Goal: Task Accomplishment & Management: Complete application form

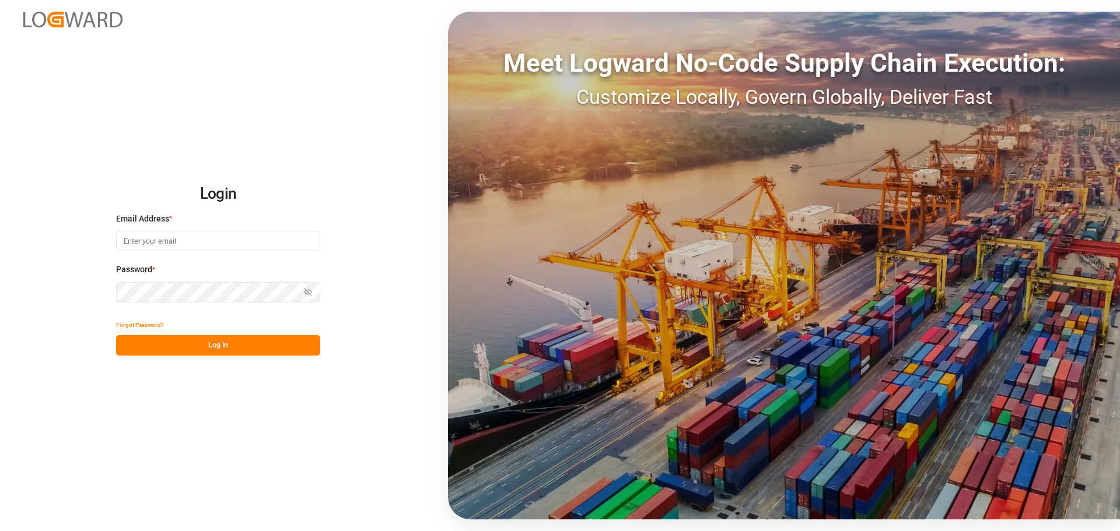
type input "[PERSON_NAME][EMAIL_ADDRESS][DOMAIN_NAME]"
click at [176, 344] on button "Log In" at bounding box center [218, 345] width 204 height 20
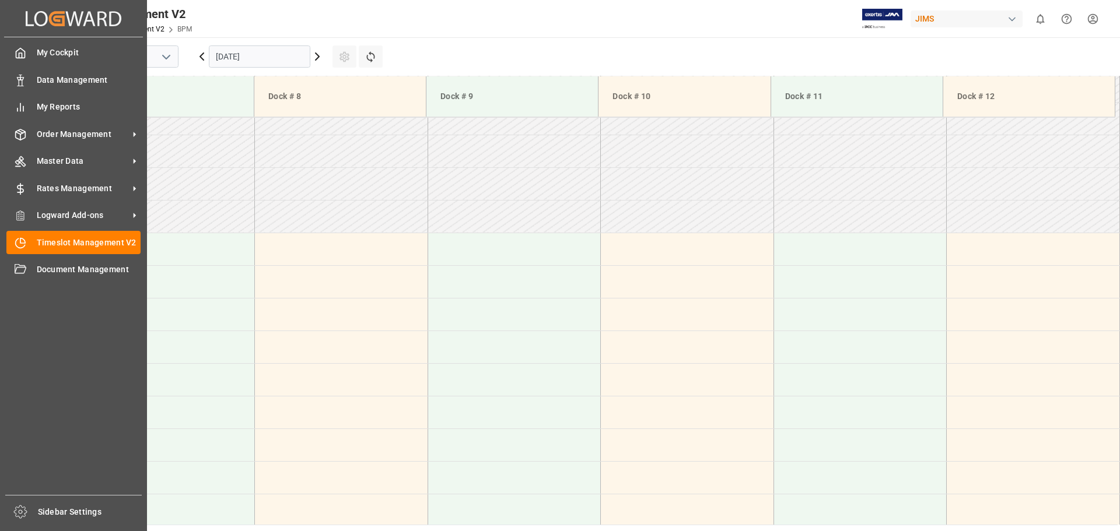
scroll to position [319, 0]
click at [91, 243] on span "Timeslot Management V2" at bounding box center [89, 243] width 104 height 12
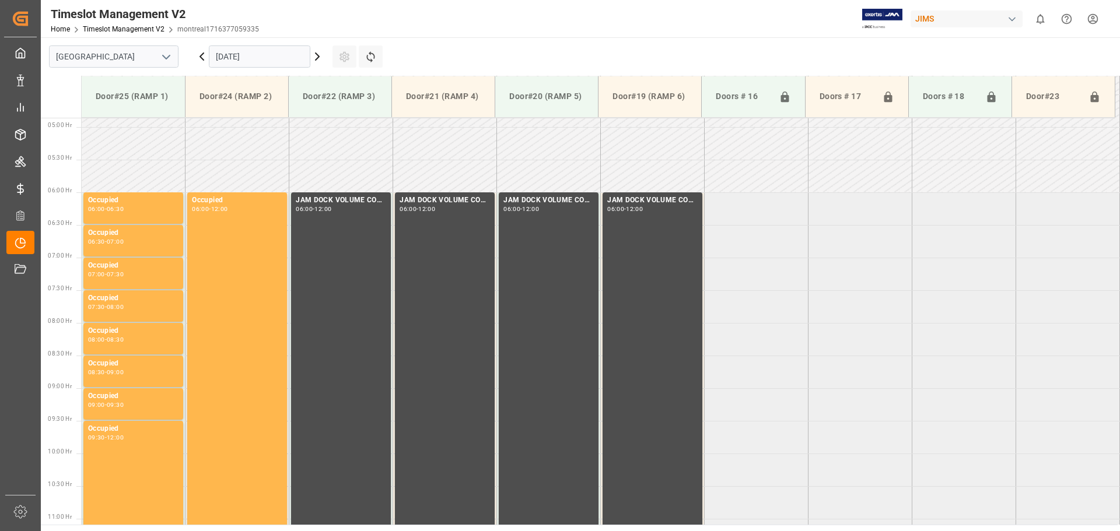
scroll to position [320, 0]
click at [161, 58] on icon "open menu" at bounding box center [166, 57] width 14 height 14
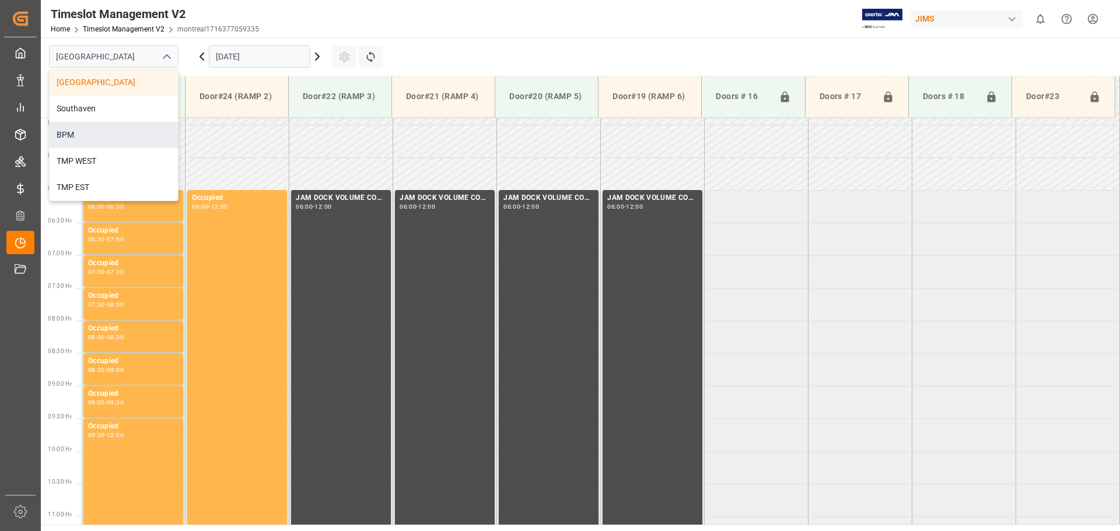
click at [121, 131] on div "BPM" at bounding box center [114, 135] width 128 height 26
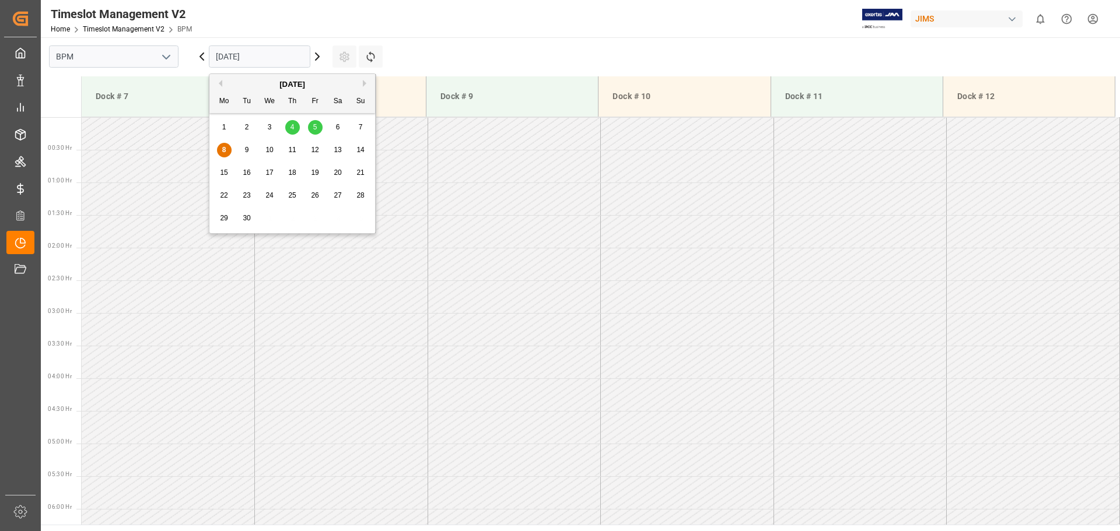
click at [281, 62] on input "[DATE]" at bounding box center [259, 56] width 101 height 22
click at [223, 149] on span "8" at bounding box center [224, 150] width 4 height 8
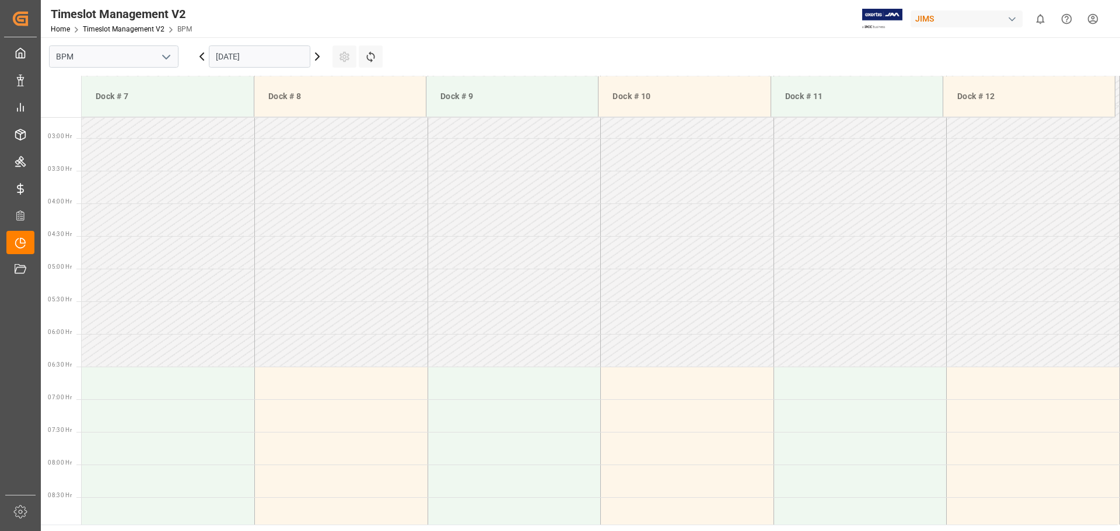
scroll to position [350, 0]
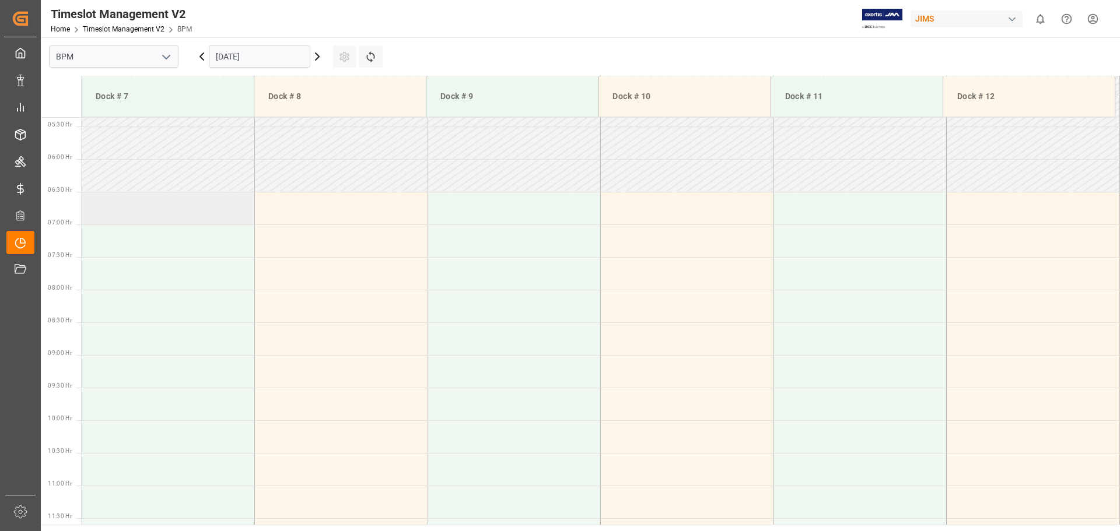
click at [120, 220] on td at bounding box center [168, 208] width 173 height 33
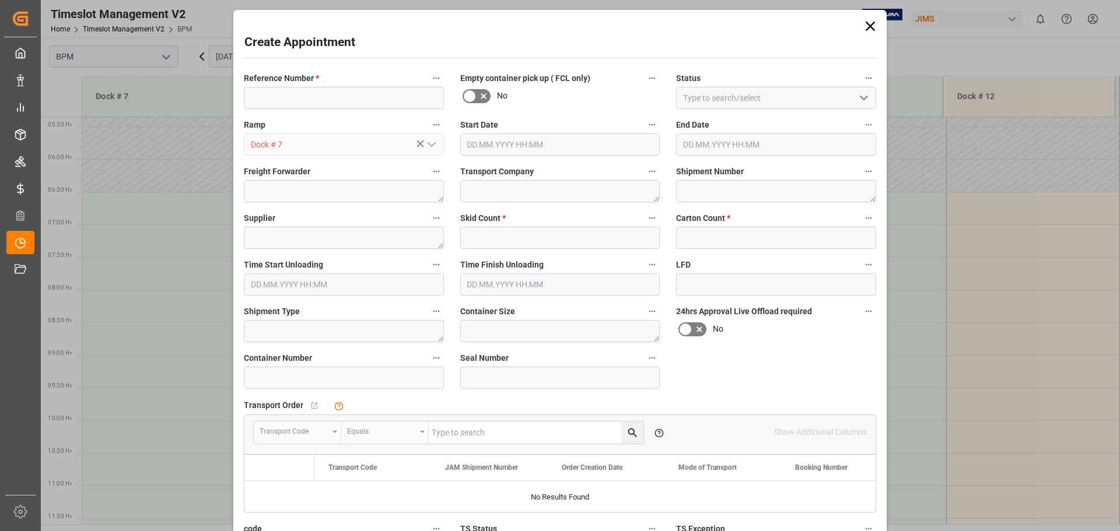
type input "[DATE] 06:30"
type input "[DATE] 07:00"
click at [306, 100] on input at bounding box center [344, 98] width 200 height 22
type input "77-9993-CN"
click at [818, 99] on icon "open menu" at bounding box center [864, 98] width 14 height 14
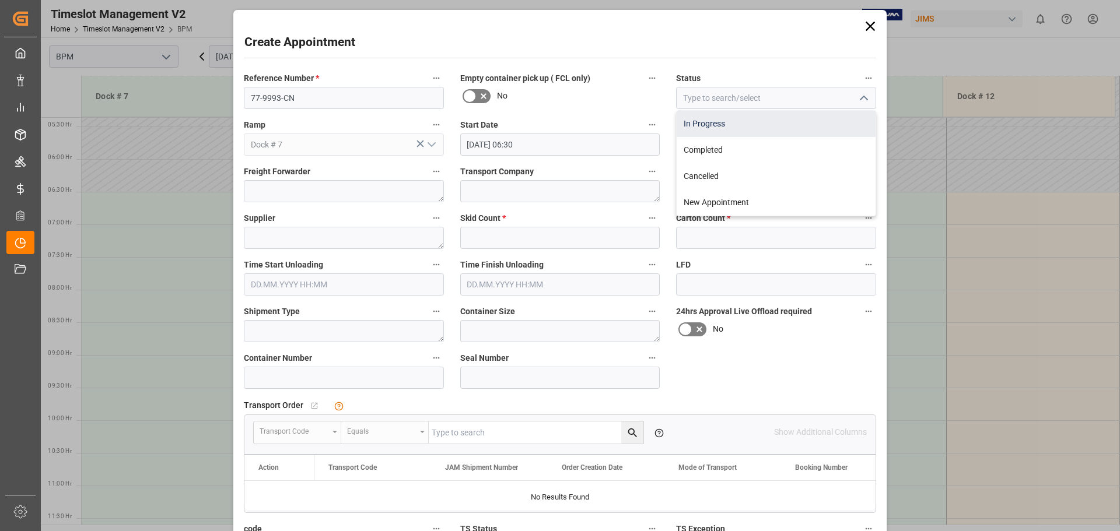
click at [808, 127] on div "In Progress" at bounding box center [776, 124] width 199 height 26
type input "In Progress"
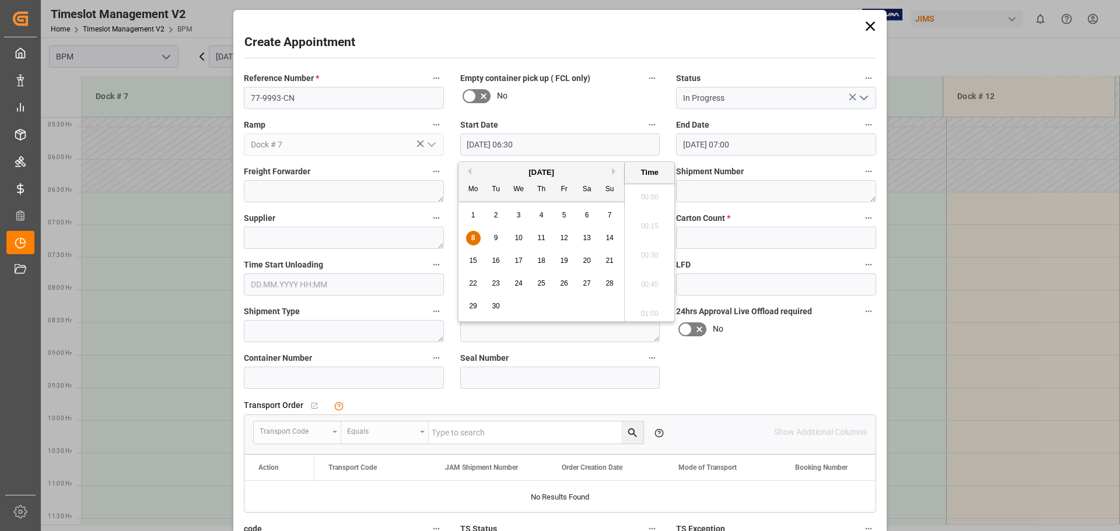
click at [539, 150] on input "[DATE] 06:30" at bounding box center [560, 145] width 200 height 22
click at [475, 237] on div "8" at bounding box center [473, 239] width 15 height 14
click at [650, 257] on li "07:00" at bounding box center [650, 251] width 50 height 29
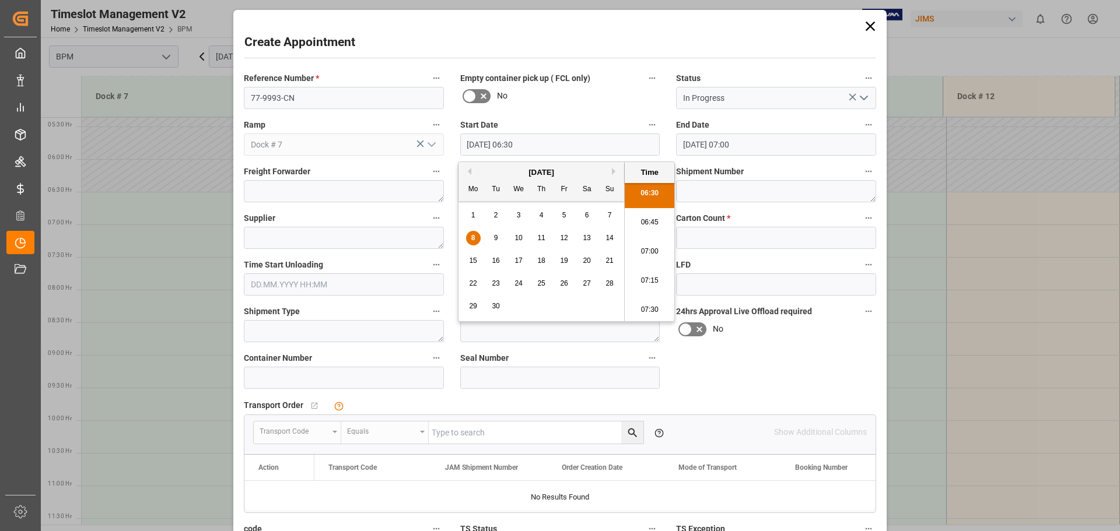
type input "[DATE] 07:00"
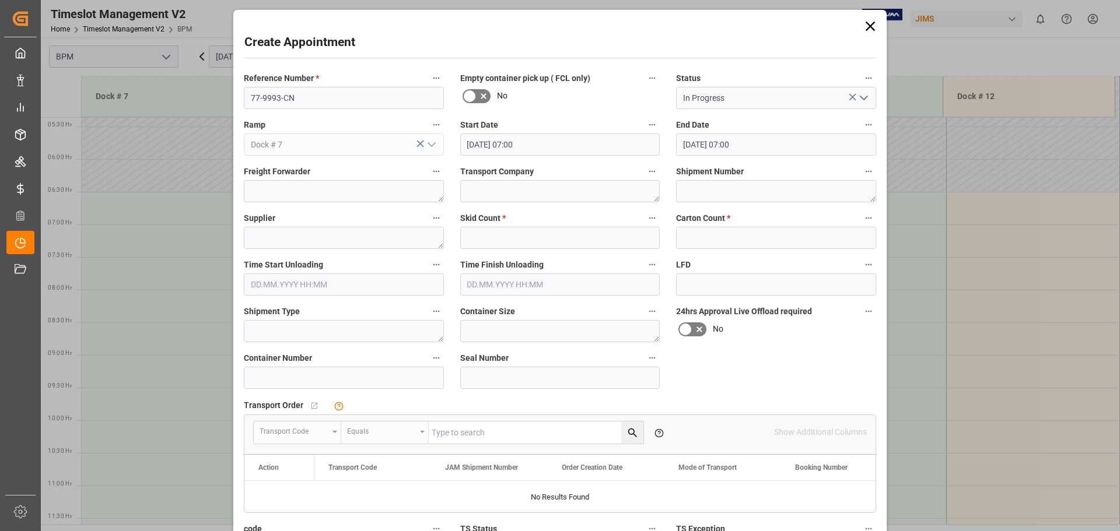
click at [818, 153] on input "[DATE] 07:00" at bounding box center [776, 145] width 200 height 22
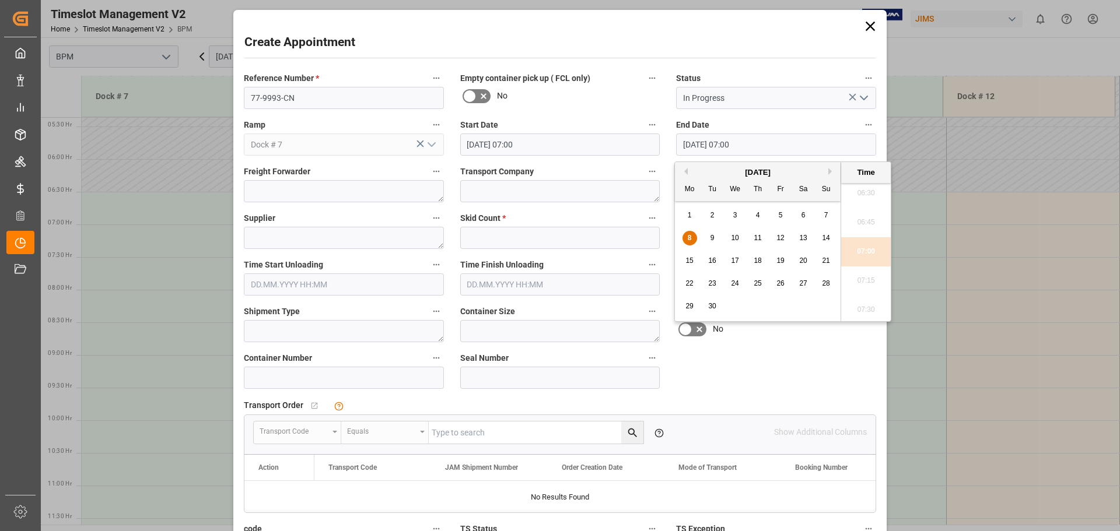
click at [697, 238] on div "8 9 10 11 12 13 14" at bounding box center [757, 238] width 159 height 23
click at [686, 236] on div "8" at bounding box center [689, 239] width 15 height 14
click at [818, 255] on li "15:00" at bounding box center [866, 251] width 50 height 29
type input "[DATE] 15:00"
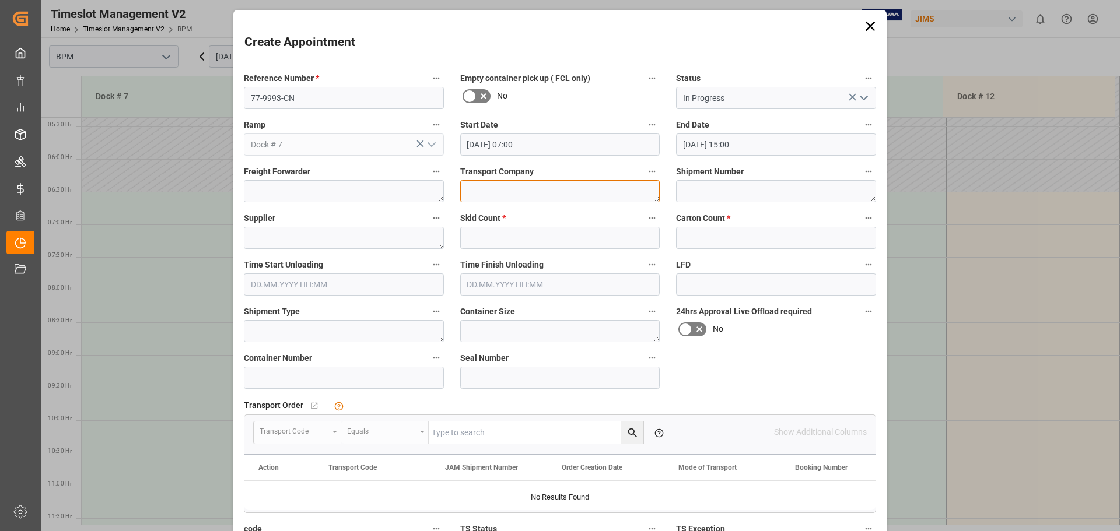
click at [500, 199] on textarea at bounding box center [560, 191] width 200 height 22
type textarea "CP"
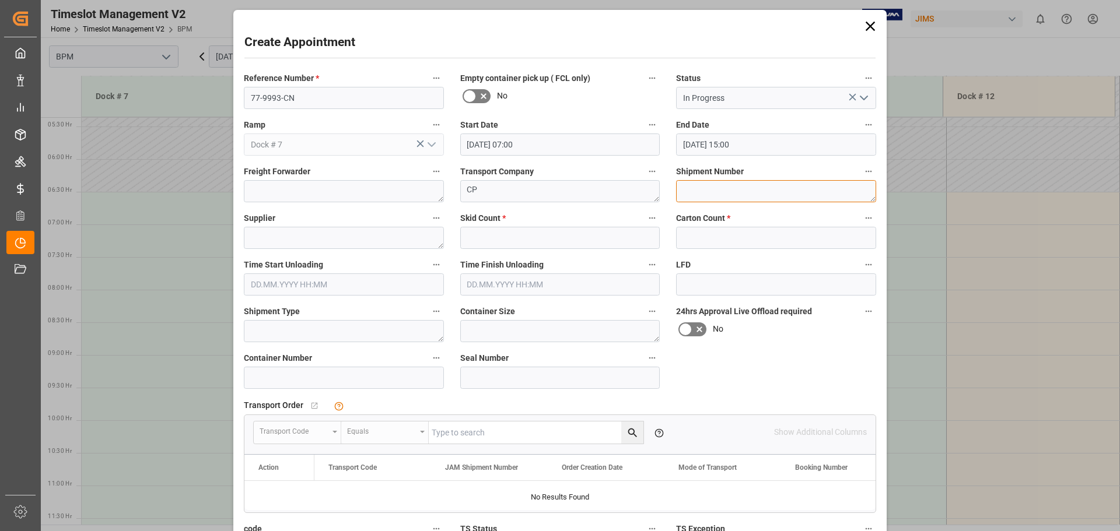
click at [742, 188] on textarea at bounding box center [776, 191] width 200 height 22
type textarea "72341"
click at [372, 234] on textarea at bounding box center [344, 238] width 200 height 22
type textarea "[PERSON_NAME]"
click at [489, 236] on input "text" at bounding box center [560, 238] width 200 height 22
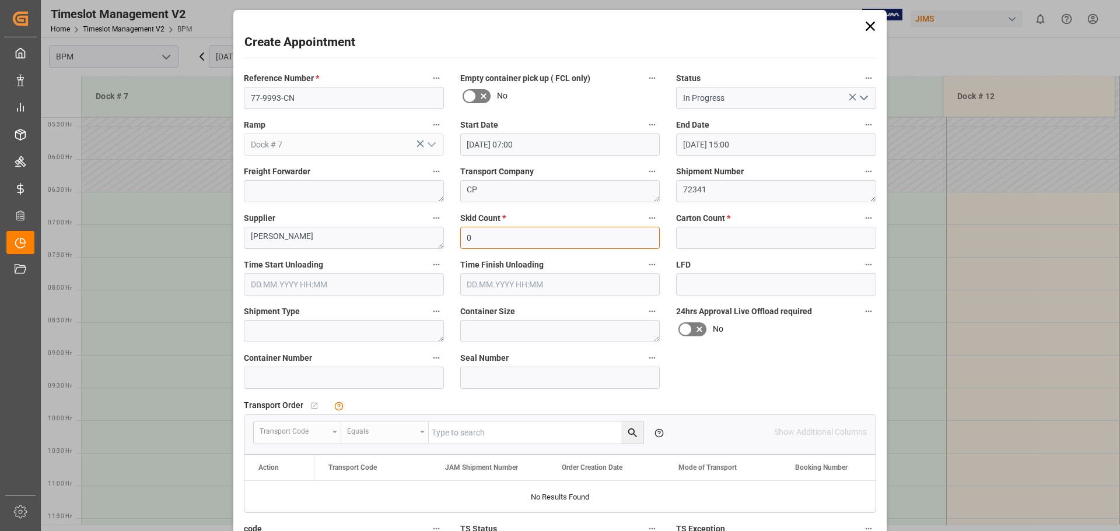
type input "0"
click at [698, 238] on input "text" at bounding box center [776, 238] width 200 height 22
type input "200"
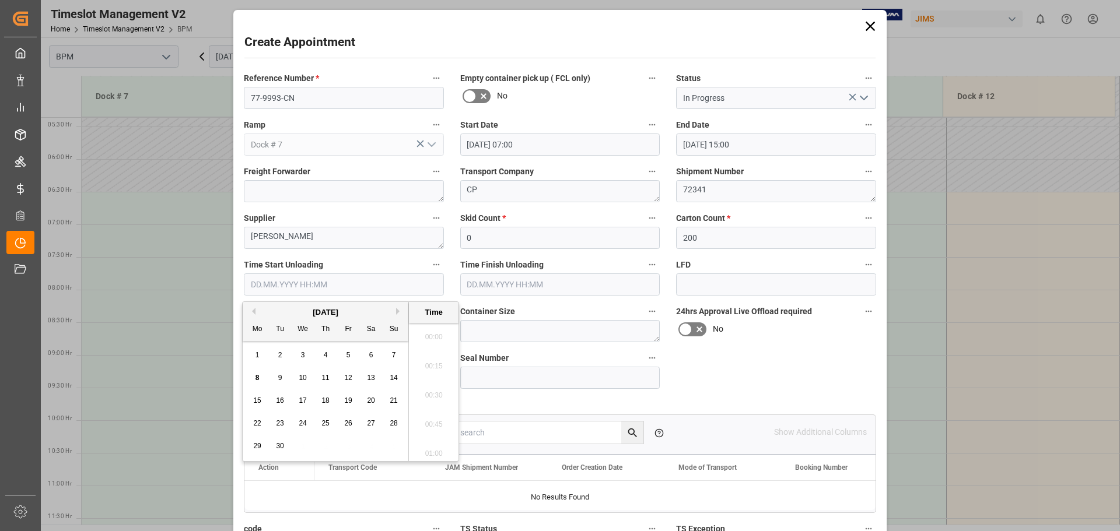
click at [281, 286] on input "text" at bounding box center [344, 285] width 200 height 22
click at [256, 373] on div "8" at bounding box center [257, 379] width 15 height 14
click at [429, 367] on li "07:30" at bounding box center [434, 362] width 50 height 29
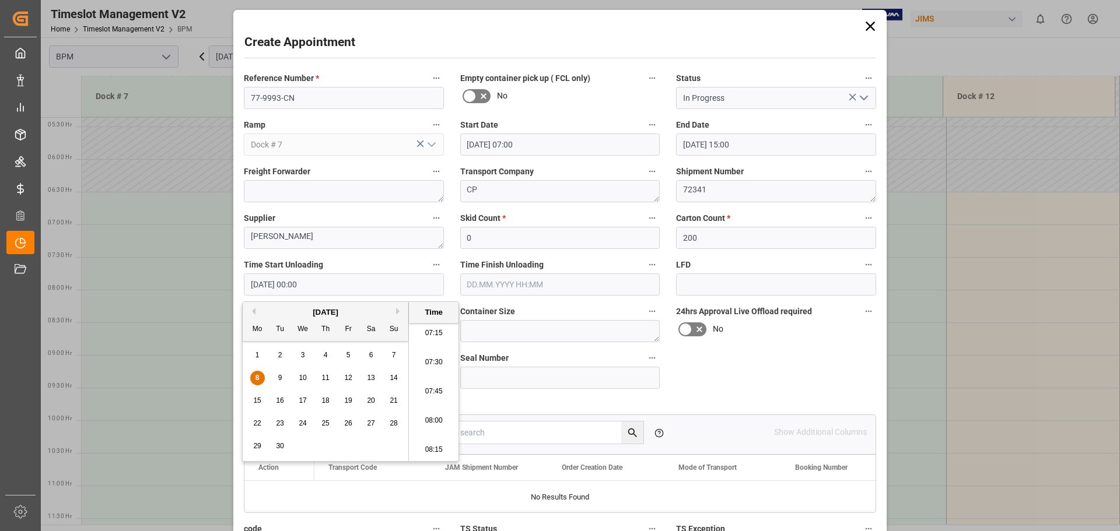
type input "[DATE] 07:30"
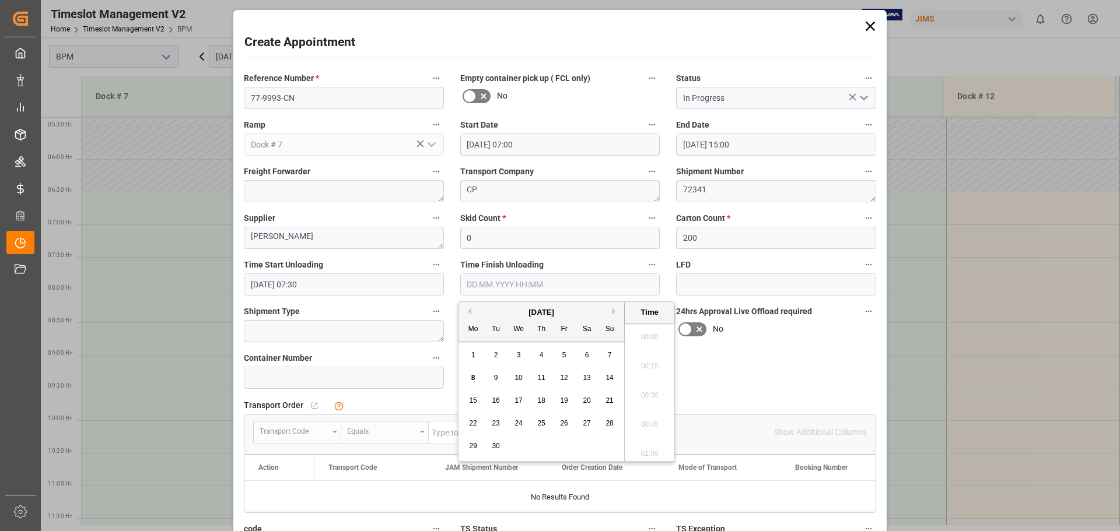
click at [556, 283] on input "text" at bounding box center [560, 285] width 200 height 22
click at [492, 317] on div "[DATE]" at bounding box center [541, 313] width 166 height 12
click at [474, 373] on div "8" at bounding box center [473, 379] width 15 height 14
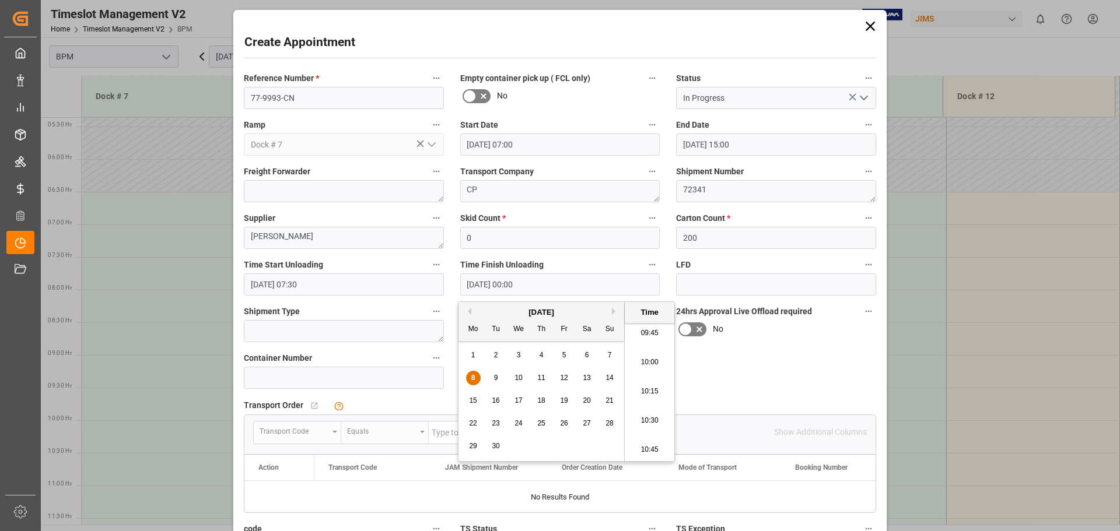
click at [645, 420] on li "10:30" at bounding box center [650, 421] width 50 height 29
type input "[DATE] 10:30"
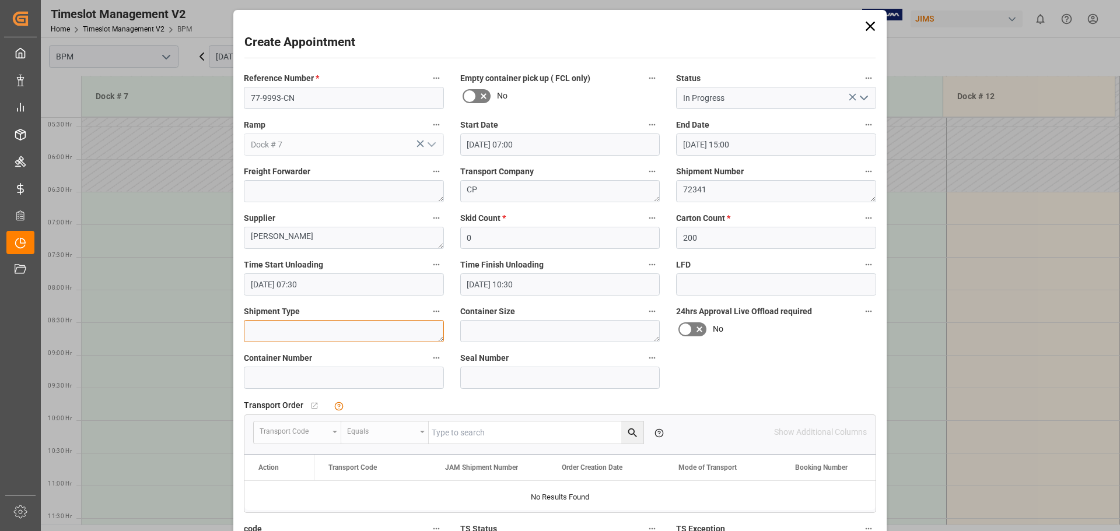
click at [331, 336] on textarea at bounding box center [344, 331] width 200 height 22
type textarea "40FT"
click at [503, 333] on textarea at bounding box center [560, 331] width 200 height 22
type textarea "40FT"
click at [285, 381] on input at bounding box center [344, 378] width 200 height 22
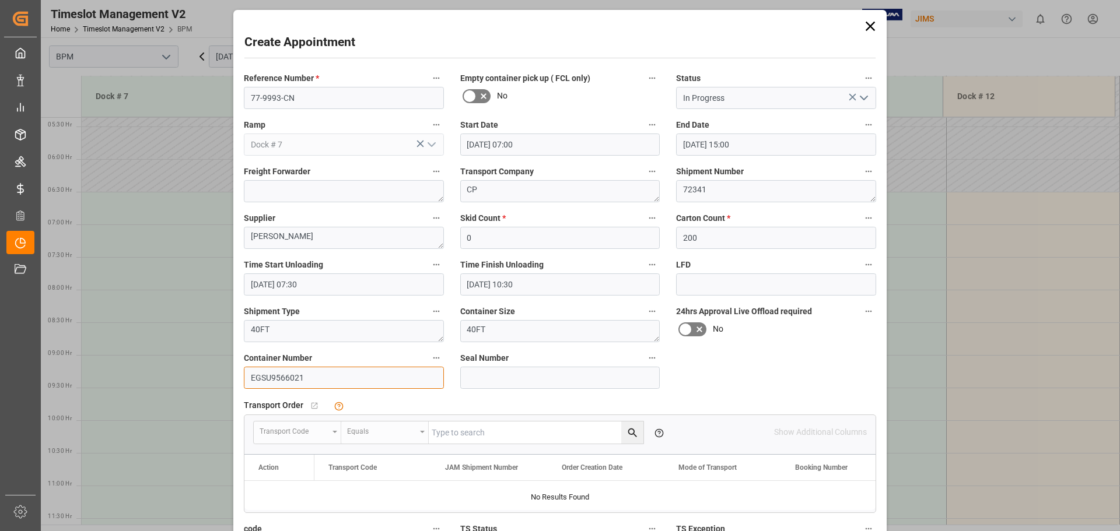
type input "EGSU9566021"
click at [482, 381] on input at bounding box center [560, 378] width 200 height 22
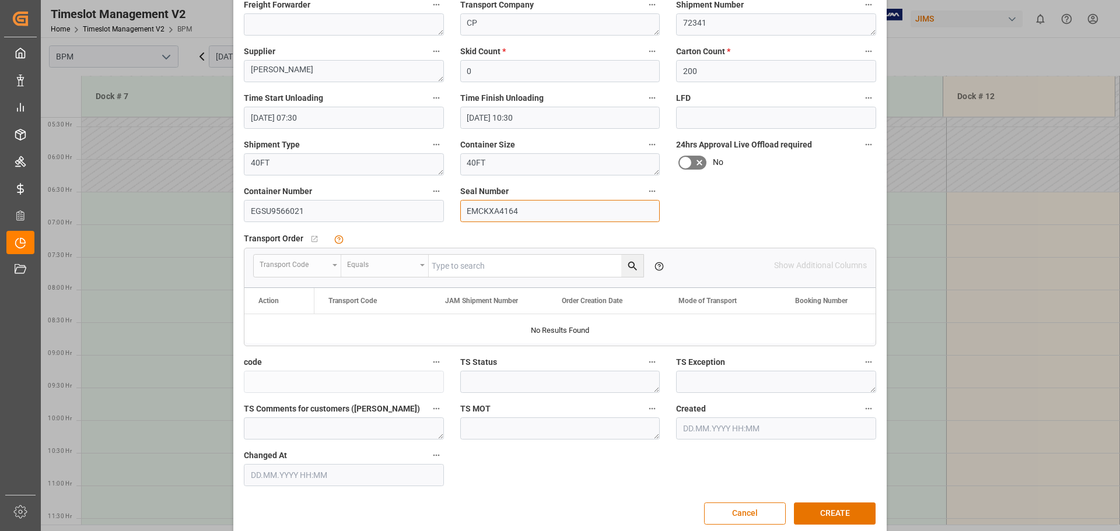
scroll to position [181, 0]
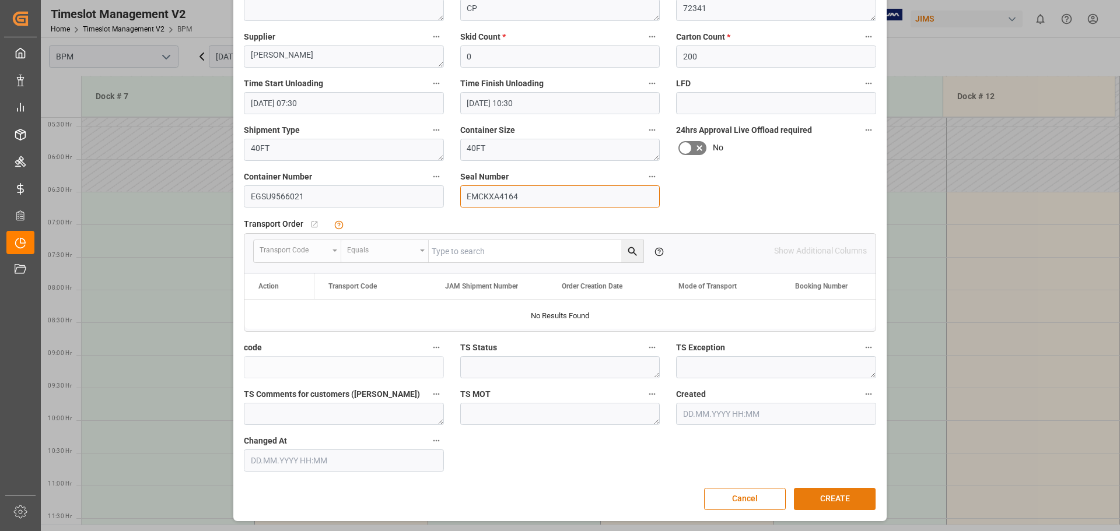
type input "EMCKXA4164"
click at [818, 505] on button "CREATE" at bounding box center [835, 499] width 82 height 22
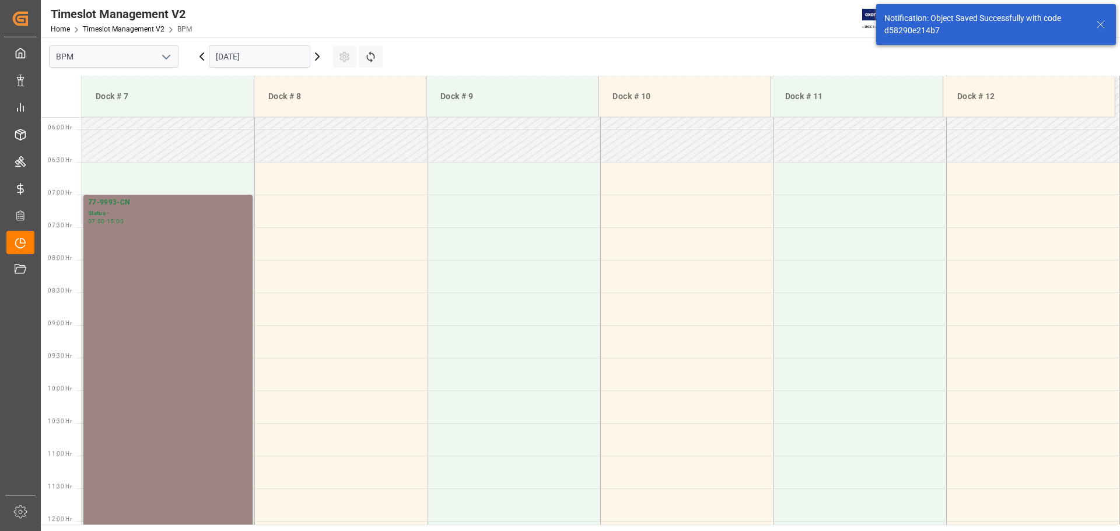
scroll to position [384, 0]
click at [181, 356] on div "77-9993-CN Status - 07:00 - 15:00" at bounding box center [168, 450] width 160 height 517
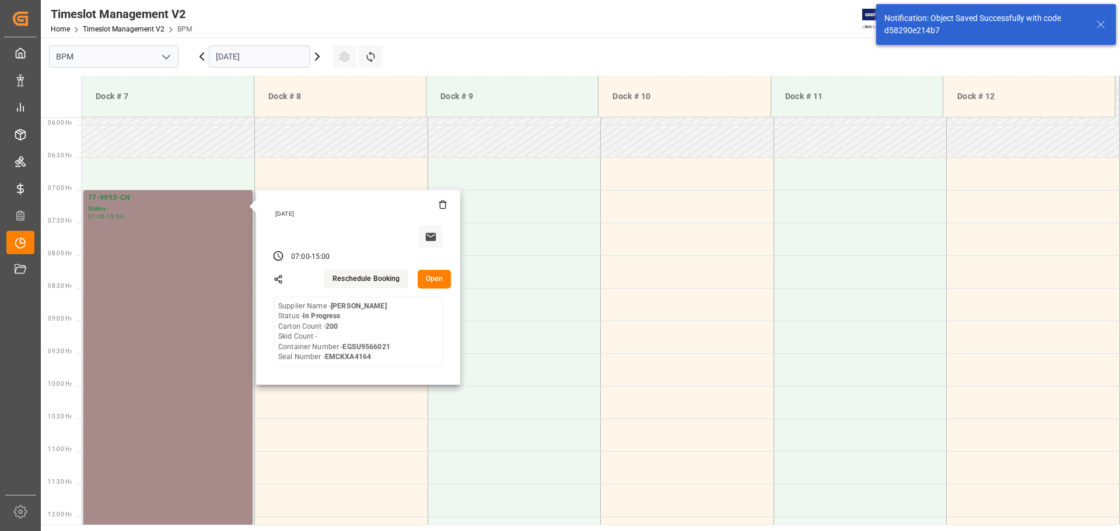
click at [428, 280] on button "Open" at bounding box center [435, 279] width 34 height 19
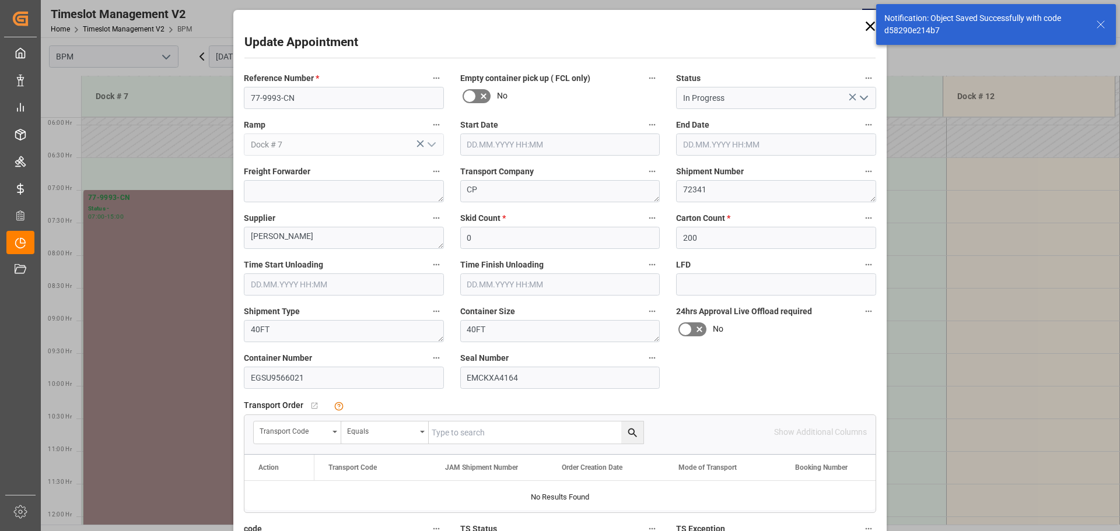
type input "[DATE] 07:00"
type input "[DATE] 15:00"
type input "[DATE] 07:30"
type input "[DATE] 10:30"
type input "[DATE] 10:23"
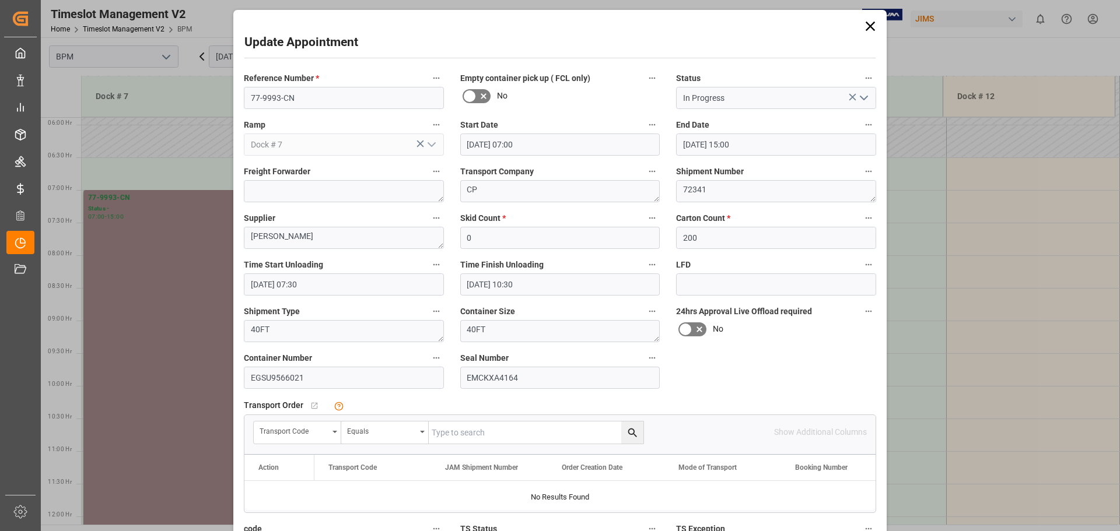
scroll to position [117, 0]
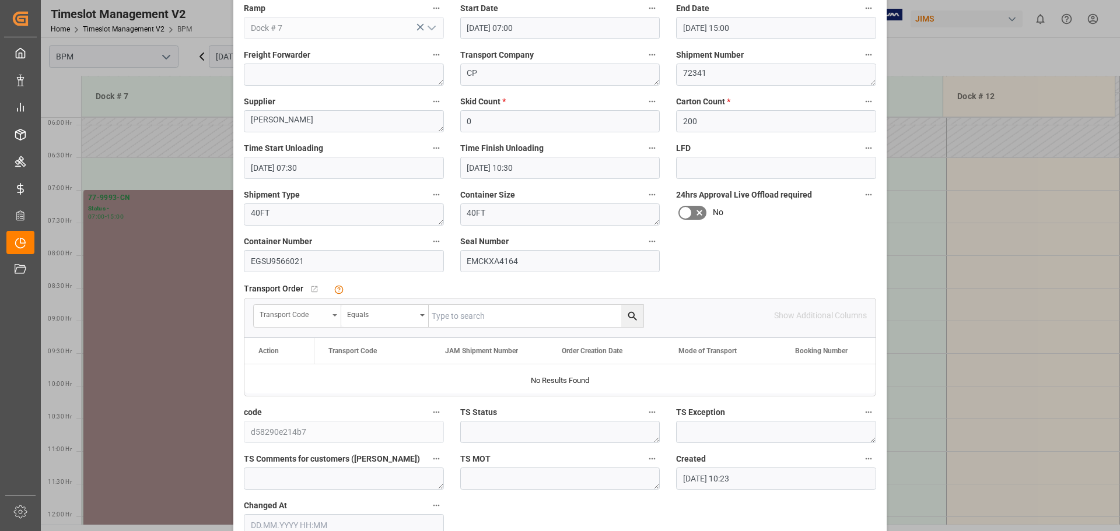
click at [328, 314] on div "Transport Code" at bounding box center [297, 316] width 87 height 22
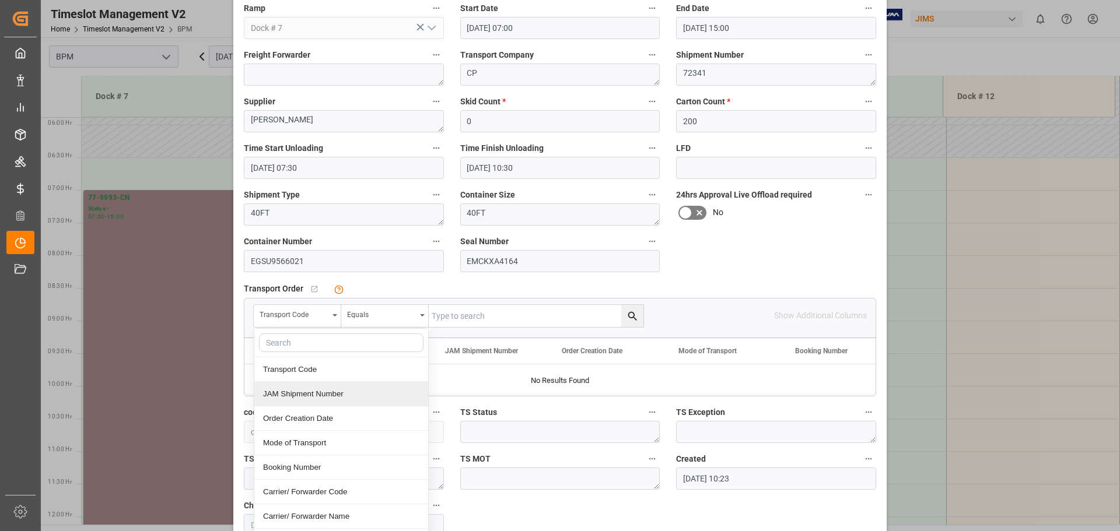
click at [293, 394] on div "JAM Shipment Number" at bounding box center [341, 394] width 174 height 24
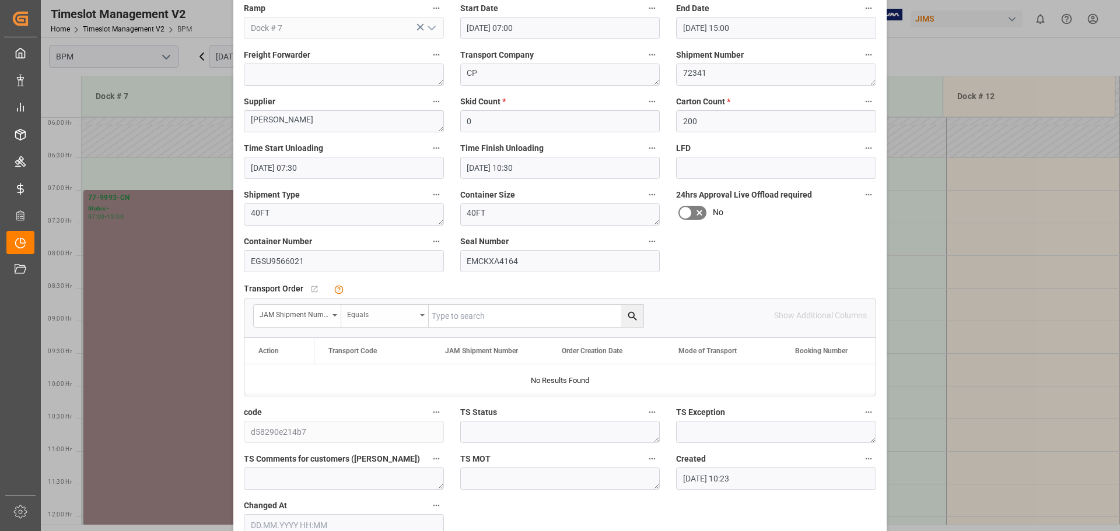
click at [380, 317] on div "Equals" at bounding box center [381, 313] width 69 height 13
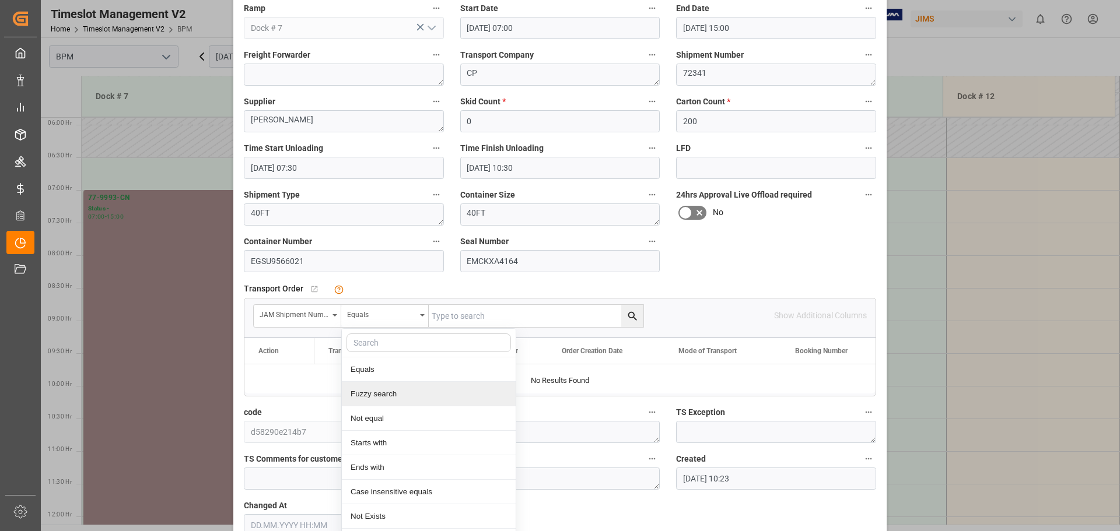
click at [385, 393] on div "Fuzzy search" at bounding box center [429, 394] width 174 height 24
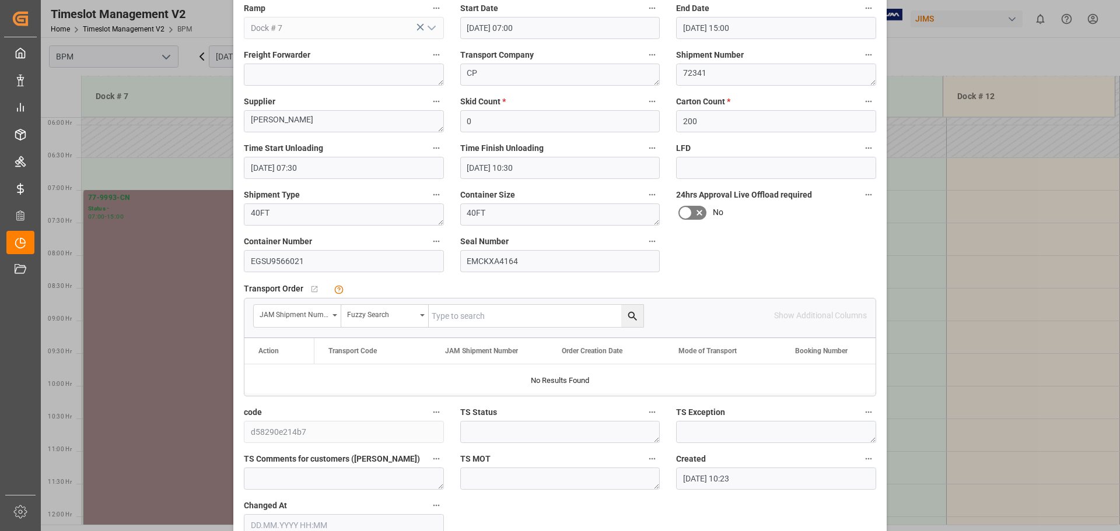
click at [456, 316] on input "text" at bounding box center [536, 316] width 215 height 22
type input "72341"
click at [632, 311] on icon "search button" at bounding box center [632, 316] width 12 height 12
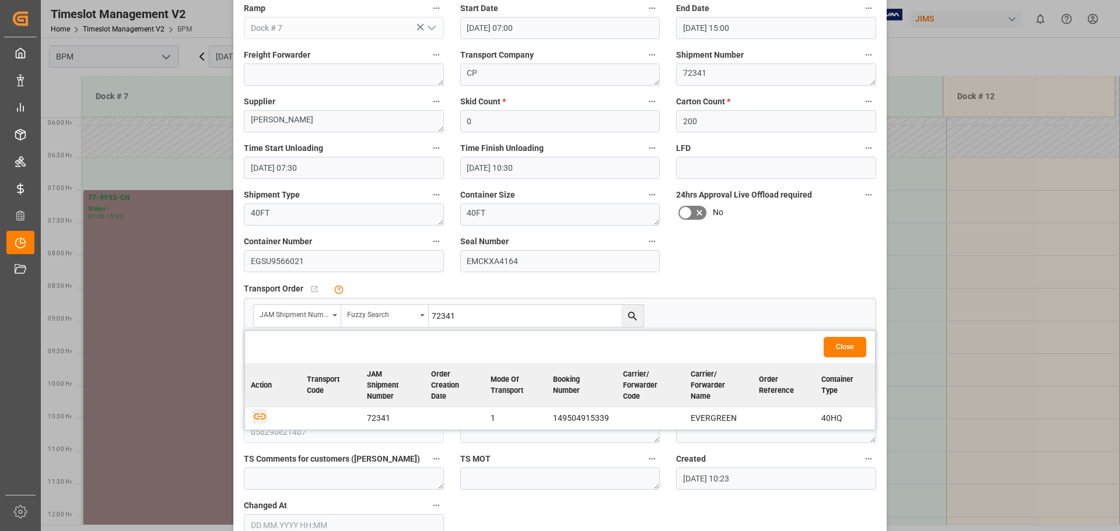
click at [263, 414] on icon "button" at bounding box center [260, 416] width 15 height 15
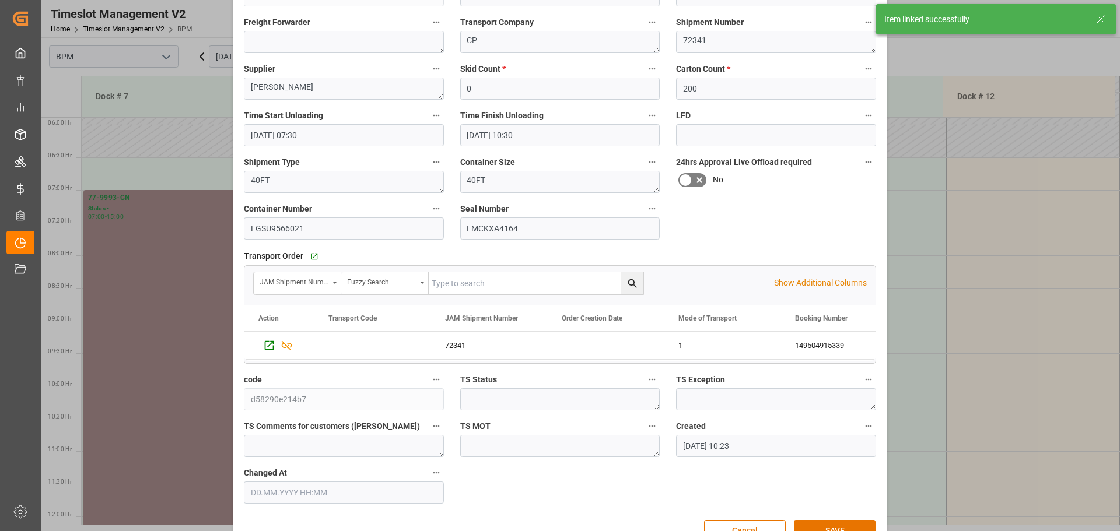
scroll to position [181, 0]
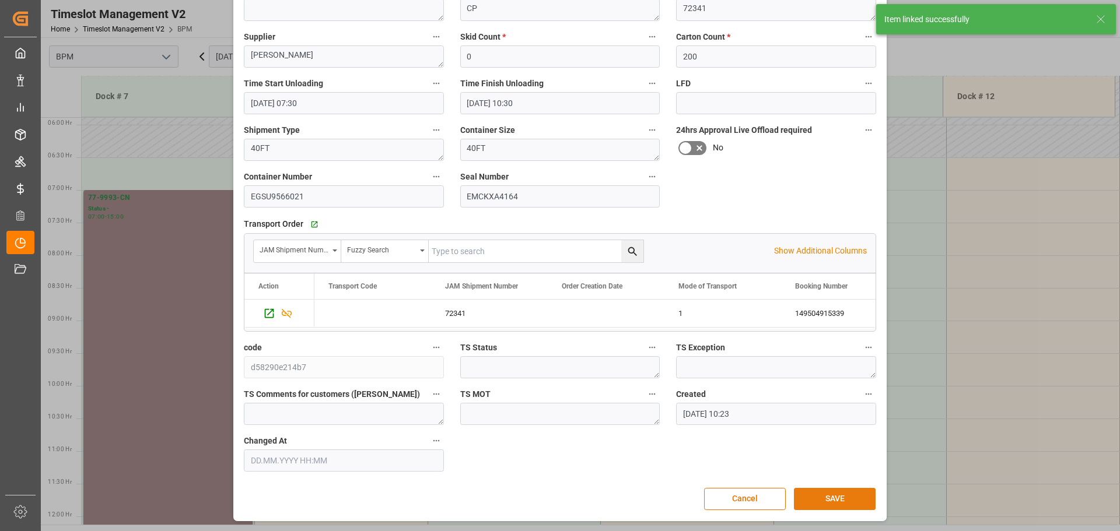
click at [818, 501] on button "SAVE" at bounding box center [835, 499] width 82 height 22
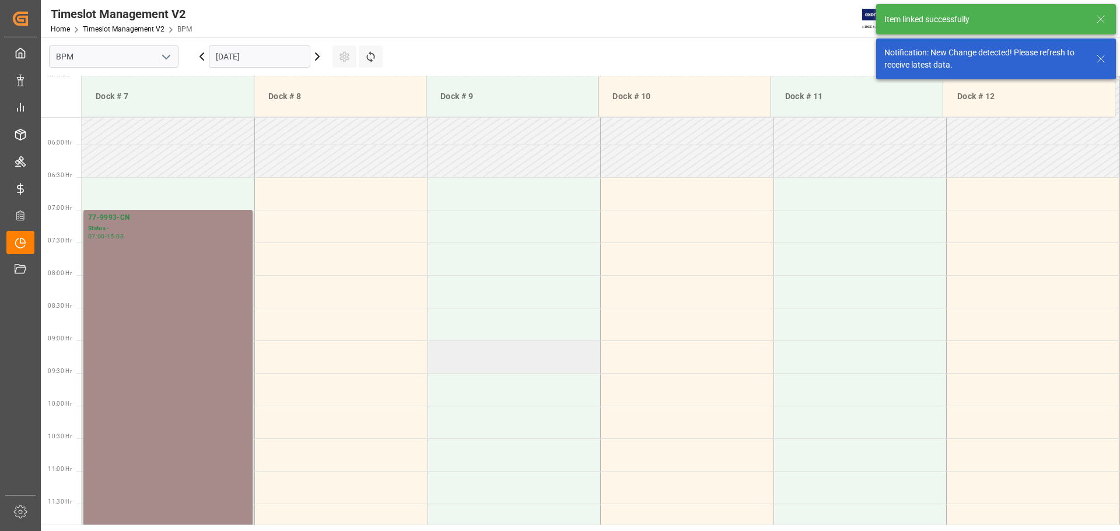
scroll to position [384, 0]
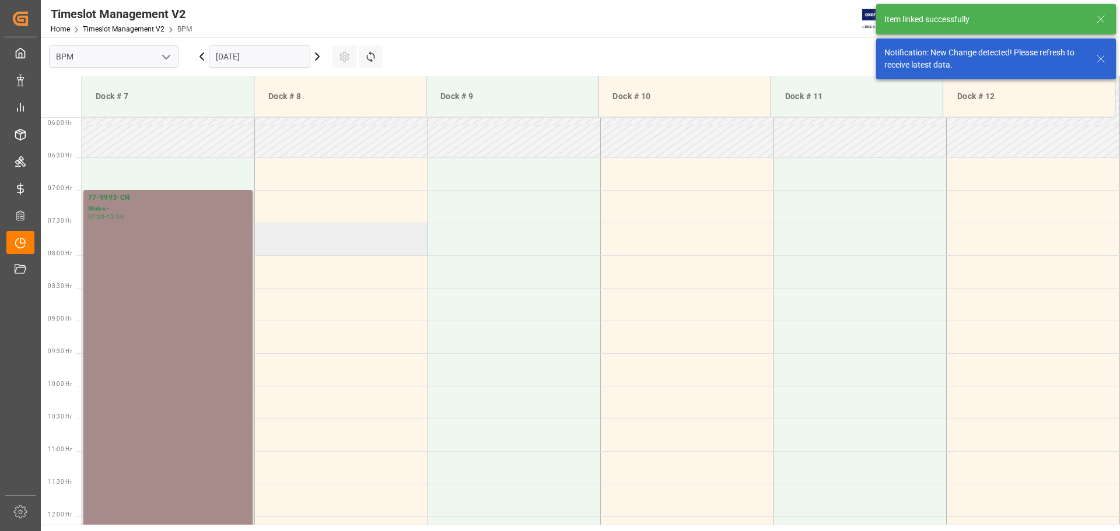
click at [351, 224] on td at bounding box center [341, 239] width 173 height 33
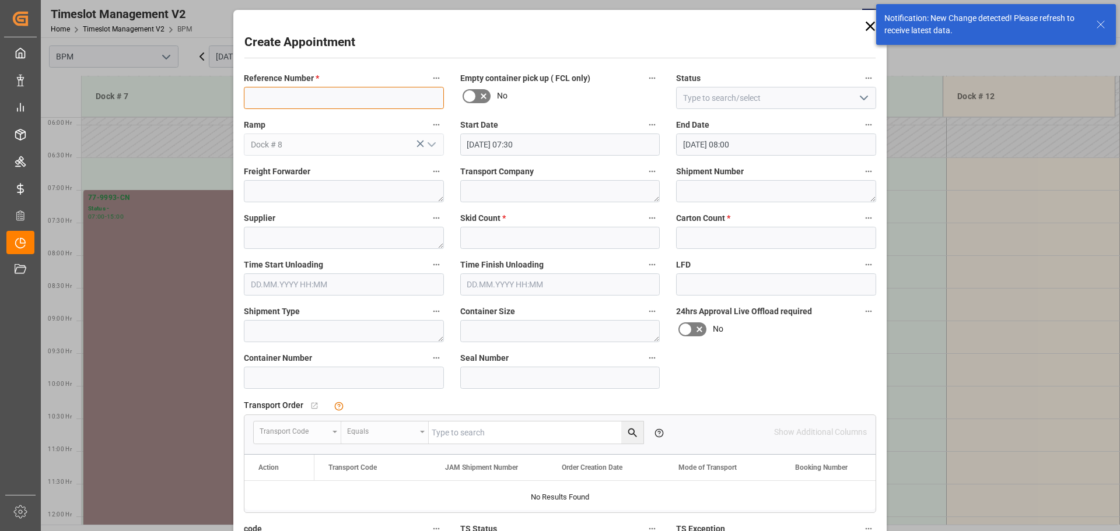
click at [374, 96] on input at bounding box center [344, 98] width 200 height 22
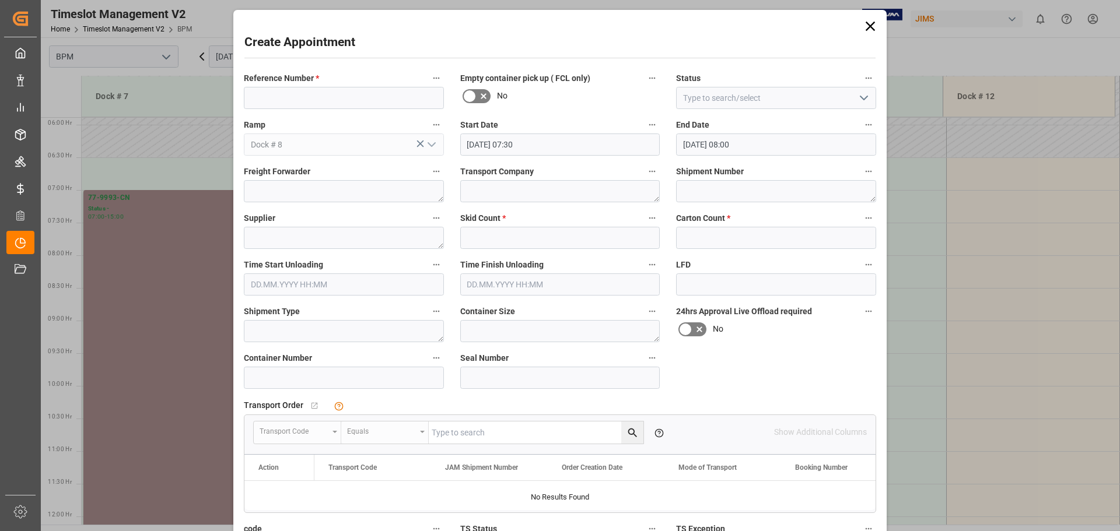
click at [818, 25] on icon at bounding box center [870, 26] width 16 height 16
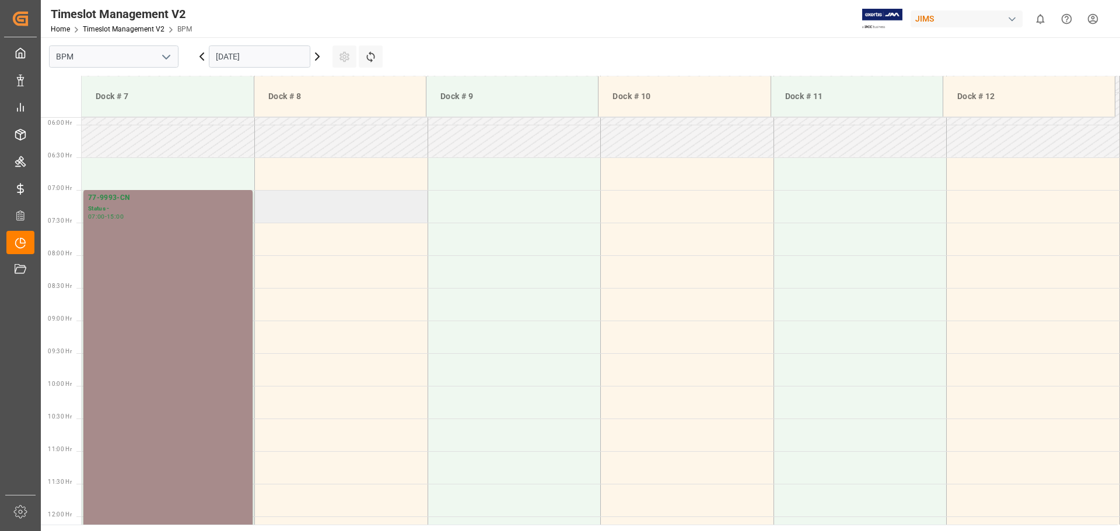
click at [323, 195] on td at bounding box center [341, 206] width 173 height 33
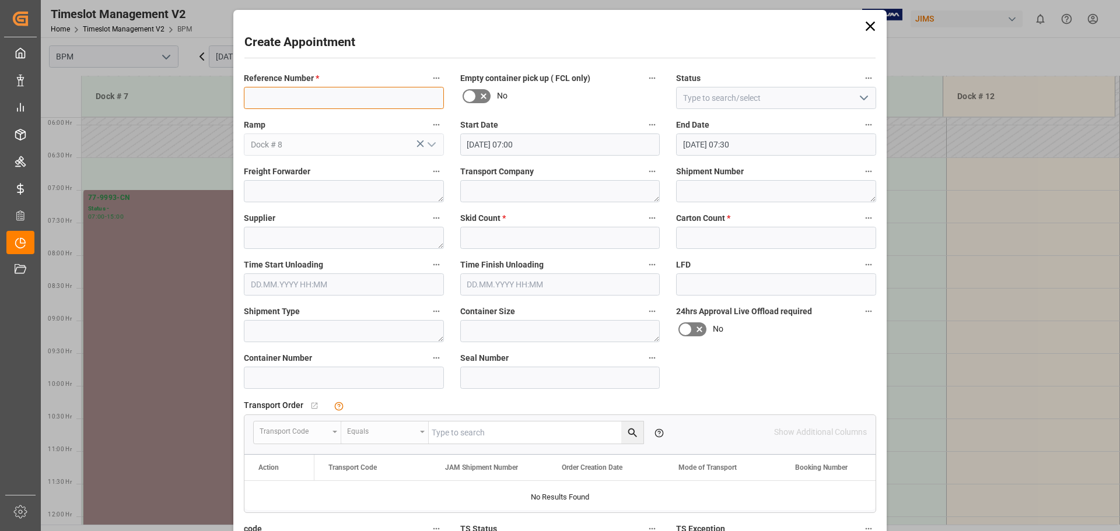
click at [327, 93] on input at bounding box center [344, 98] width 200 height 22
type input "77-9648-VN"
click at [818, 98] on icon "open menu" at bounding box center [864, 98] width 14 height 14
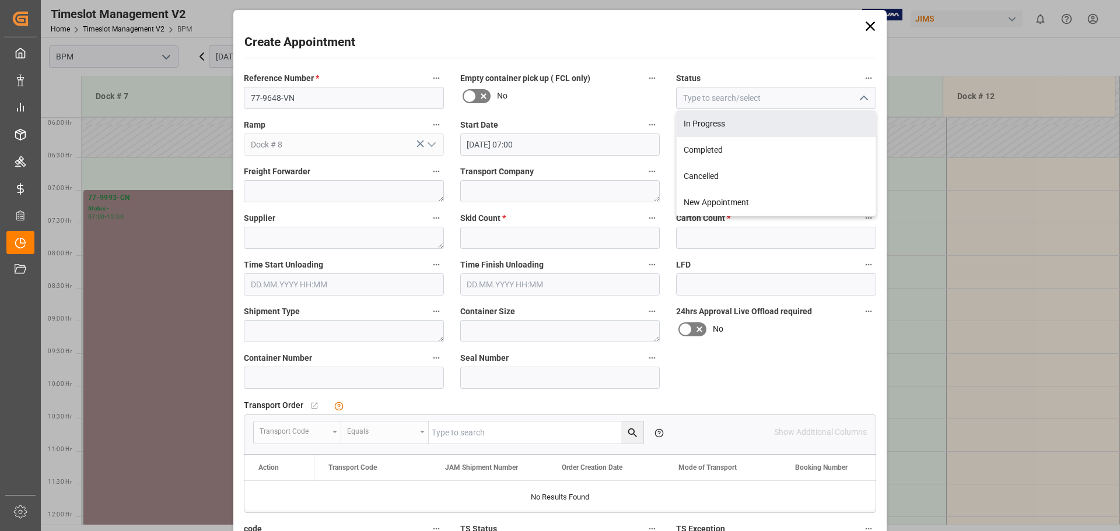
click at [818, 122] on div "In Progress" at bounding box center [776, 124] width 199 height 26
type input "In Progress"
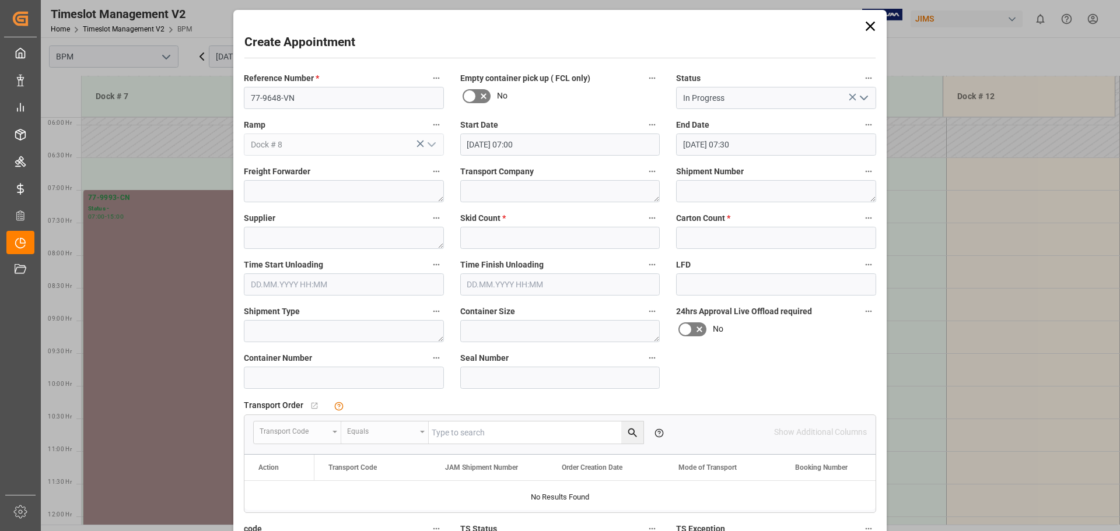
click at [584, 150] on input "[DATE] 07:00" at bounding box center [560, 145] width 200 height 22
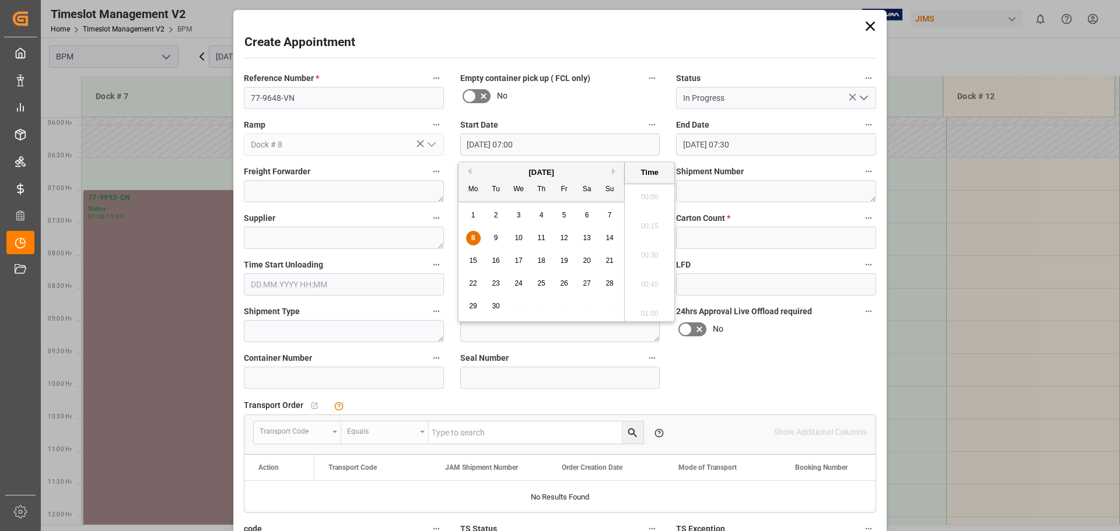
scroll to position [762, 0]
click at [474, 238] on span "8" at bounding box center [473, 238] width 4 height 8
click at [635, 248] on li "07:00" at bounding box center [650, 251] width 50 height 29
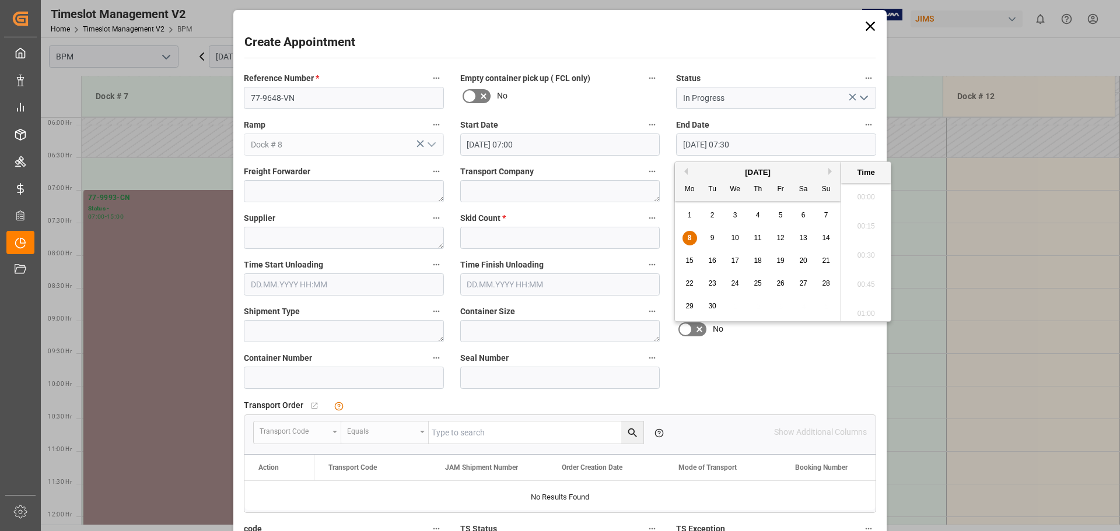
click at [760, 142] on input "[DATE] 07:30" at bounding box center [776, 145] width 200 height 22
click at [689, 239] on span "8" at bounding box center [690, 238] width 4 height 8
click at [818, 257] on li "15:00" at bounding box center [866, 251] width 50 height 29
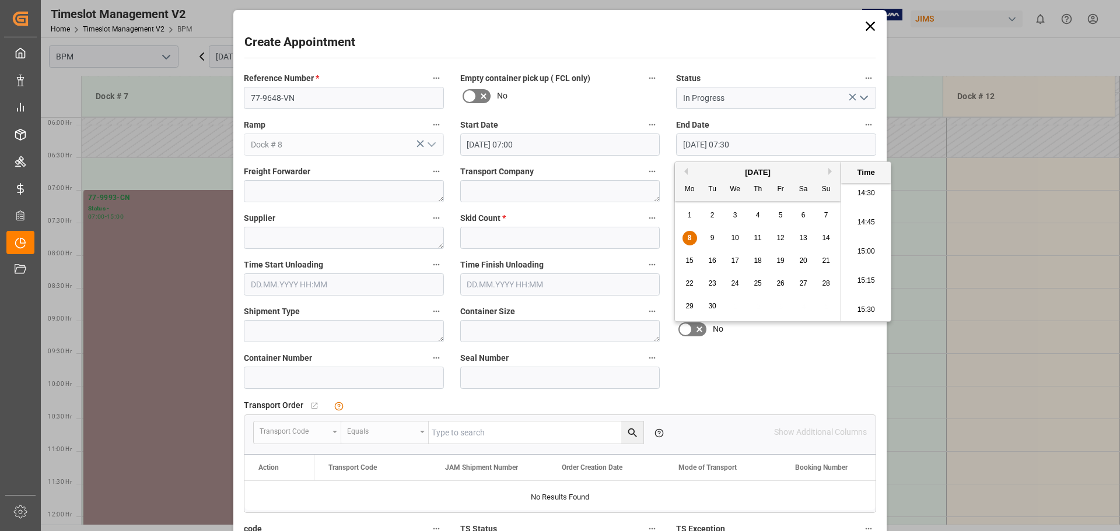
type input "[DATE] 15:00"
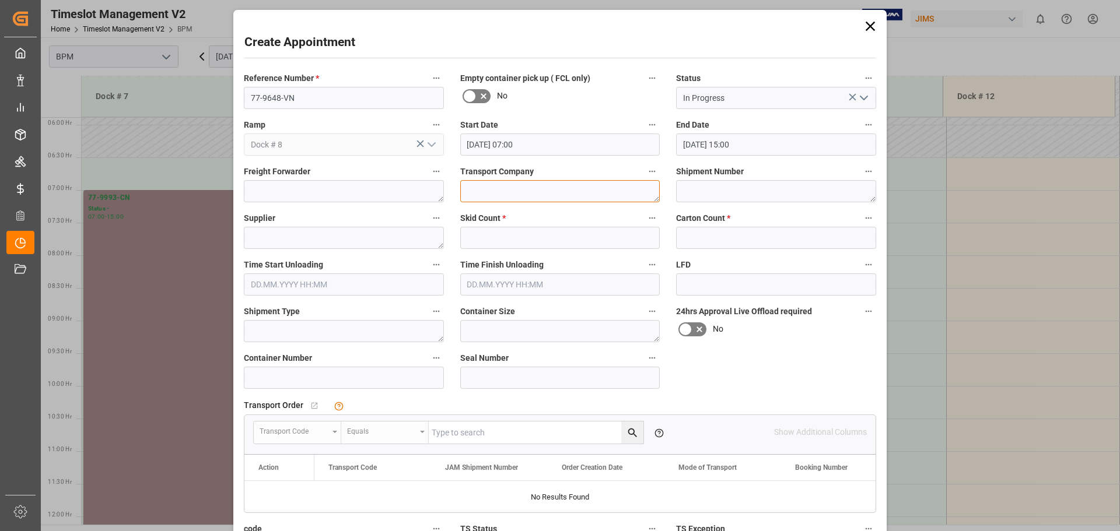
click at [524, 196] on textarea at bounding box center [560, 191] width 200 height 22
type textarea "CP"
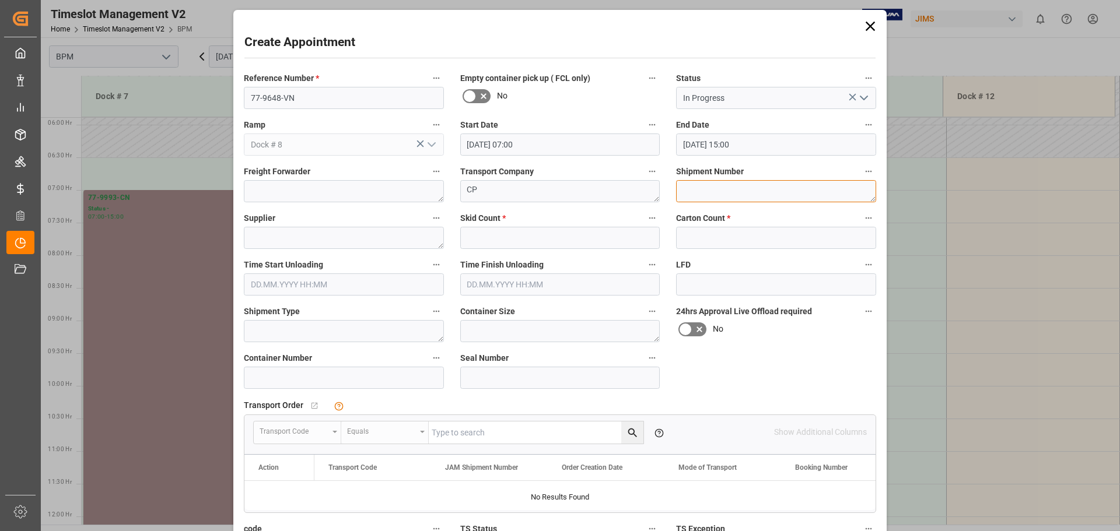
click at [728, 193] on textarea at bounding box center [776, 191] width 200 height 22
type textarea "72334"
click at [395, 232] on textarea at bounding box center [344, 238] width 200 height 22
type textarea "C"
type textarea "[PERSON_NAME]"
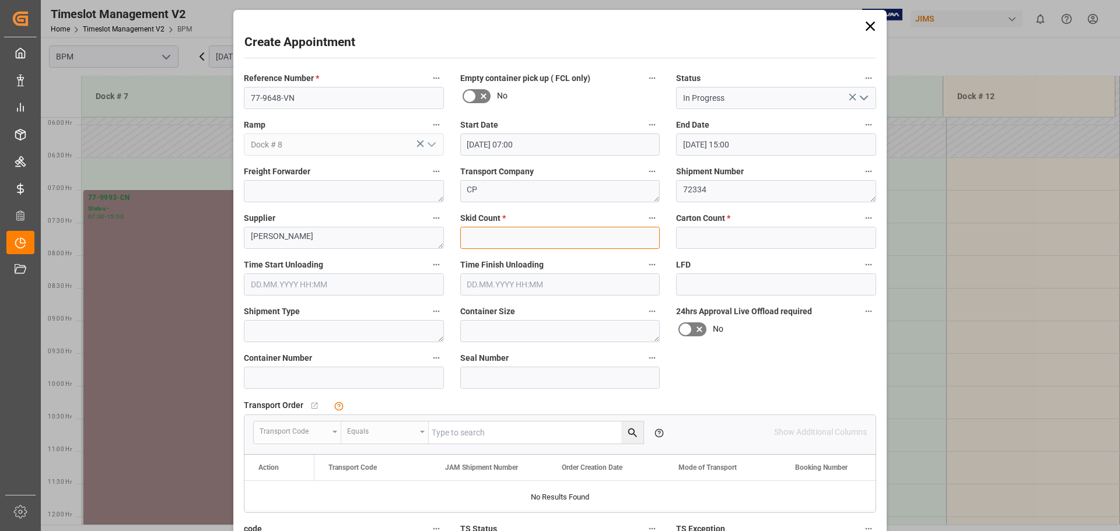
click at [481, 237] on input "text" at bounding box center [560, 238] width 200 height 22
type input "0"
click at [706, 240] on input "text" at bounding box center [776, 238] width 200 height 22
type input "4417"
drag, startPoint x: 366, startPoint y: 282, endPoint x: 362, endPoint y: 276, distance: 6.3
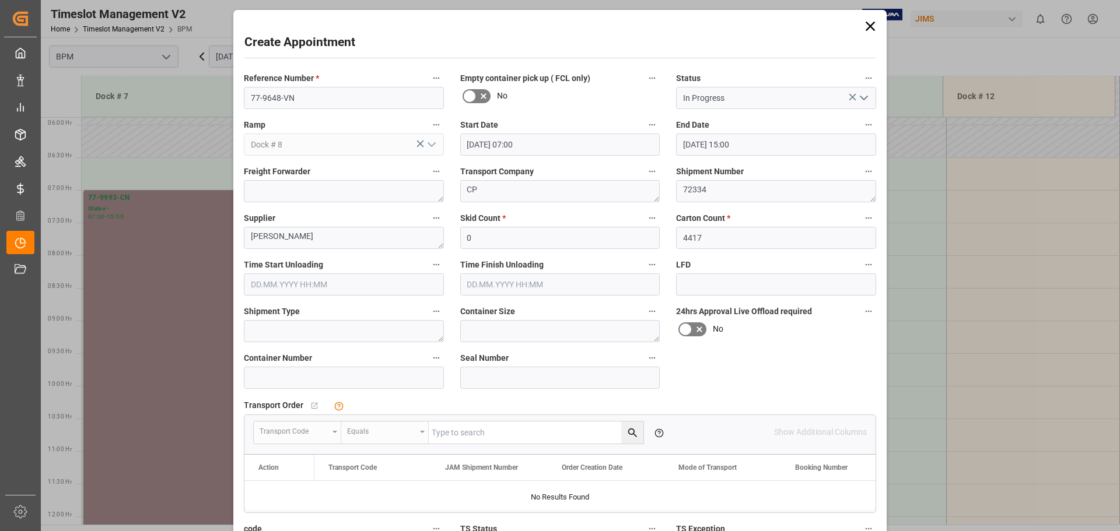
click at [366, 282] on input "text" at bounding box center [344, 285] width 200 height 22
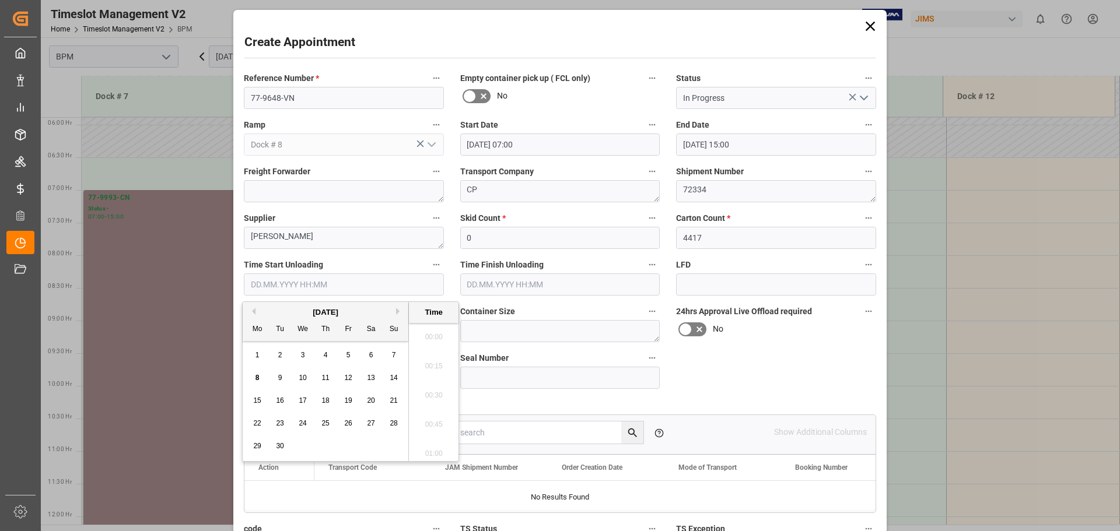
scroll to position [675, 0]
click at [258, 377] on span "8" at bounding box center [257, 378] width 4 height 8
click at [429, 370] on li "07:30" at bounding box center [434, 362] width 50 height 29
type input "[DATE] 07:30"
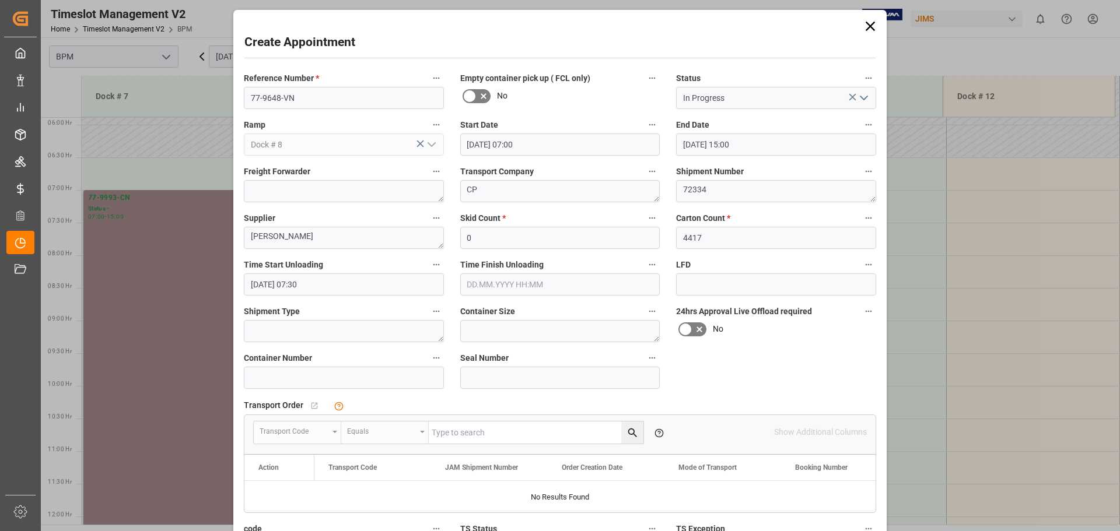
click at [556, 286] on input "text" at bounding box center [560, 285] width 200 height 22
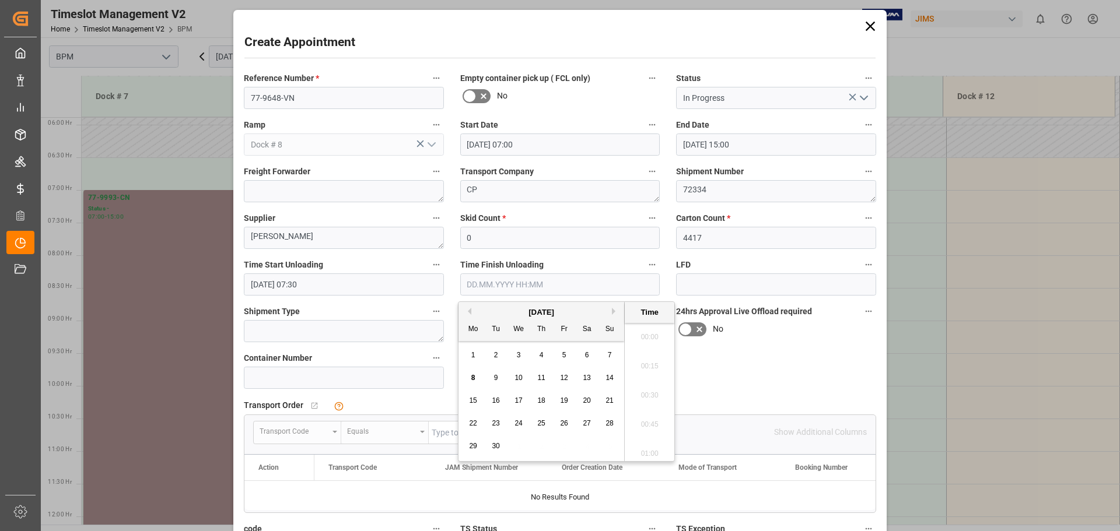
scroll to position [675, 0]
click at [474, 374] on span "8" at bounding box center [473, 378] width 4 height 8
click at [647, 424] on li "11:30" at bounding box center [650, 421] width 50 height 29
type input "[DATE] 11:30"
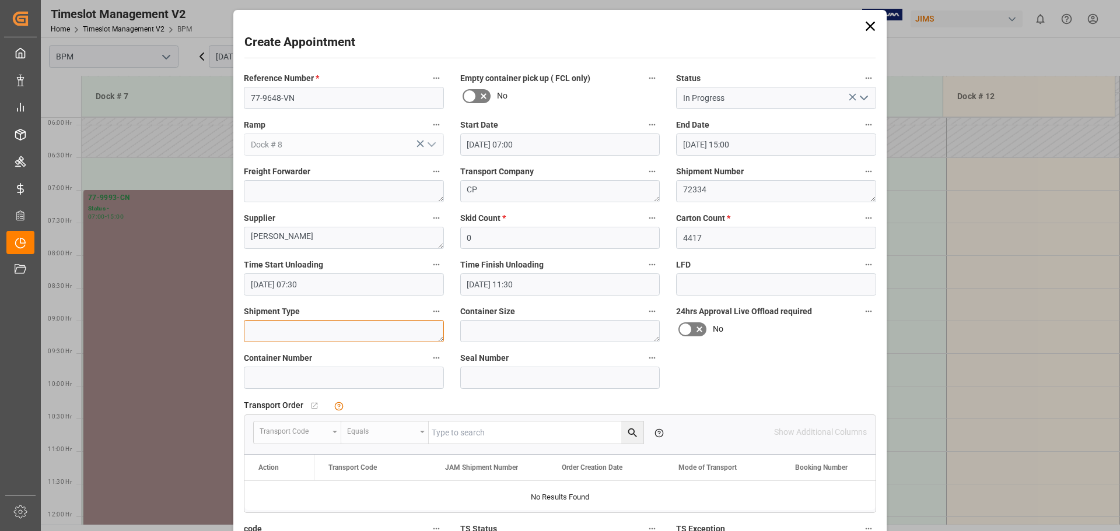
click at [377, 338] on textarea at bounding box center [344, 331] width 200 height 22
type textarea "40FT"
click at [488, 337] on textarea at bounding box center [560, 331] width 200 height 22
type textarea "40FT"
click at [338, 374] on input at bounding box center [344, 378] width 200 height 22
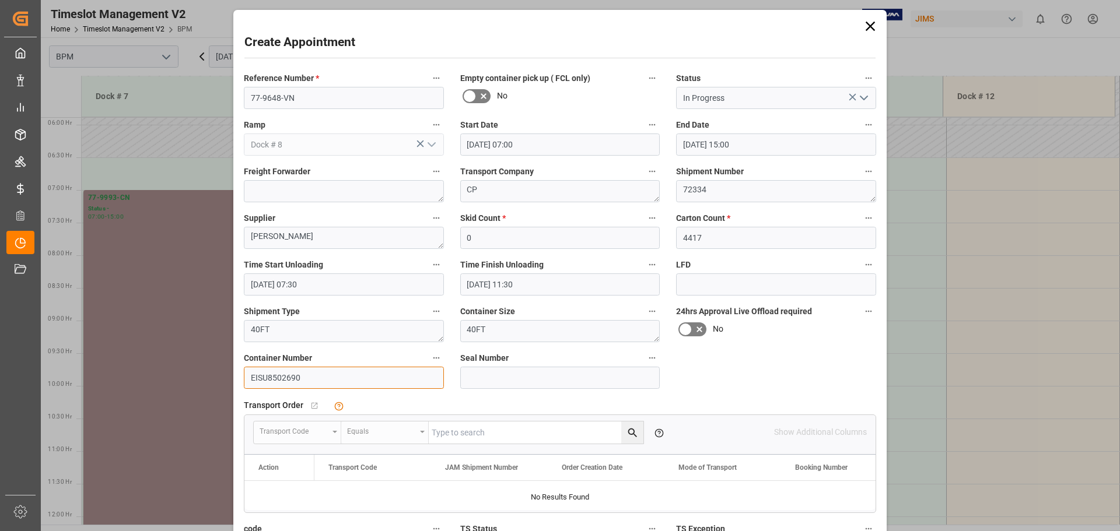
type input "EISU8502690"
click at [486, 375] on input at bounding box center [560, 378] width 200 height 22
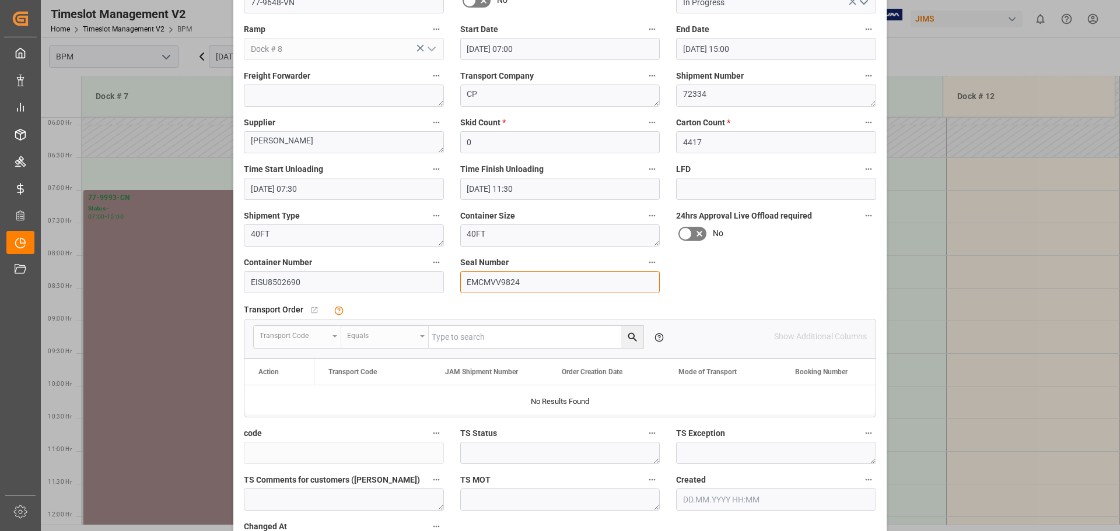
scroll to position [181, 0]
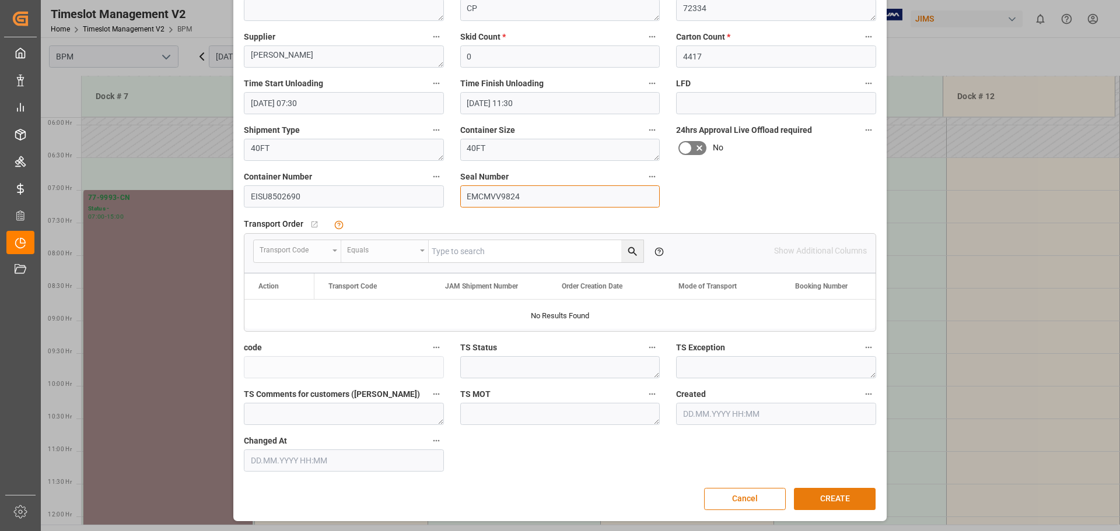
type input "EMCMVV9824"
click at [818, 493] on button "CREATE" at bounding box center [835, 499] width 82 height 22
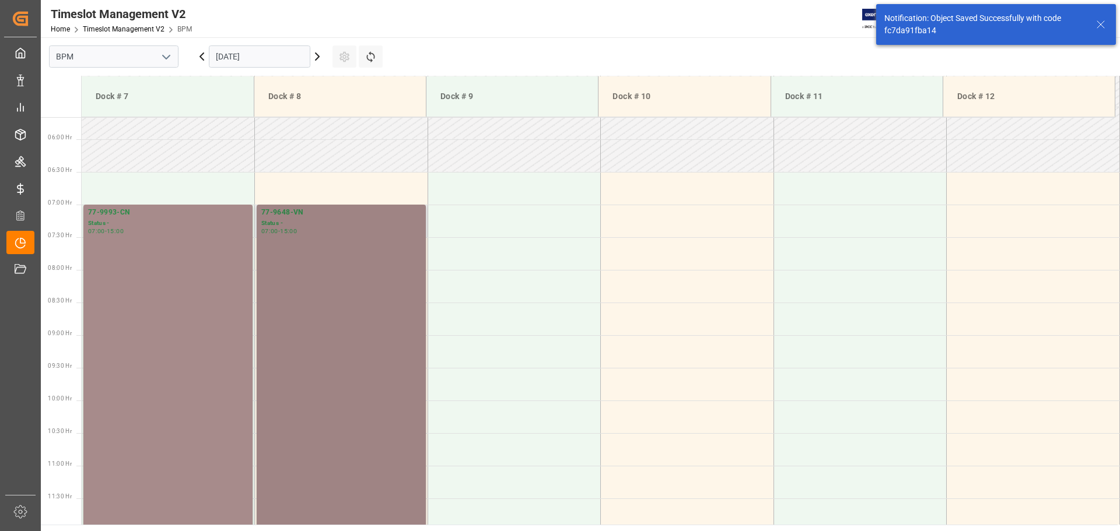
scroll to position [384, 0]
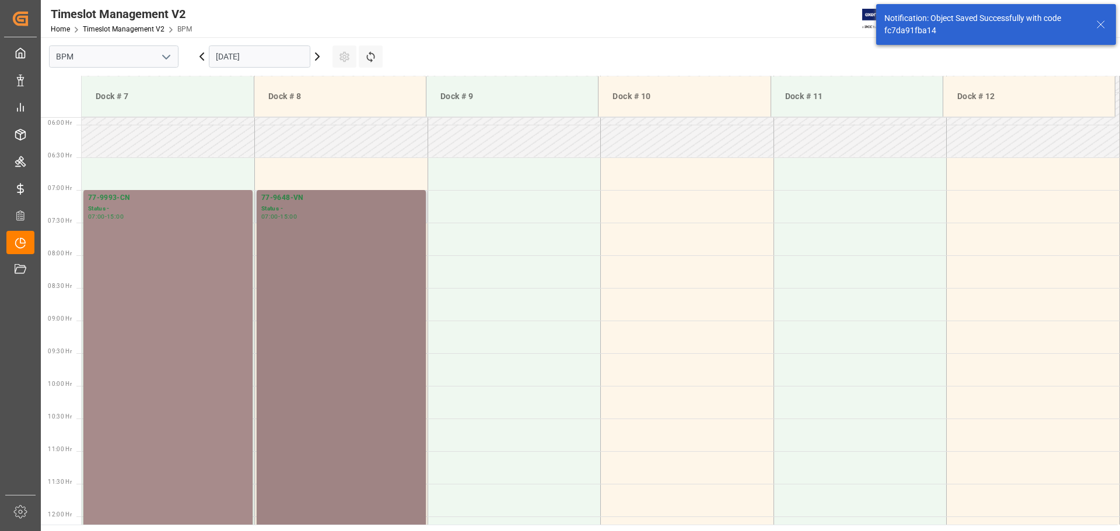
click at [371, 324] on div "77-9648-VN Status - 07:00 - 15:00" at bounding box center [341, 450] width 160 height 517
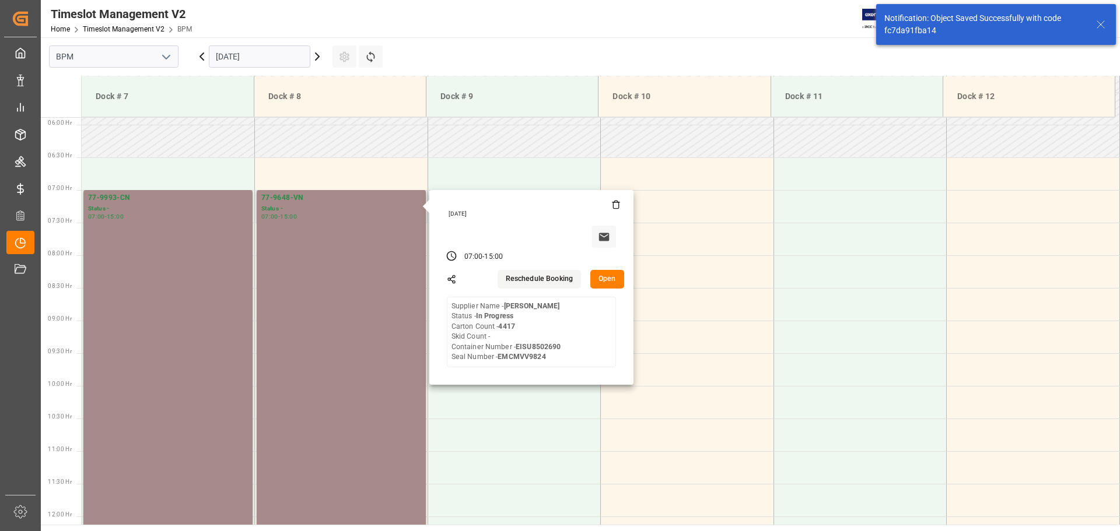
click at [604, 277] on button "Open" at bounding box center [607, 279] width 34 height 19
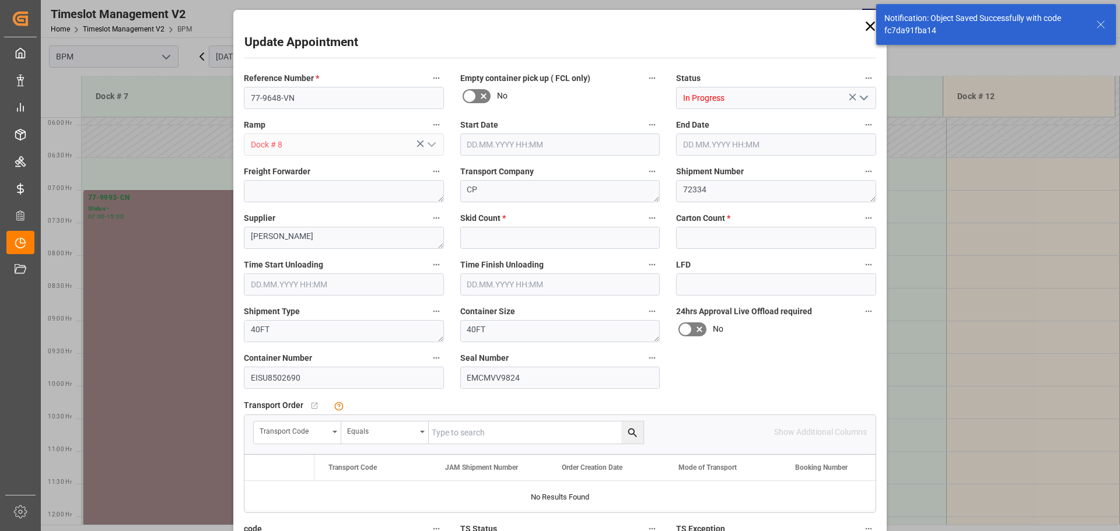
type input "0"
type input "4417"
type input "[DATE] 07:00"
type input "[DATE] 15:00"
type input "[DATE] 07:30"
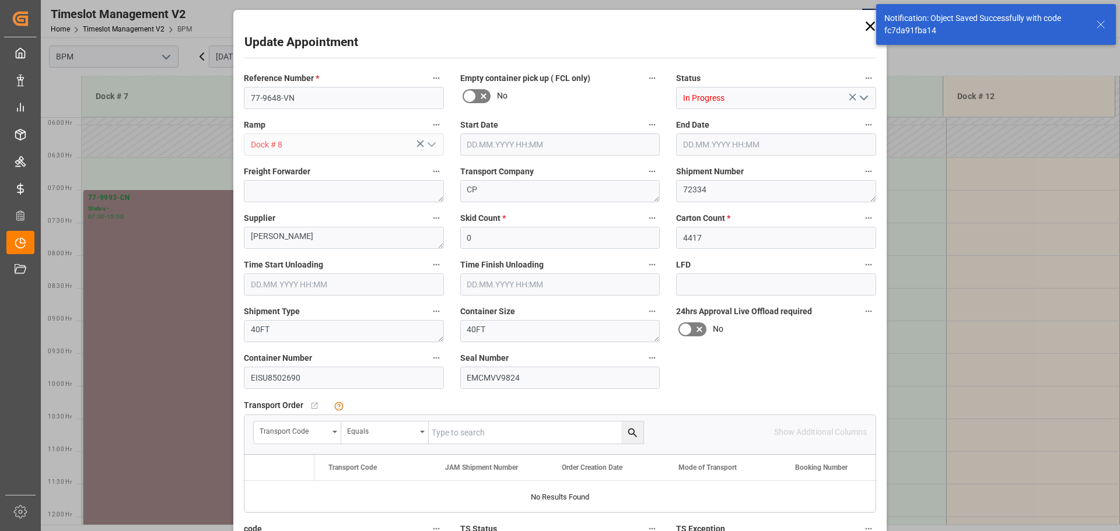
type input "[DATE] 11:30"
type input "[DATE] 10:25"
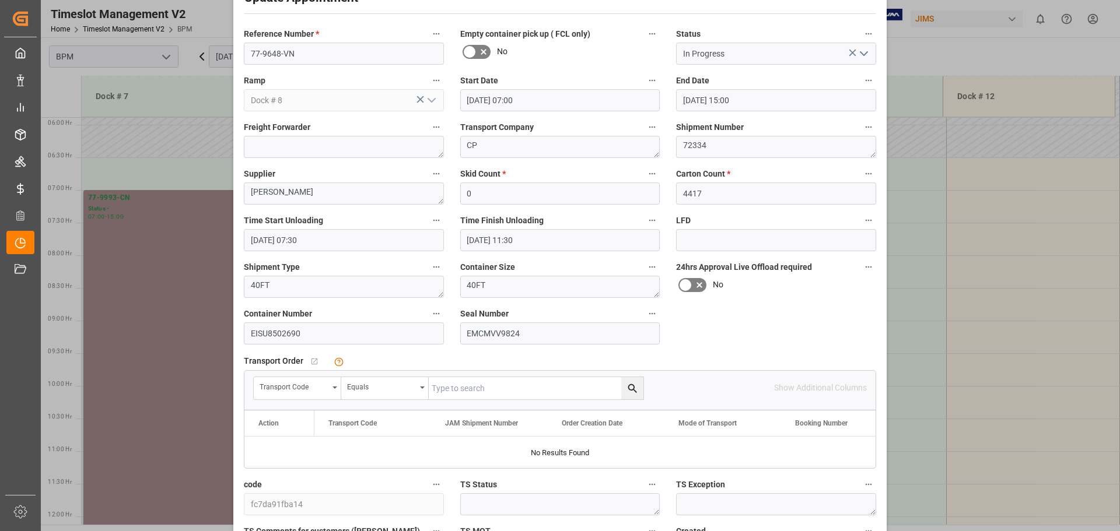
scroll to position [117, 0]
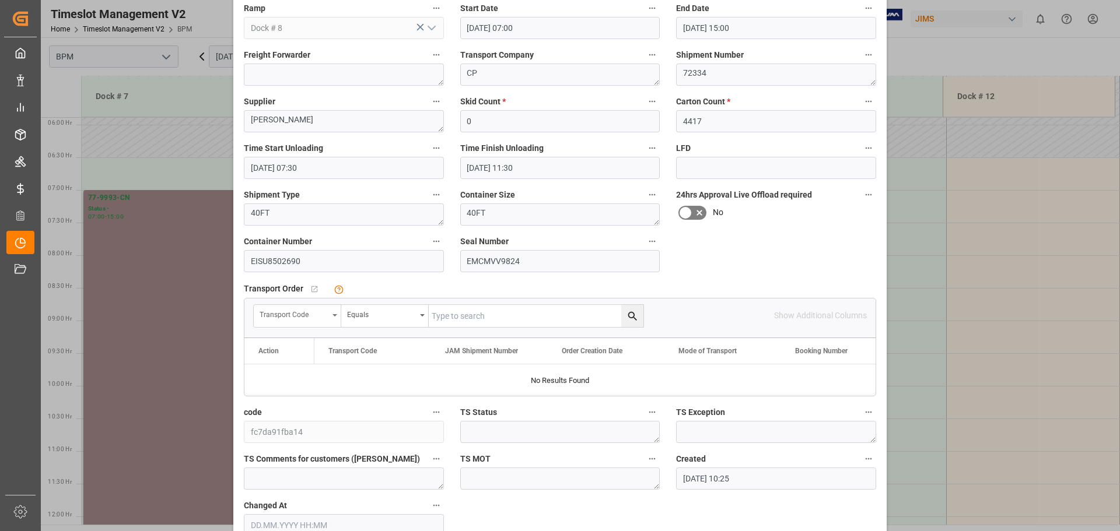
click at [331, 313] on div "Transport Code" at bounding box center [297, 316] width 87 height 22
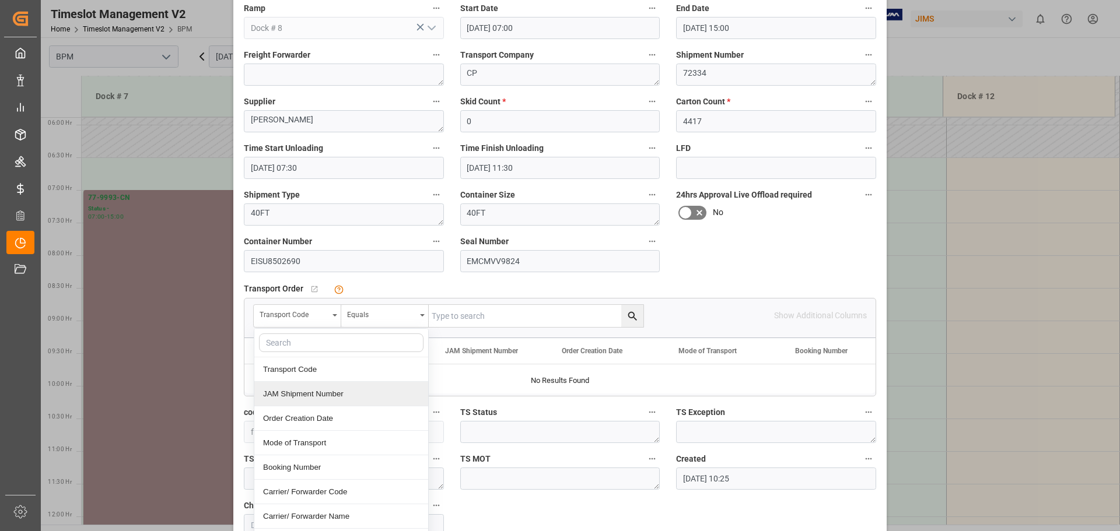
click at [307, 386] on div "JAM Shipment Number" at bounding box center [341, 394] width 174 height 24
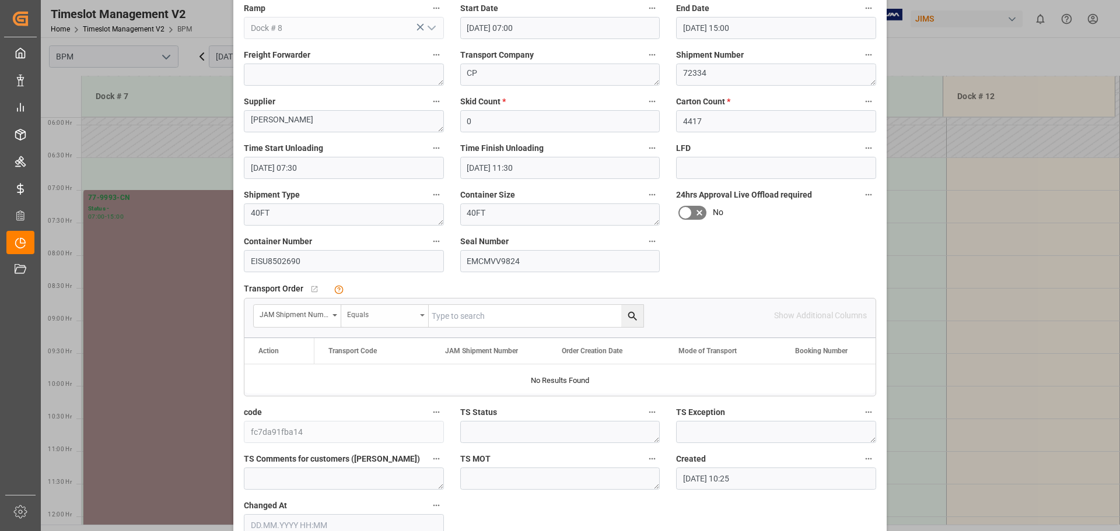
click at [395, 317] on div "Equals" at bounding box center [381, 313] width 69 height 13
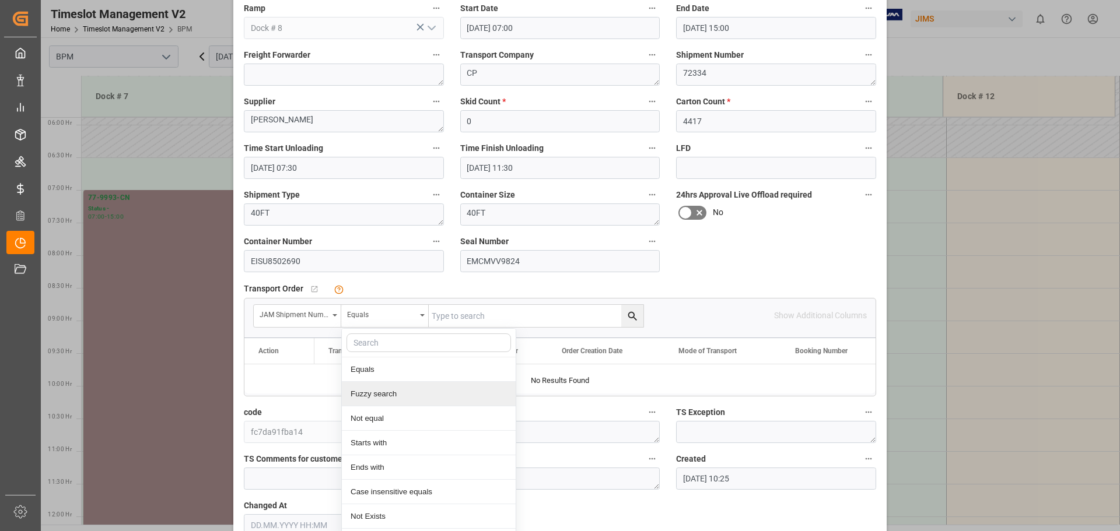
click at [390, 399] on div "Fuzzy search" at bounding box center [429, 394] width 174 height 24
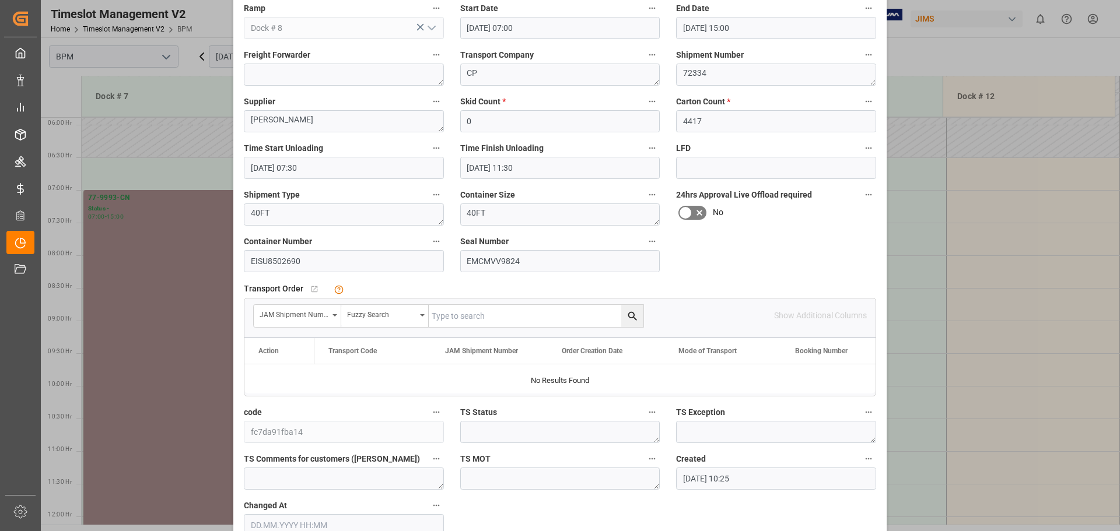
click at [479, 315] on input "text" at bounding box center [536, 316] width 215 height 22
type input "72334"
click at [629, 318] on icon "search button" at bounding box center [632, 316] width 12 height 12
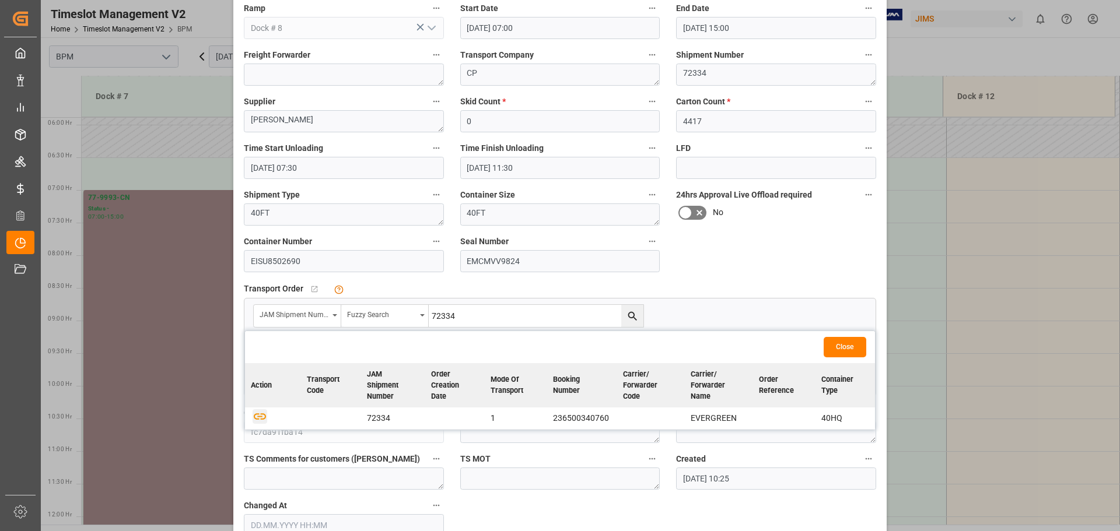
click at [261, 418] on icon "button" at bounding box center [260, 416] width 15 height 15
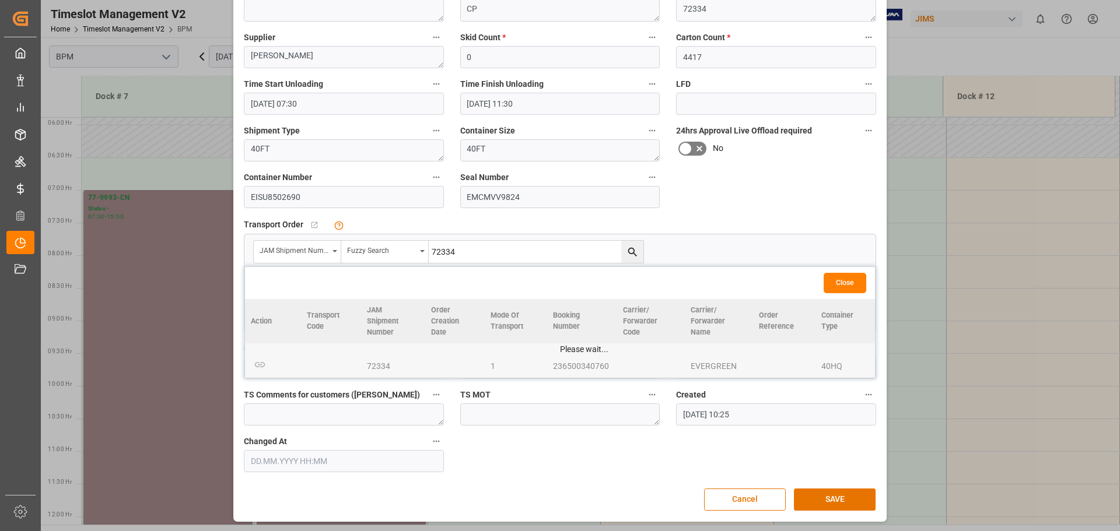
scroll to position [181, 0]
click at [818, 499] on button "SAVE" at bounding box center [835, 499] width 82 height 22
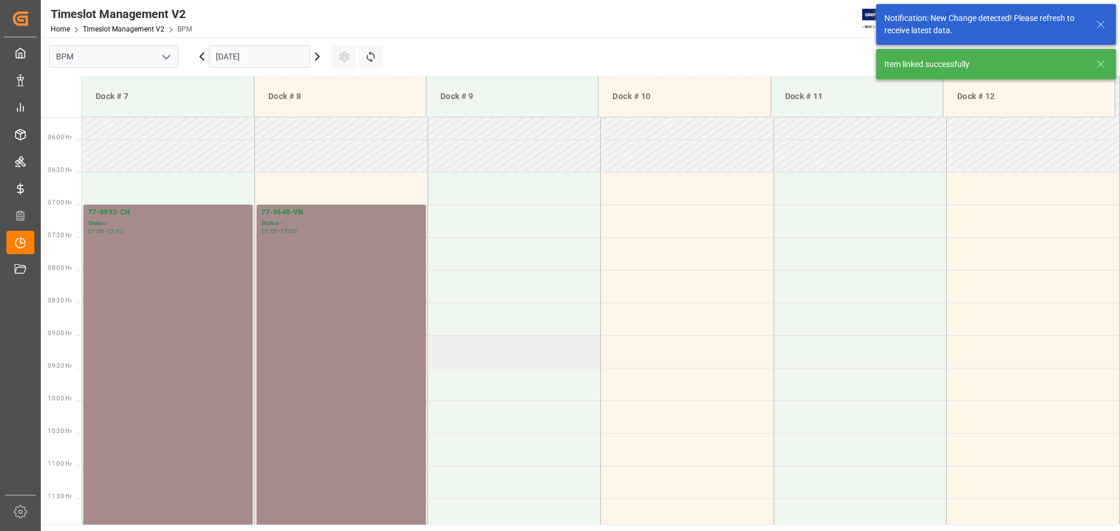
scroll to position [384, 0]
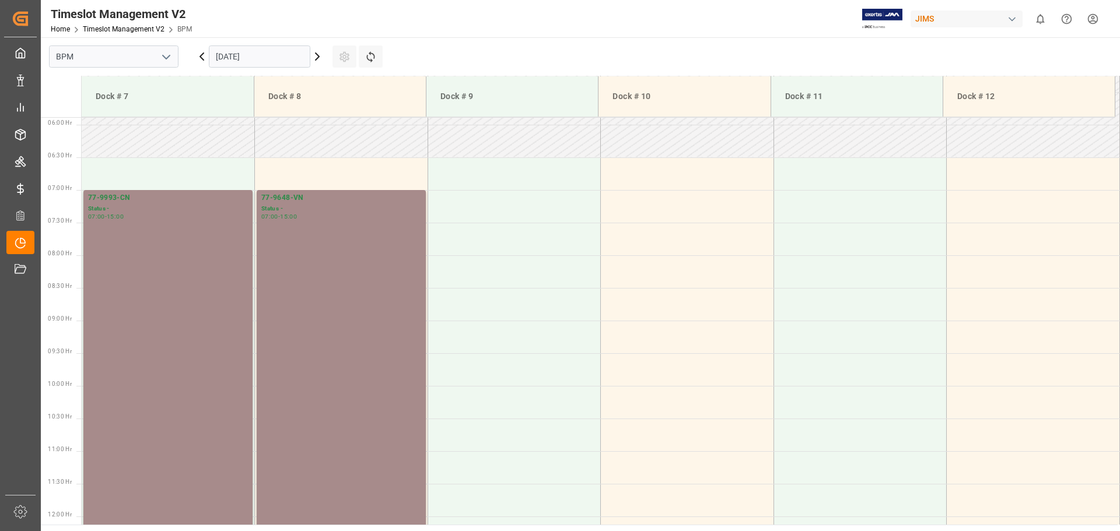
click at [280, 53] on input "[DATE]" at bounding box center [259, 56] width 101 height 22
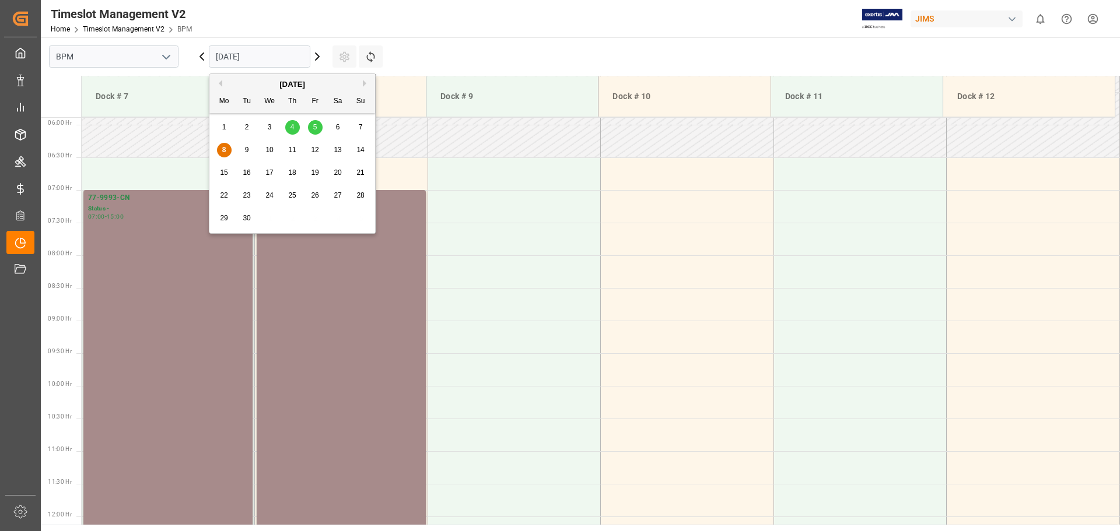
click at [247, 152] on span "9" at bounding box center [247, 150] width 4 height 8
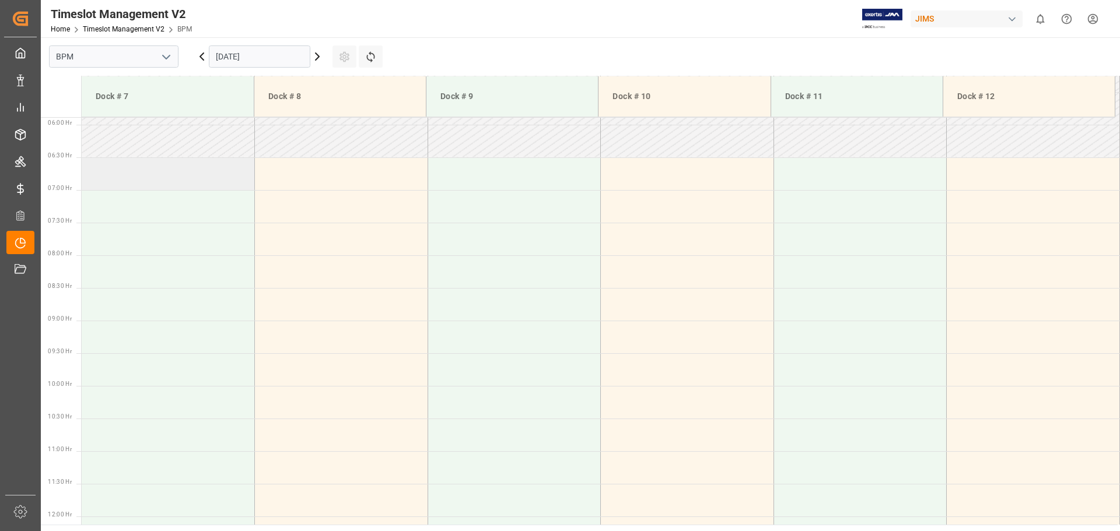
click at [154, 180] on td at bounding box center [168, 173] width 173 height 33
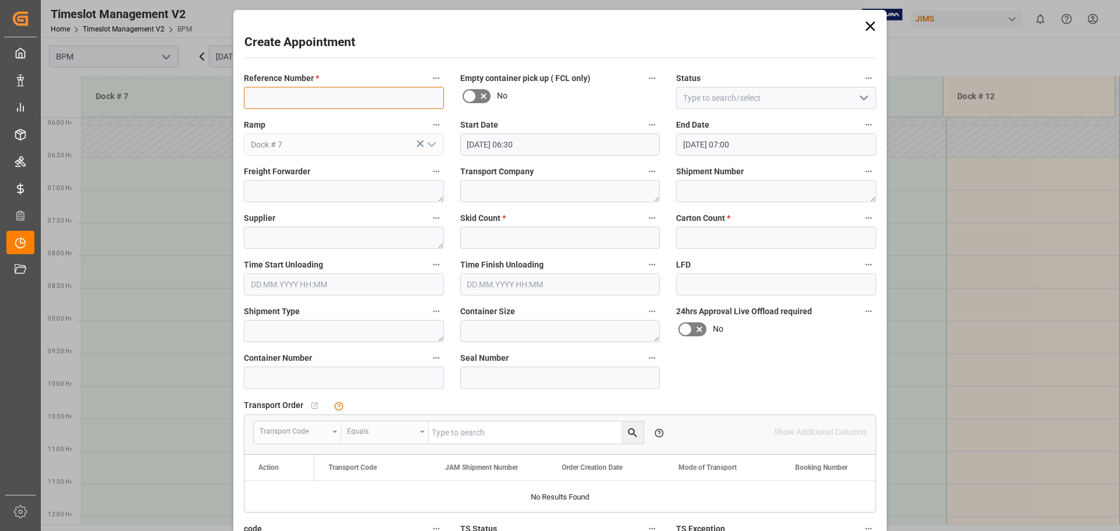
click at [327, 103] on input at bounding box center [344, 98] width 200 height 22
type input "77-9648-VN"
click at [818, 100] on icon "open menu" at bounding box center [864, 98] width 14 height 14
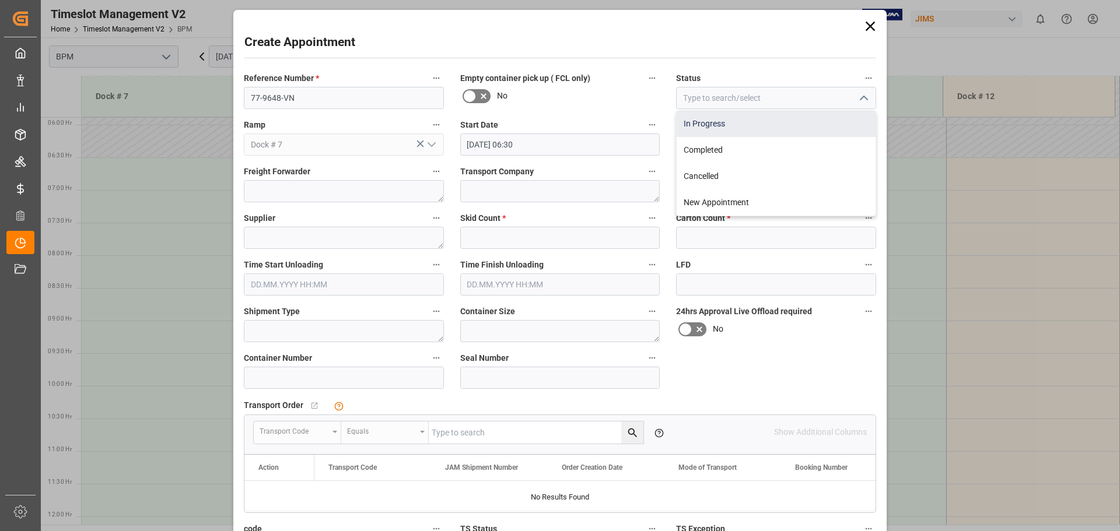
click at [803, 131] on div "In Progress" at bounding box center [776, 124] width 199 height 26
type input "In Progress"
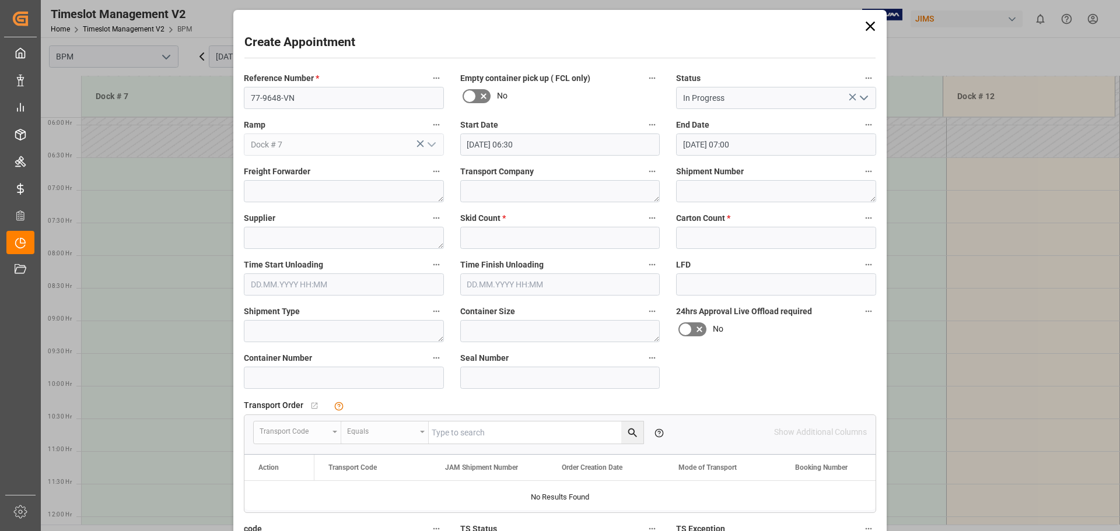
click at [601, 155] on input "[DATE] 06:30" at bounding box center [560, 145] width 200 height 22
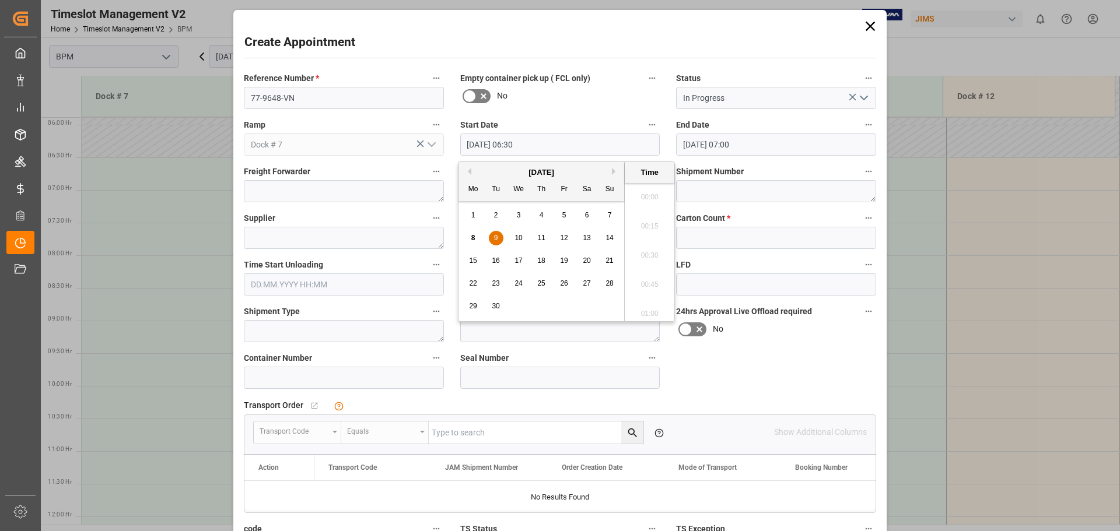
scroll to position [704, 0]
drag, startPoint x: 494, startPoint y: 239, endPoint x: 500, endPoint y: 239, distance: 6.4
click at [495, 239] on span "9" at bounding box center [496, 238] width 4 height 8
drag, startPoint x: 653, startPoint y: 253, endPoint x: 659, endPoint y: 250, distance: 6.5
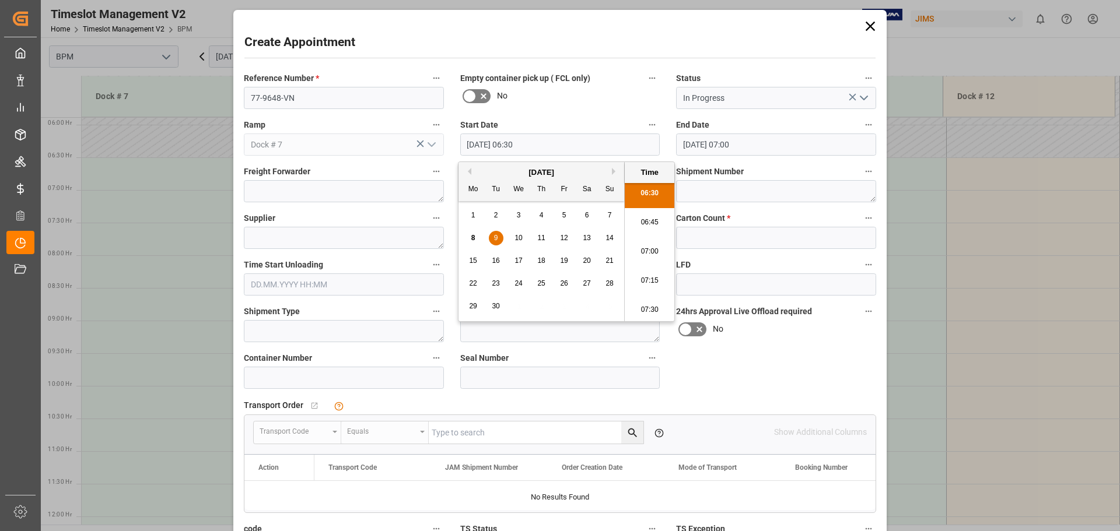
click at [656, 253] on li "07:00" at bounding box center [650, 251] width 50 height 29
type input "[DATE] 07:00"
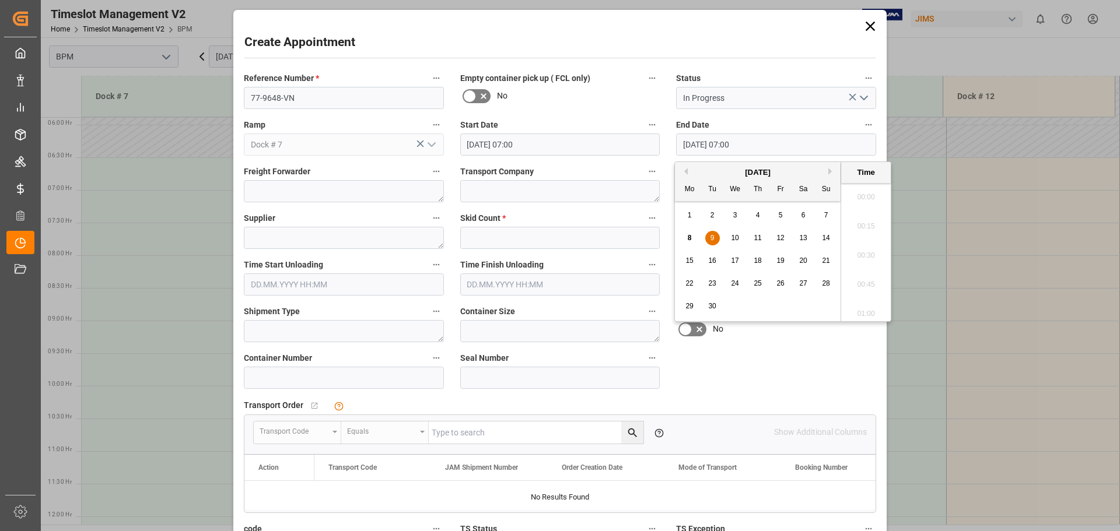
click at [809, 141] on input "[DATE] 07:00" at bounding box center [776, 145] width 200 height 22
drag, startPoint x: 713, startPoint y: 237, endPoint x: 742, endPoint y: 234, distance: 29.3
click at [714, 237] on span "9" at bounding box center [712, 238] width 4 height 8
click at [818, 198] on li "15:00" at bounding box center [866, 193] width 50 height 29
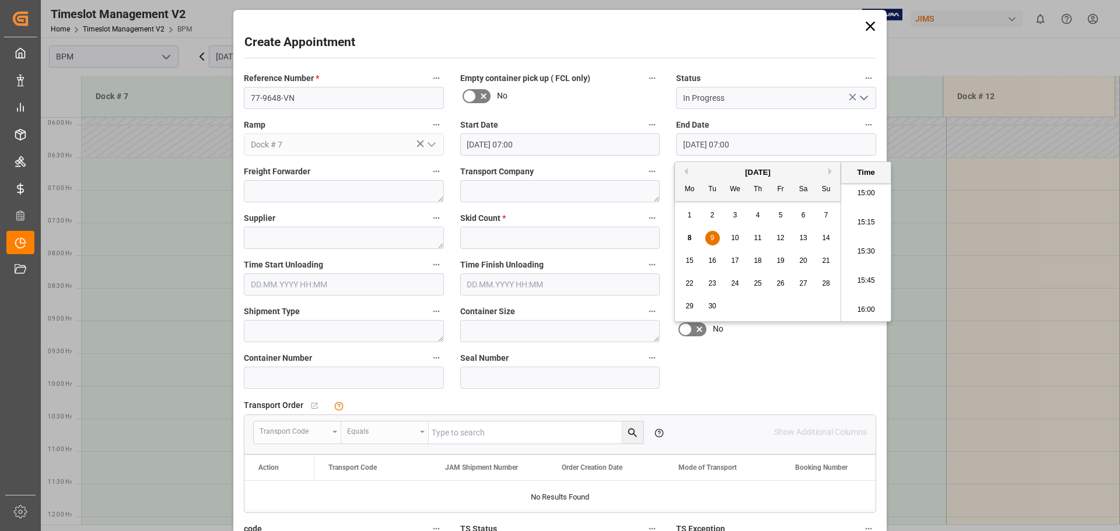
type input "[DATE] 15:00"
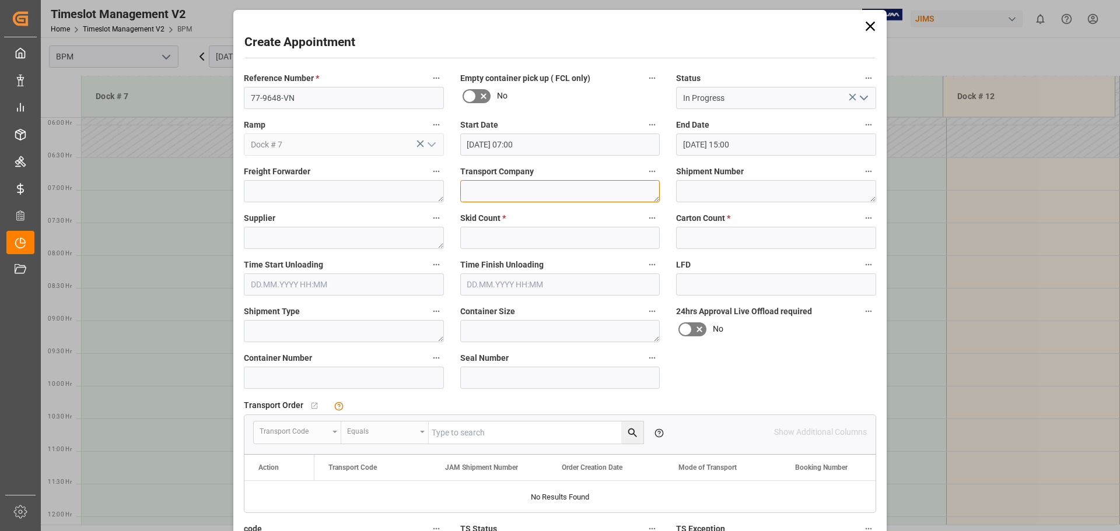
click at [471, 191] on textarea at bounding box center [560, 191] width 200 height 22
type textarea "CP"
click at [695, 202] on div "Shipment Number" at bounding box center [776, 183] width 216 height 47
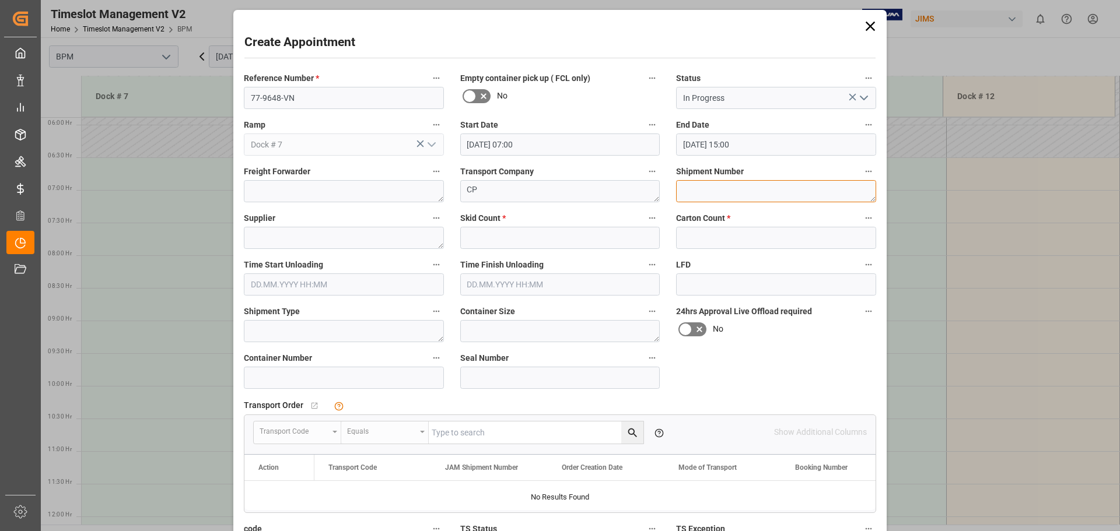
click at [699, 198] on textarea at bounding box center [776, 191] width 200 height 22
type textarea "72335"
click at [364, 240] on textarea at bounding box center [344, 238] width 200 height 22
type textarea "[PERSON_NAME]"
click at [531, 228] on input "text" at bounding box center [560, 238] width 200 height 22
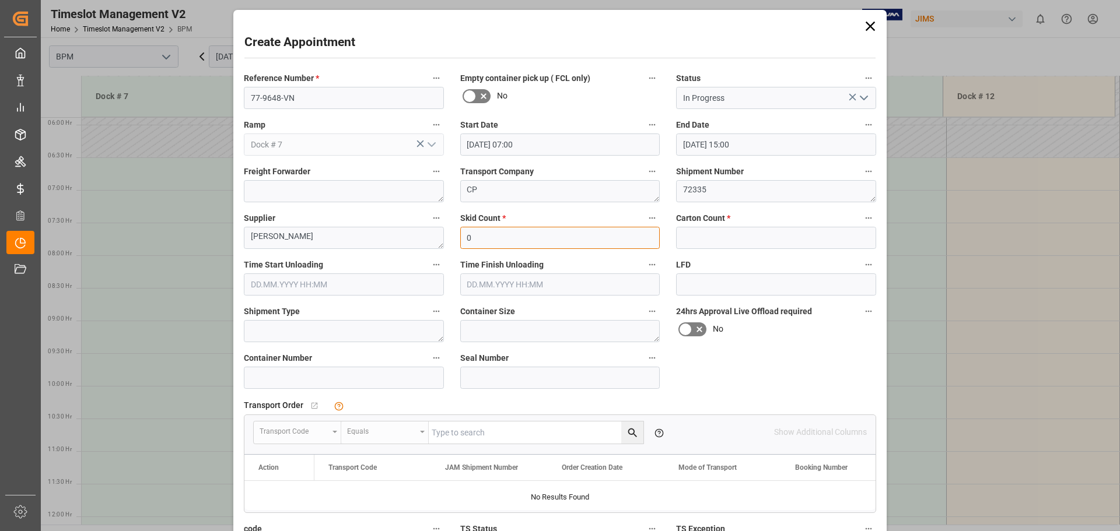
type input "0"
click at [692, 237] on input "text" at bounding box center [776, 238] width 200 height 22
type input "4408"
click at [366, 283] on input "text" at bounding box center [344, 285] width 200 height 22
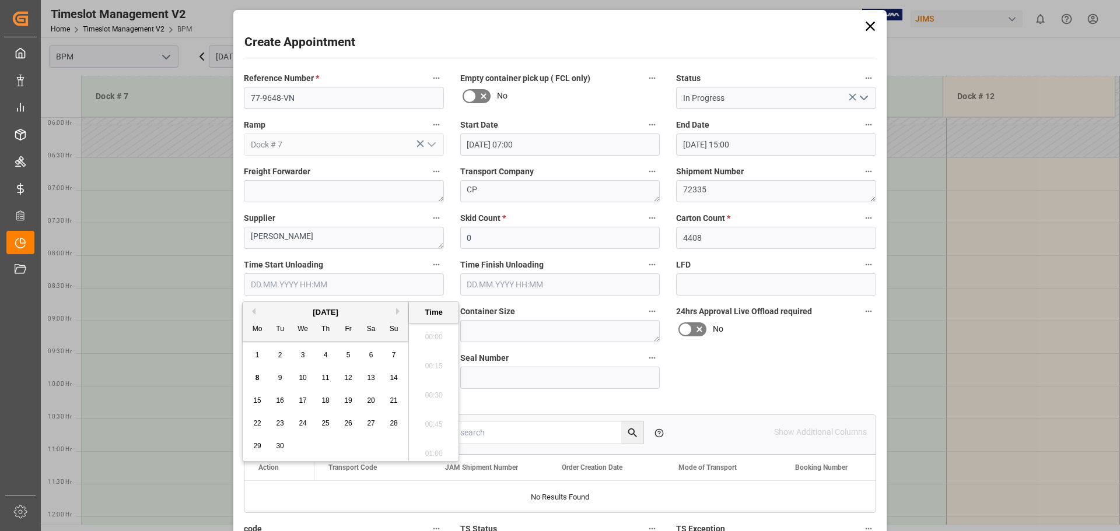
scroll to position [733, 0]
click at [279, 379] on span "9" at bounding box center [280, 378] width 4 height 8
click at [429, 366] on li "07:30" at bounding box center [434, 362] width 50 height 29
type input "[DATE] 07:30"
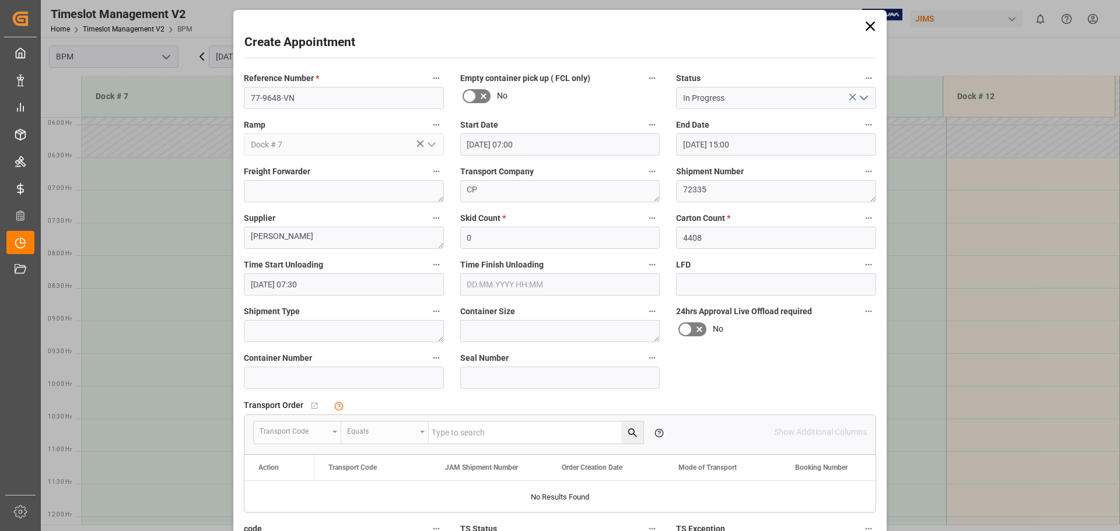
click at [586, 290] on input "text" at bounding box center [560, 285] width 200 height 22
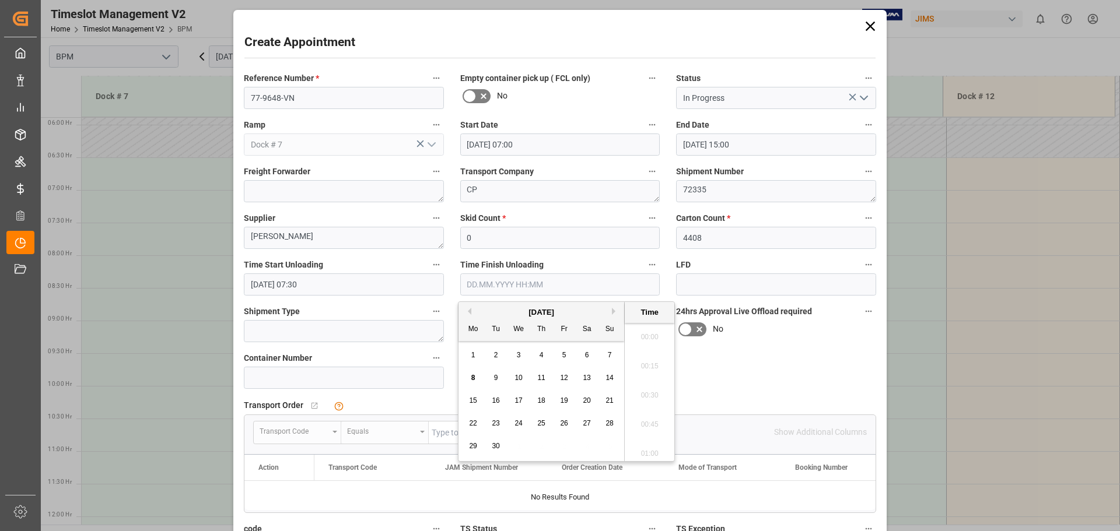
scroll to position [733, 0]
click at [498, 378] on span "9" at bounding box center [496, 378] width 4 height 8
click at [647, 419] on li "11:00" at bounding box center [650, 421] width 50 height 29
type input "[DATE] 11:00"
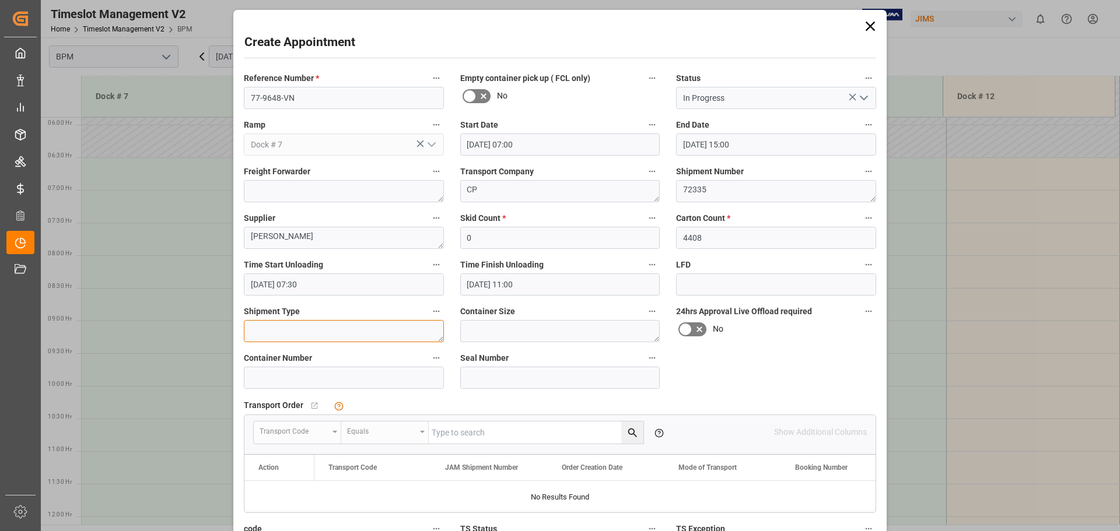
click at [316, 331] on textarea at bounding box center [344, 331] width 200 height 22
type textarea "40FT"
click at [593, 333] on textarea at bounding box center [560, 331] width 200 height 22
type textarea "40FT"
click at [323, 376] on input at bounding box center [344, 378] width 200 height 22
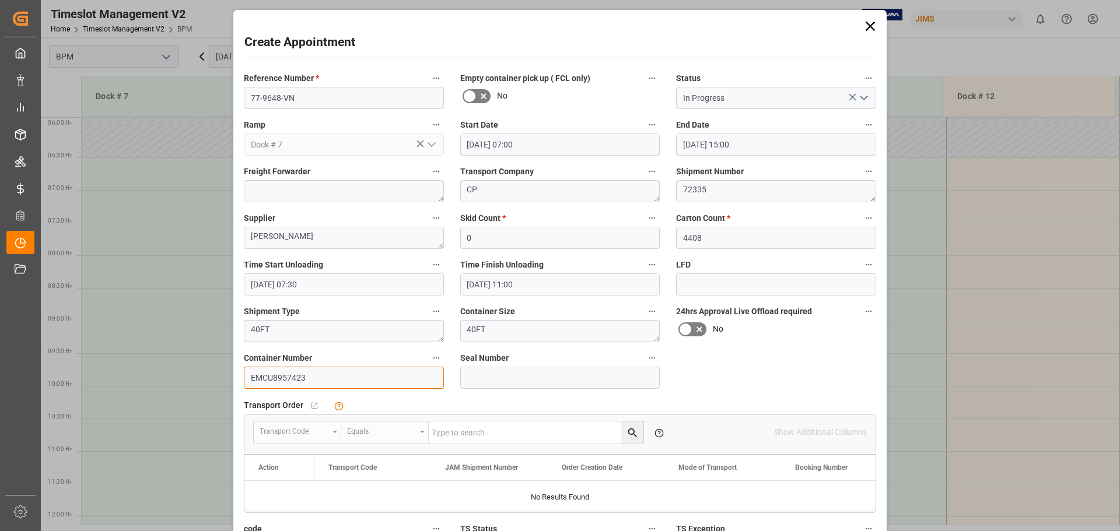
type input "EMCU8957423"
click at [484, 377] on input at bounding box center [560, 378] width 200 height 22
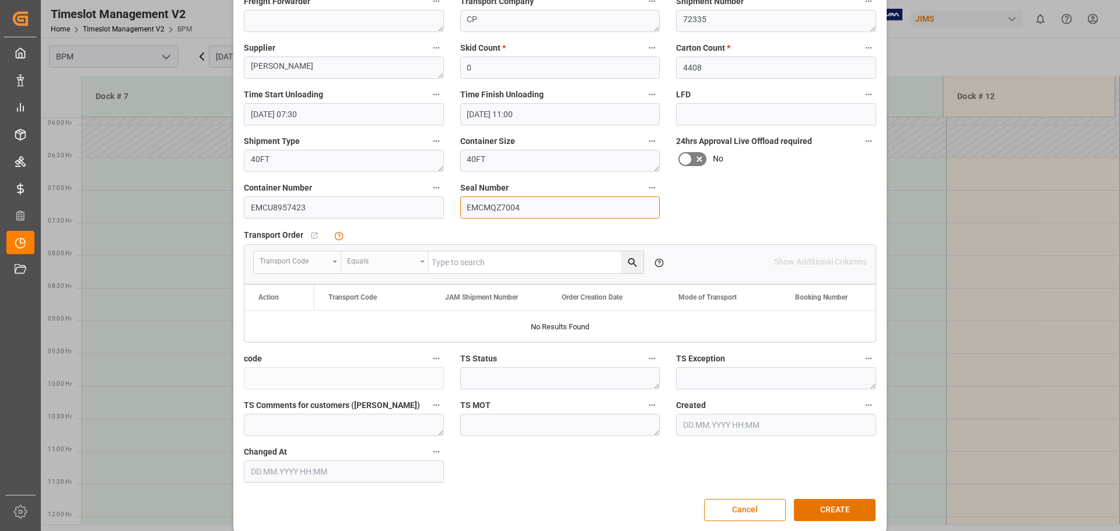
scroll to position [181, 0]
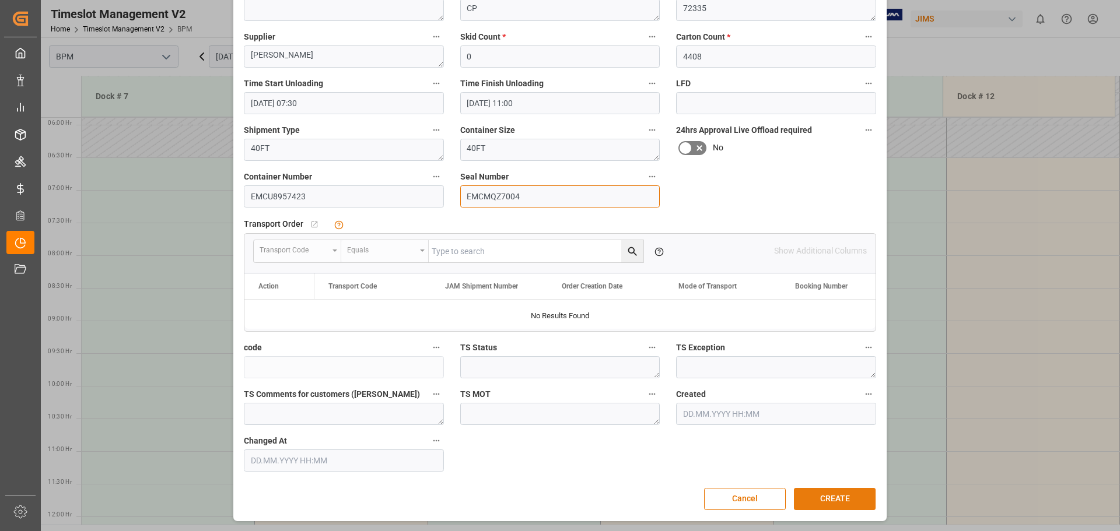
type input "EMCMQZ7004"
click at [818, 495] on button "CREATE" at bounding box center [835, 499] width 82 height 22
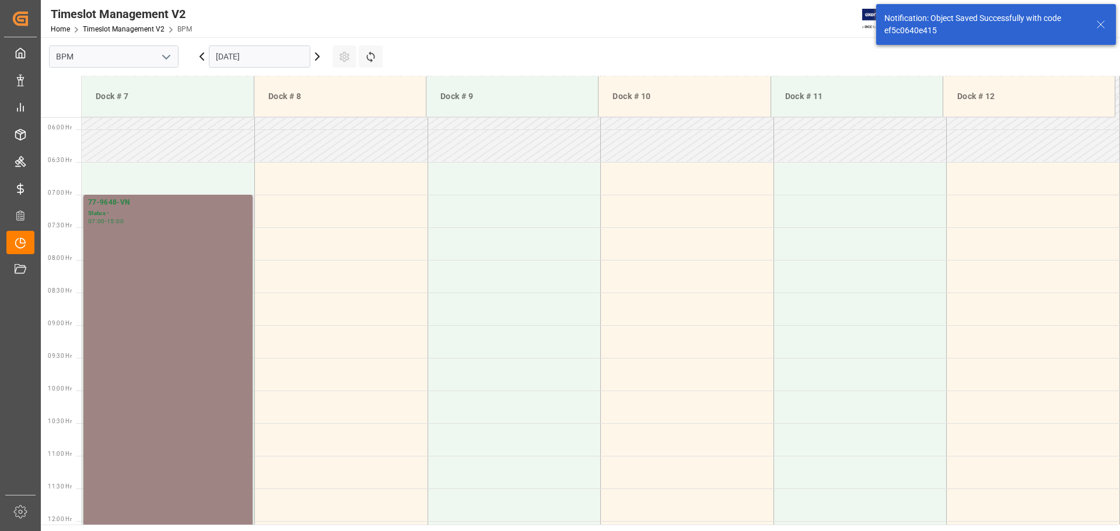
scroll to position [384, 0]
click at [148, 339] on div "77-9648-VN Status - 07:00 - 15:00" at bounding box center [168, 450] width 160 height 517
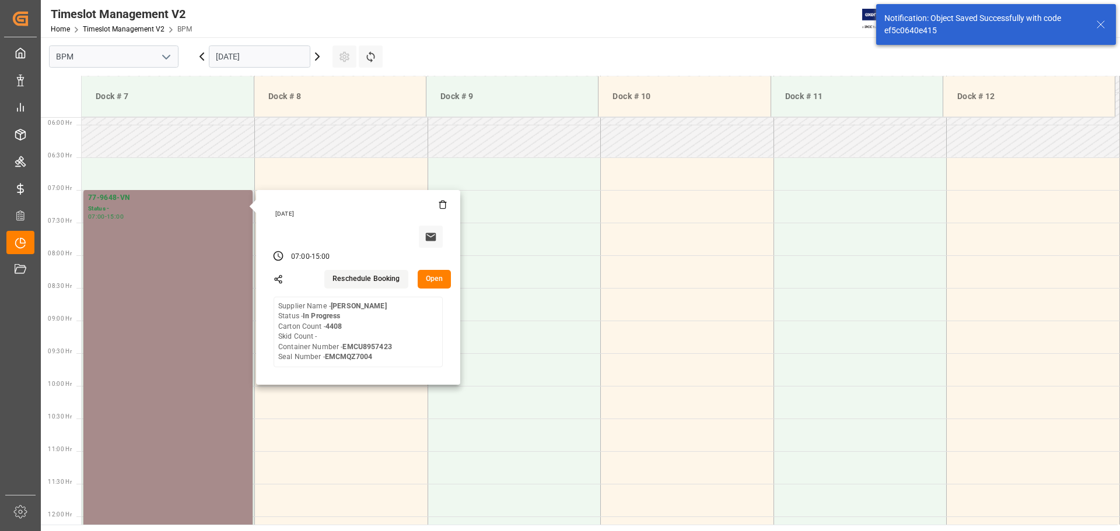
click at [426, 278] on button "Open" at bounding box center [435, 279] width 34 height 19
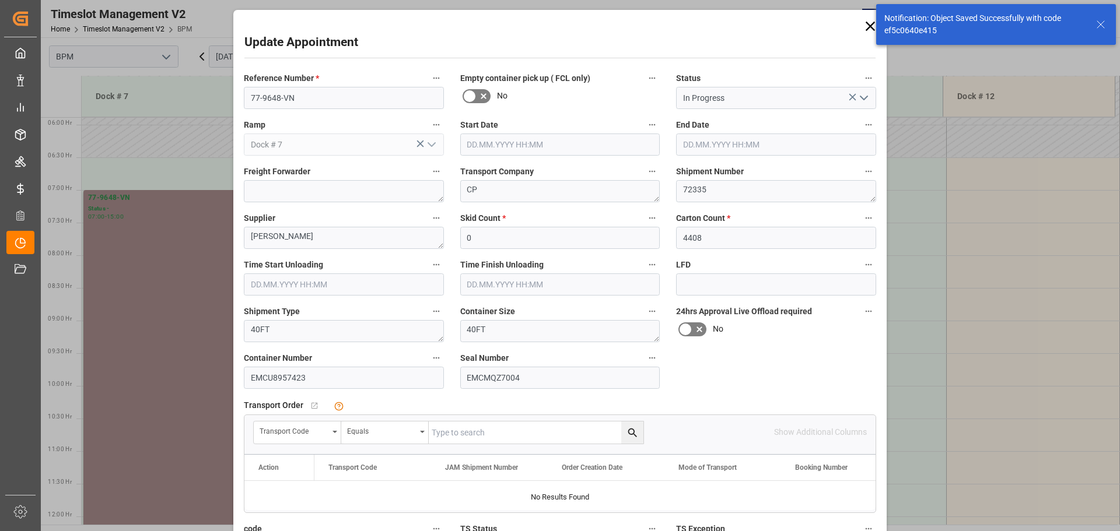
type input "[DATE] 07:00"
type input "[DATE] 15:00"
type input "[DATE] 07:30"
type input "[DATE] 11:00"
type input "[DATE] 10:45"
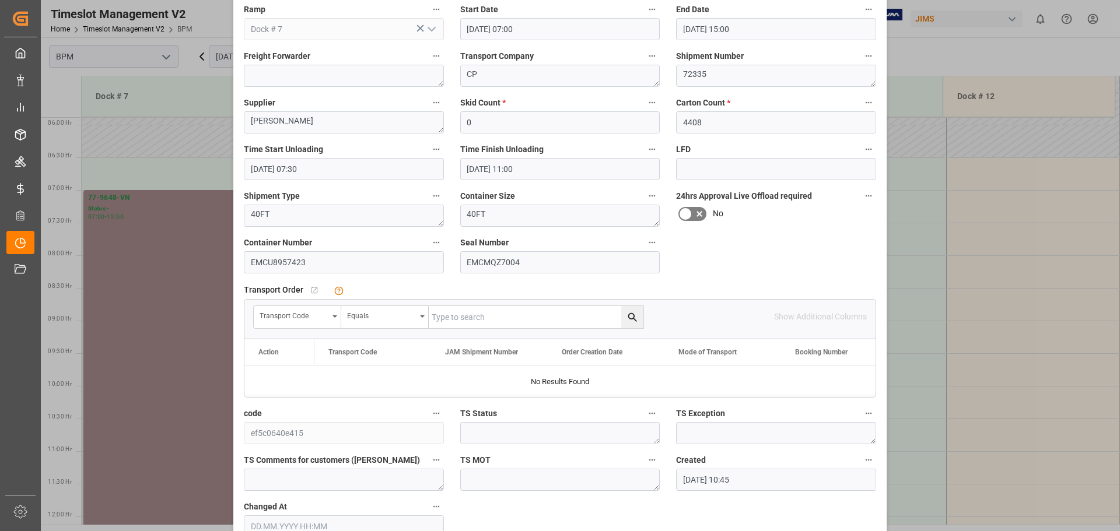
scroll to position [117, 0]
click at [333, 316] on icon "open menu" at bounding box center [334, 315] width 5 height 2
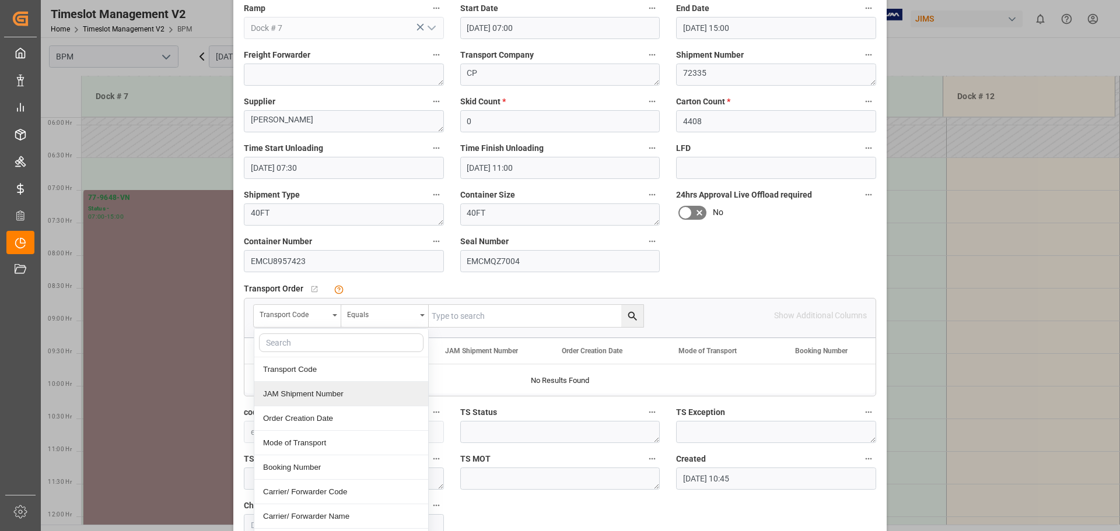
click at [304, 396] on div "JAM Shipment Number" at bounding box center [341, 394] width 174 height 24
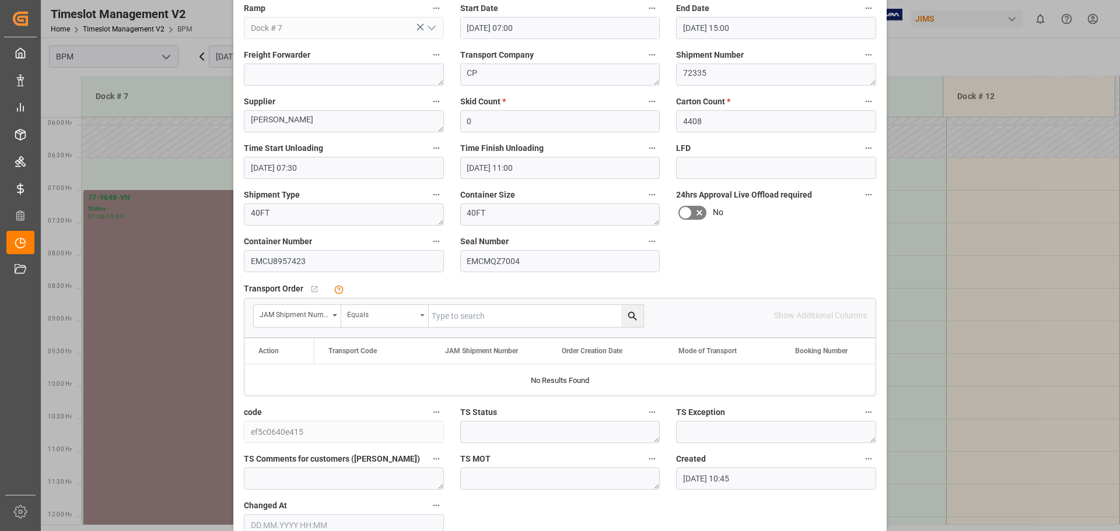
click at [386, 321] on div "Equals" at bounding box center [384, 316] width 87 height 22
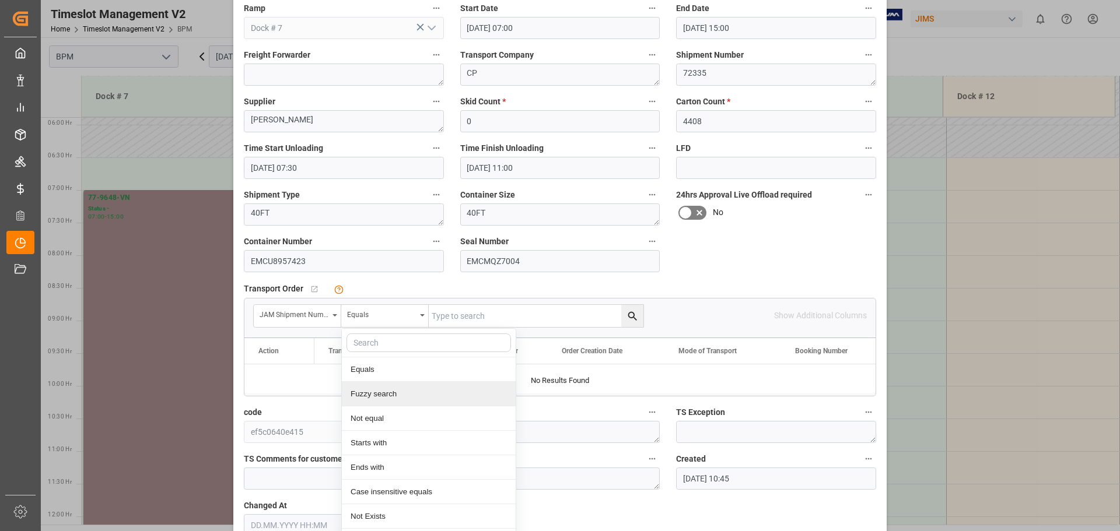
click at [398, 393] on div "Fuzzy search" at bounding box center [429, 394] width 174 height 24
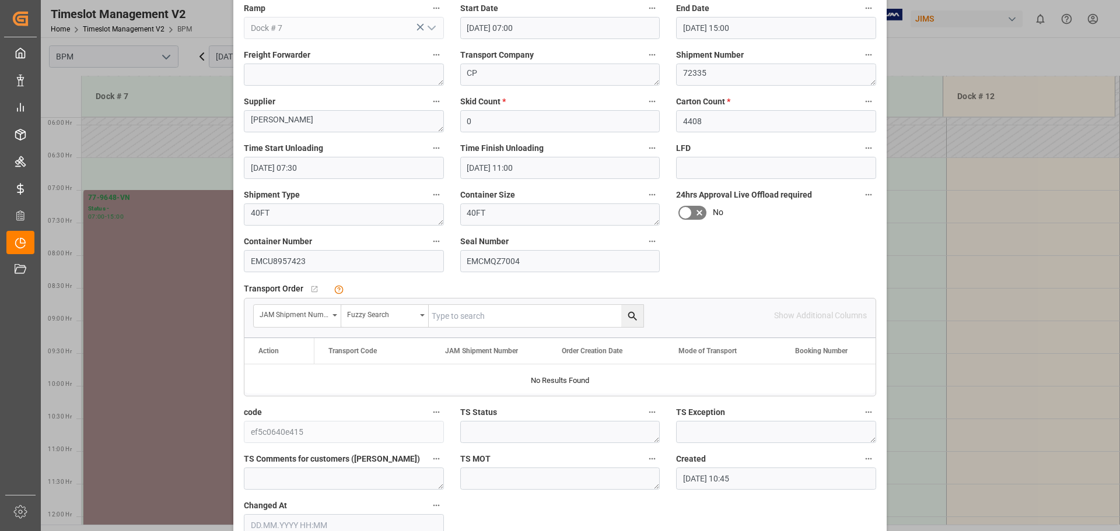
click at [463, 318] on input "text" at bounding box center [536, 316] width 215 height 22
type input "72335"
click at [627, 309] on button "search button" at bounding box center [632, 316] width 22 height 22
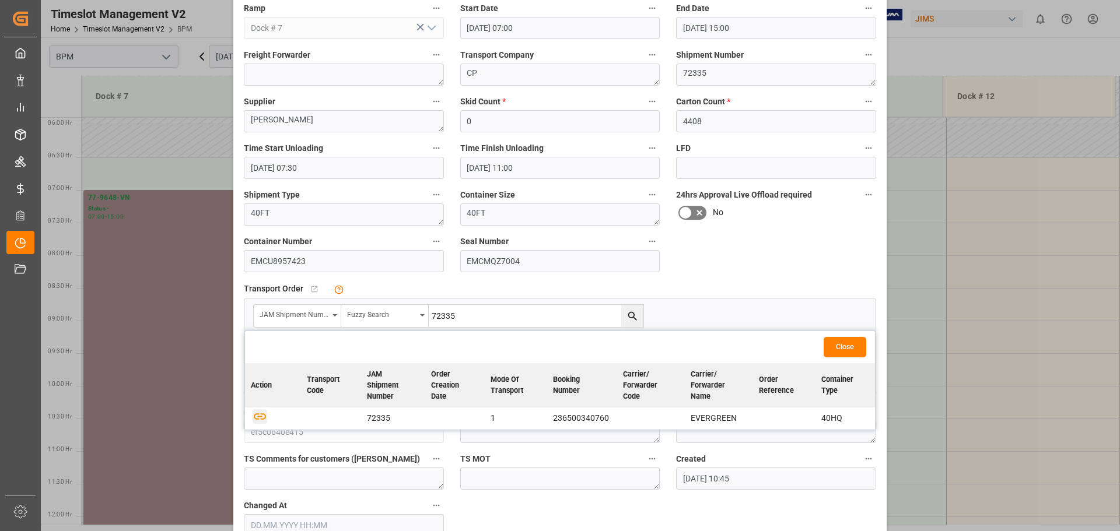
click at [260, 416] on icon "button" at bounding box center [260, 416] width 15 height 15
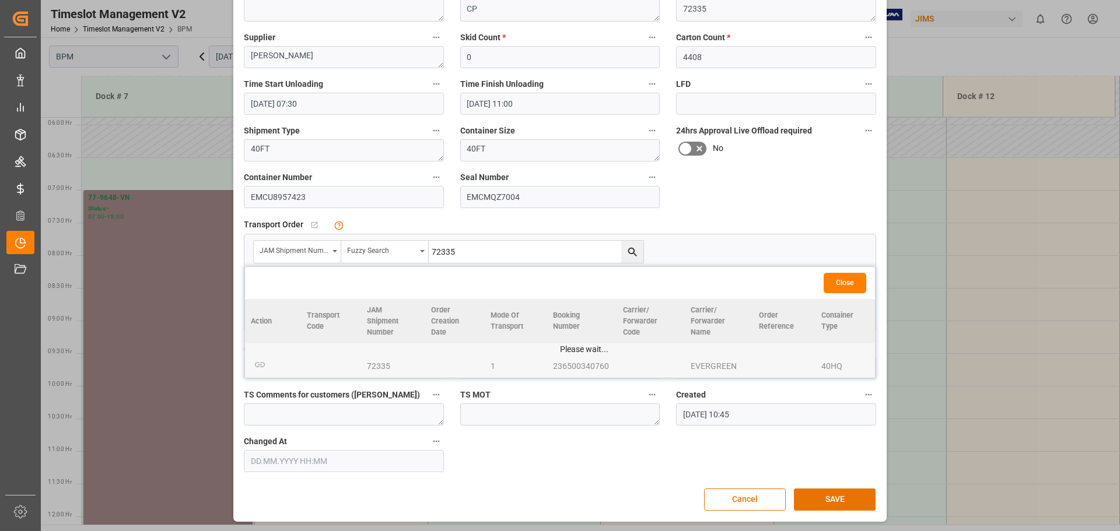
scroll to position [181, 0]
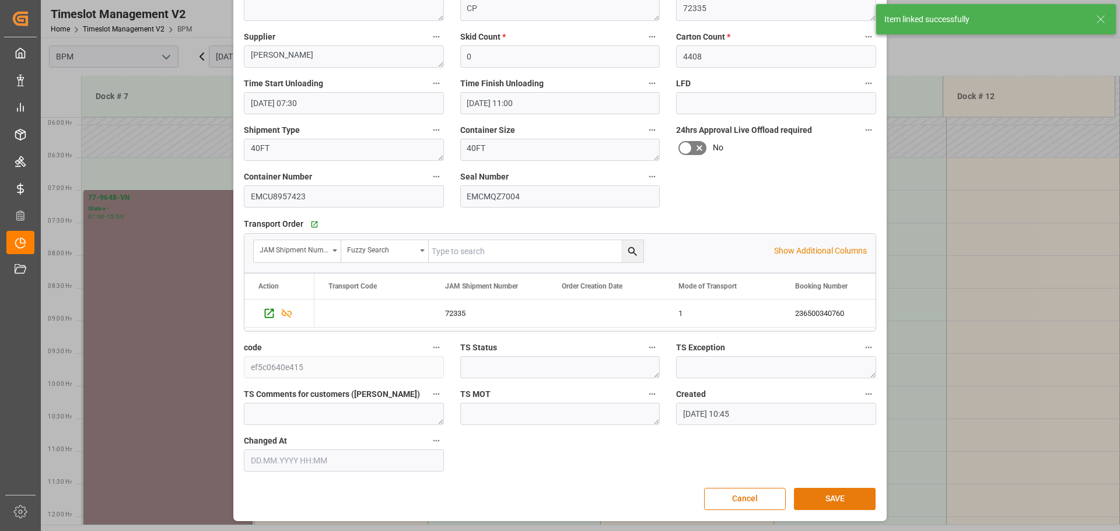
click at [818, 497] on button "SAVE" at bounding box center [835, 499] width 82 height 22
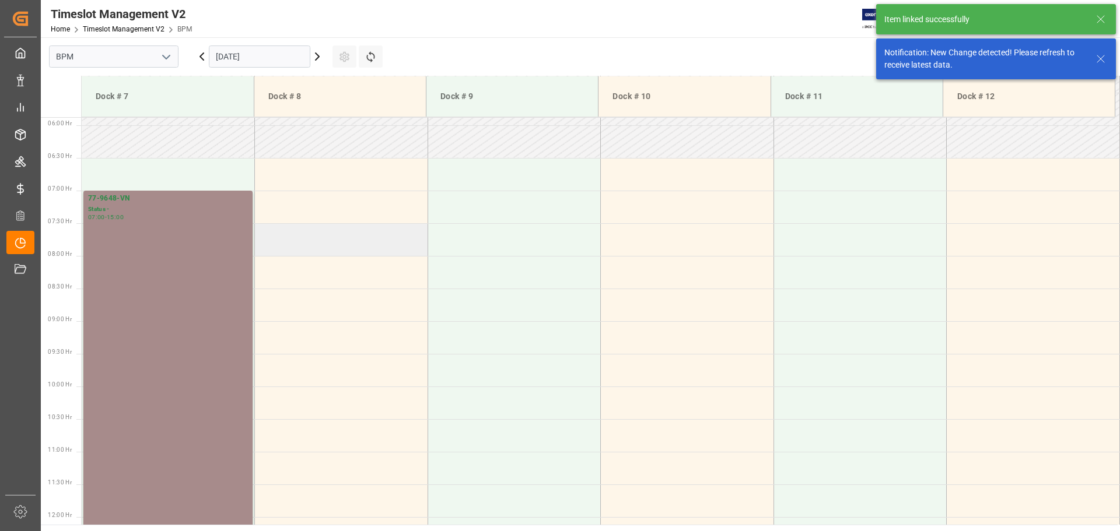
scroll to position [384, 0]
click at [328, 209] on td at bounding box center [341, 206] width 173 height 33
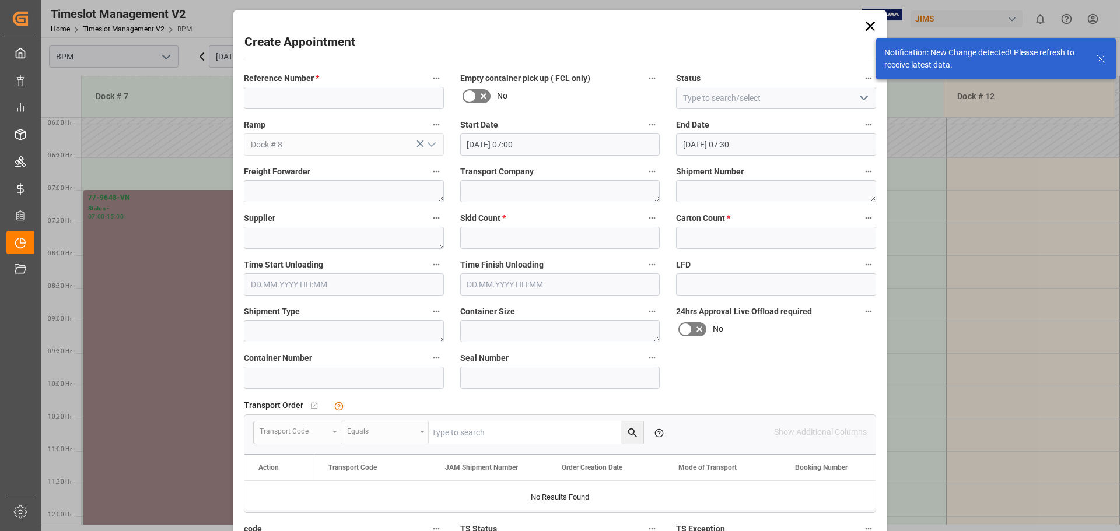
click at [319, 85] on label "Reference Number *" at bounding box center [344, 79] width 200 height 16
click at [429, 85] on button "Reference Number *" at bounding box center [436, 78] width 15 height 15
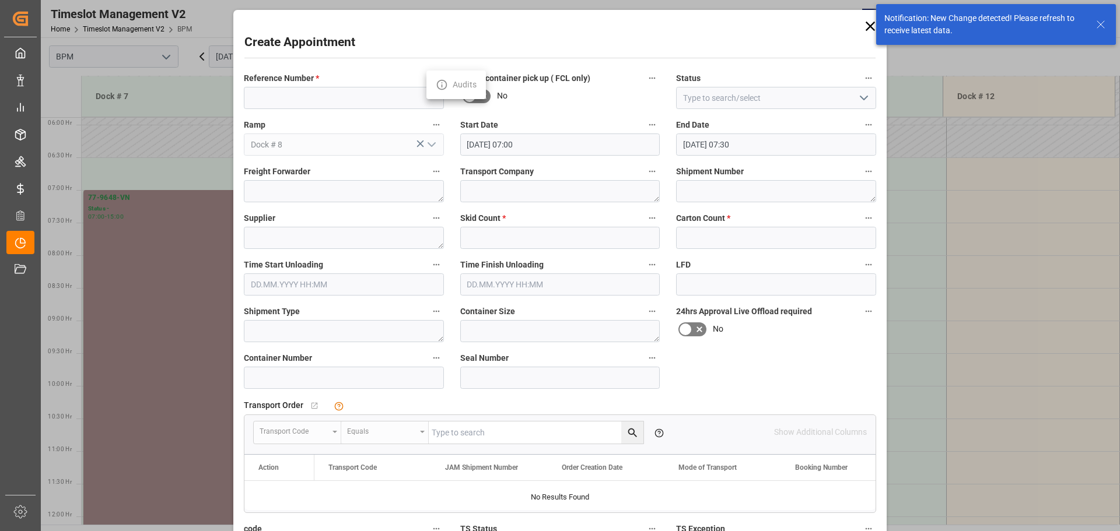
click at [332, 99] on div at bounding box center [560, 265] width 1120 height 531
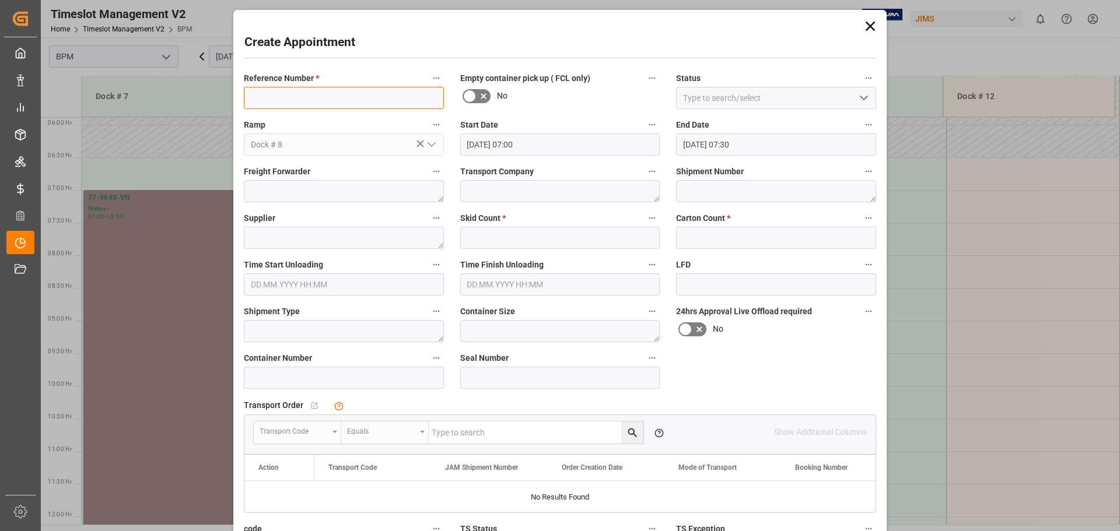
click at [325, 98] on input at bounding box center [344, 98] width 200 height 22
type input "77-9587-VN"
click at [818, 99] on icon "open menu" at bounding box center [864, 98] width 14 height 14
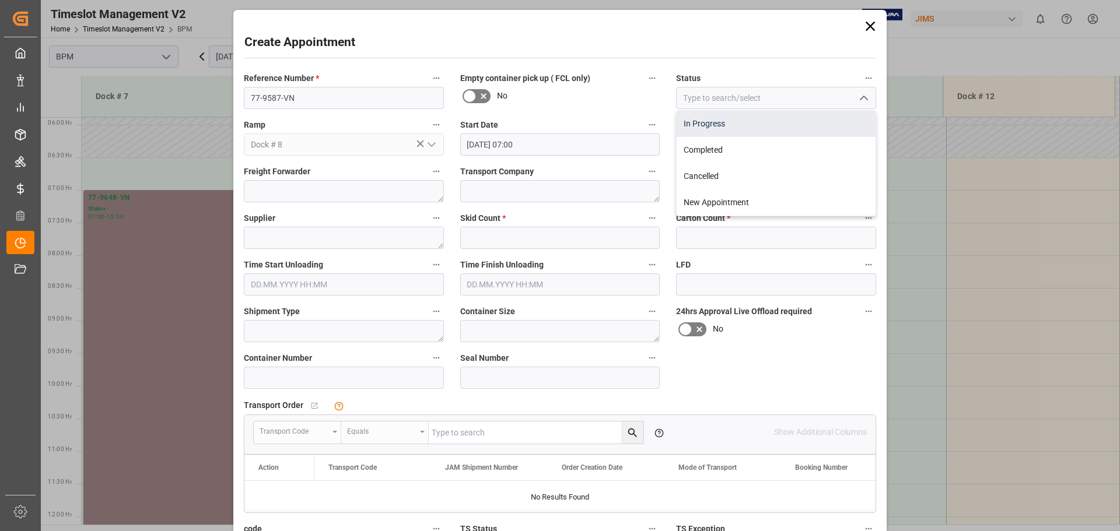
click at [818, 131] on div "In Progress" at bounding box center [776, 124] width 199 height 26
type input "In Progress"
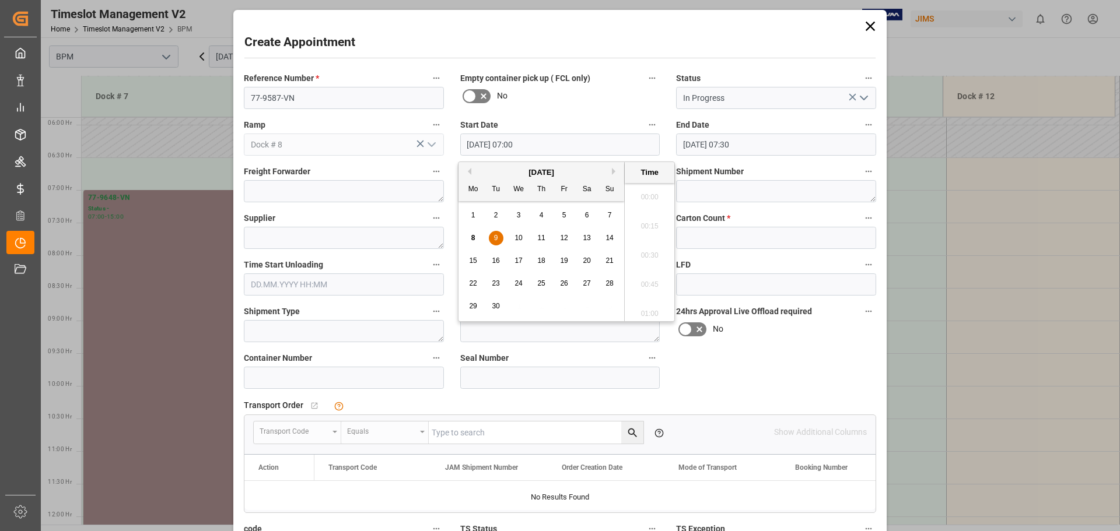
click at [552, 146] on input "[DATE] 07:00" at bounding box center [560, 145] width 200 height 22
click at [496, 236] on span "9" at bounding box center [496, 238] width 4 height 8
click at [626, 250] on li "07:00" at bounding box center [650, 251] width 50 height 29
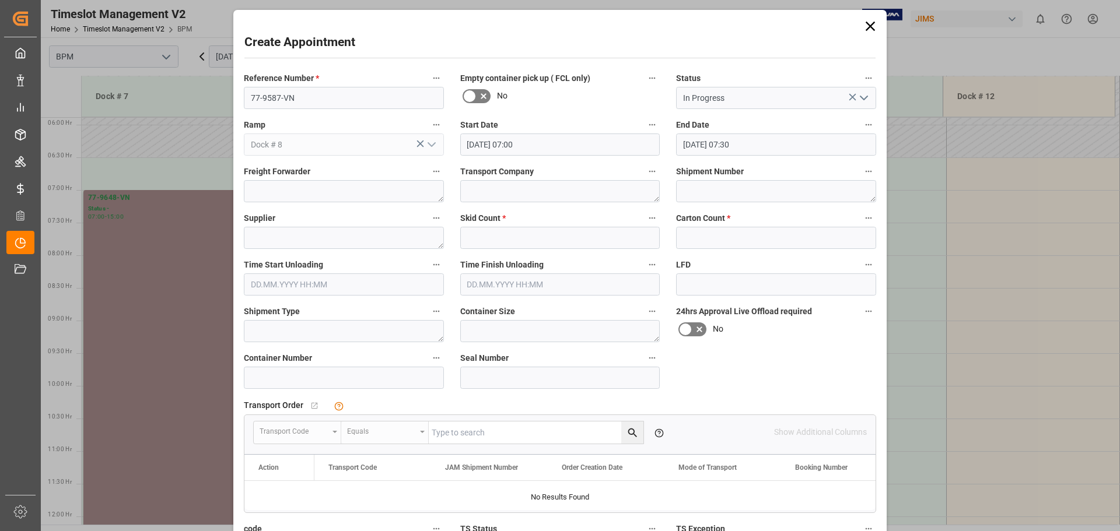
click at [736, 140] on input "[DATE] 07:30" at bounding box center [776, 145] width 200 height 22
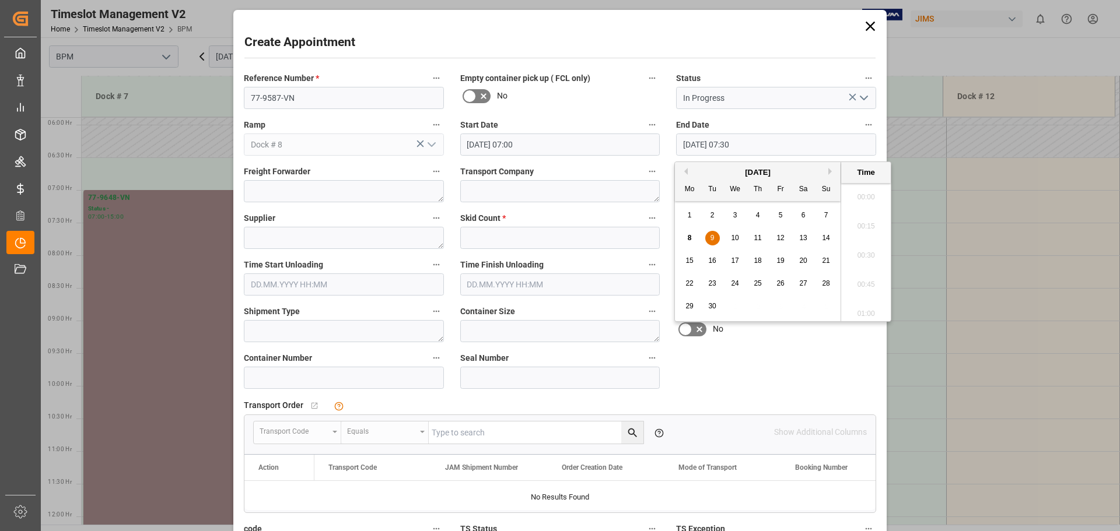
scroll to position [821, 0]
click at [713, 240] on span "9" at bounding box center [712, 238] width 4 height 8
click at [818, 250] on li "15:00" at bounding box center [866, 251] width 50 height 29
type input "[DATE] 15:00"
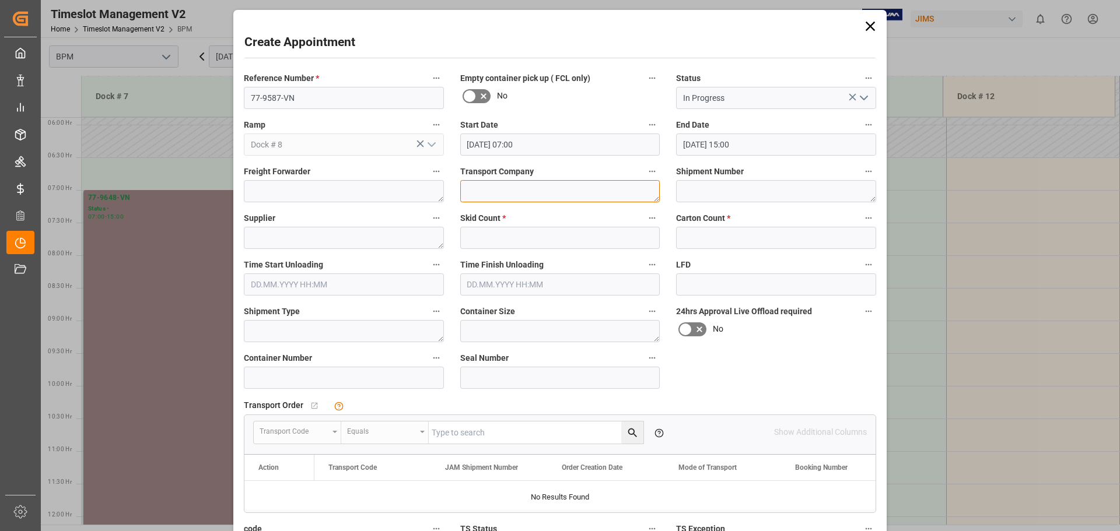
click at [484, 195] on textarea at bounding box center [560, 191] width 200 height 22
type textarea "CP"
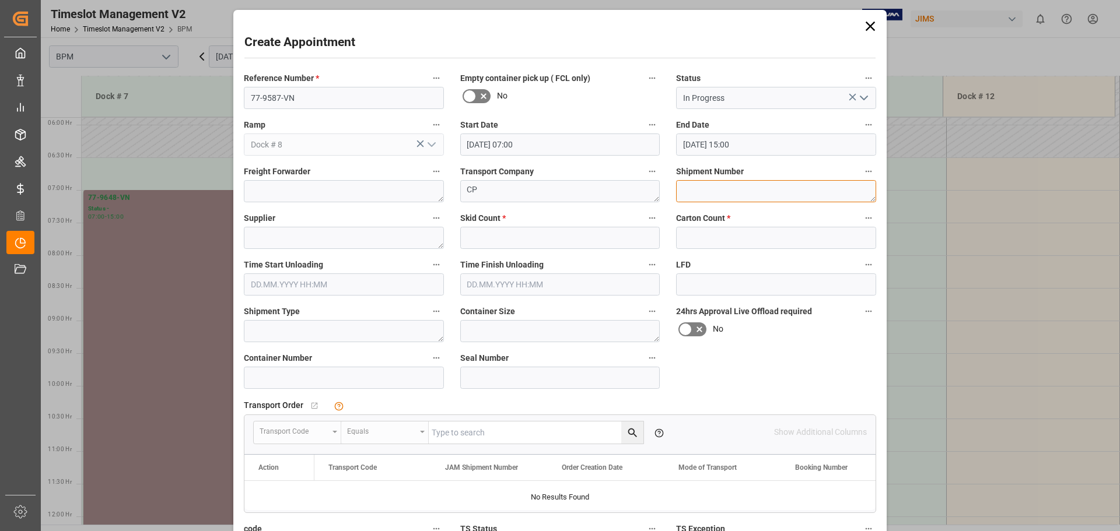
click at [726, 190] on textarea at bounding box center [776, 191] width 200 height 22
type textarea "72261"
click at [365, 244] on textarea at bounding box center [344, 238] width 200 height 22
type textarea "[PERSON_NAME]"
click at [535, 237] on input "text" at bounding box center [560, 238] width 200 height 22
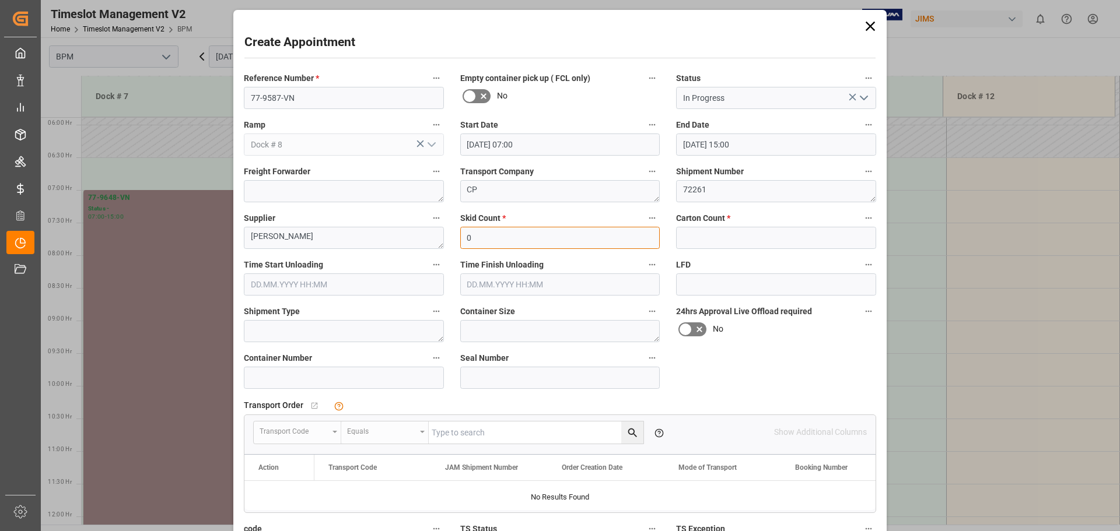
type input "0"
click at [818, 240] on input "text" at bounding box center [776, 238] width 200 height 22
type input "5292"
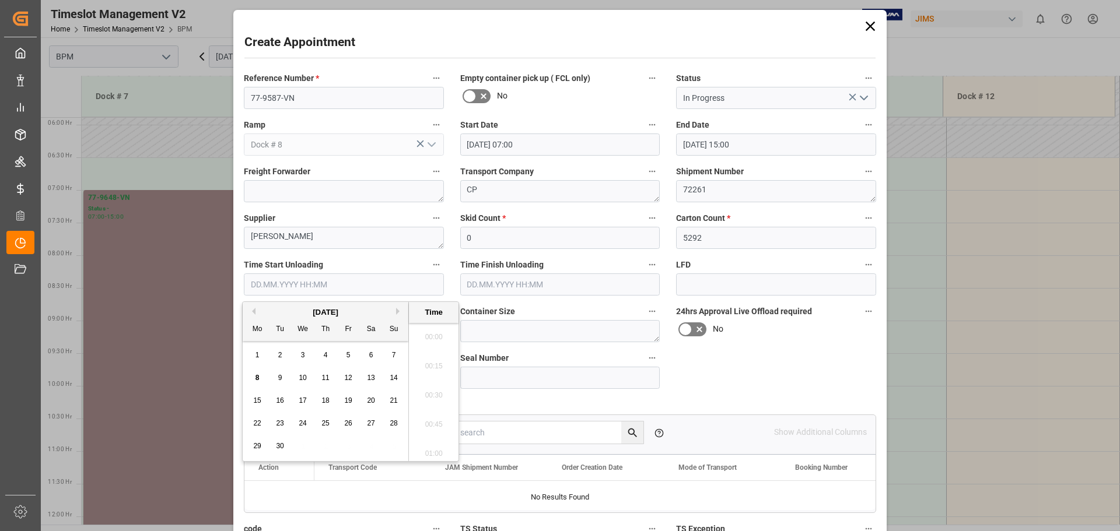
click at [373, 288] on input "text" at bounding box center [344, 285] width 200 height 22
click at [281, 381] on span "9" at bounding box center [280, 378] width 4 height 8
click at [434, 370] on li "07:30" at bounding box center [434, 362] width 50 height 29
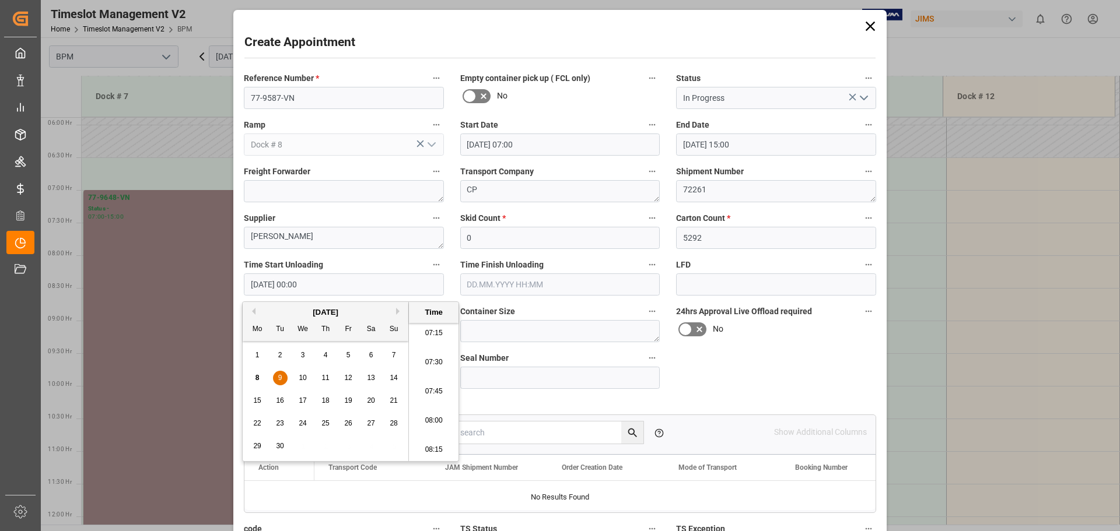
type input "[DATE] 07:30"
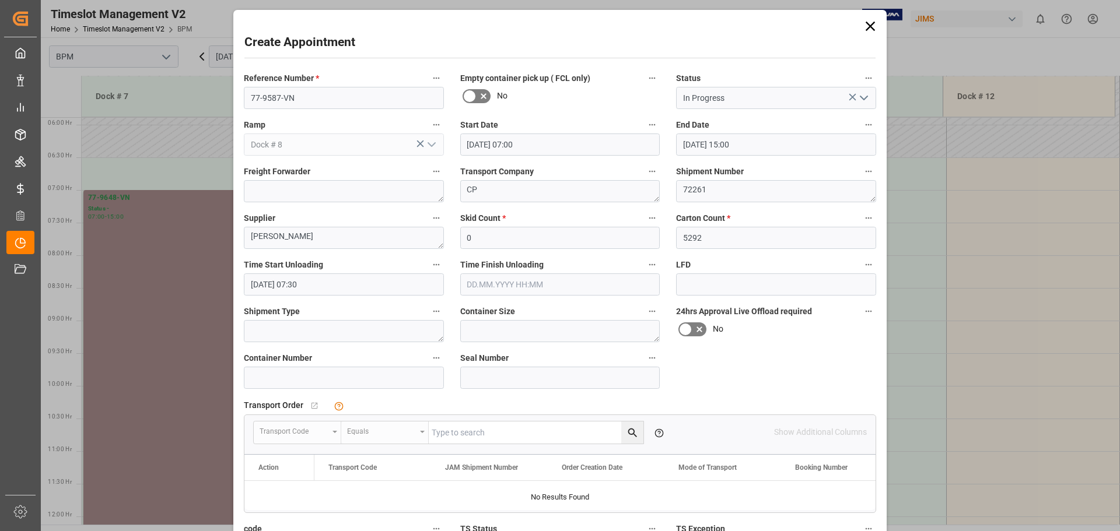
click at [568, 282] on input "text" at bounding box center [560, 285] width 200 height 22
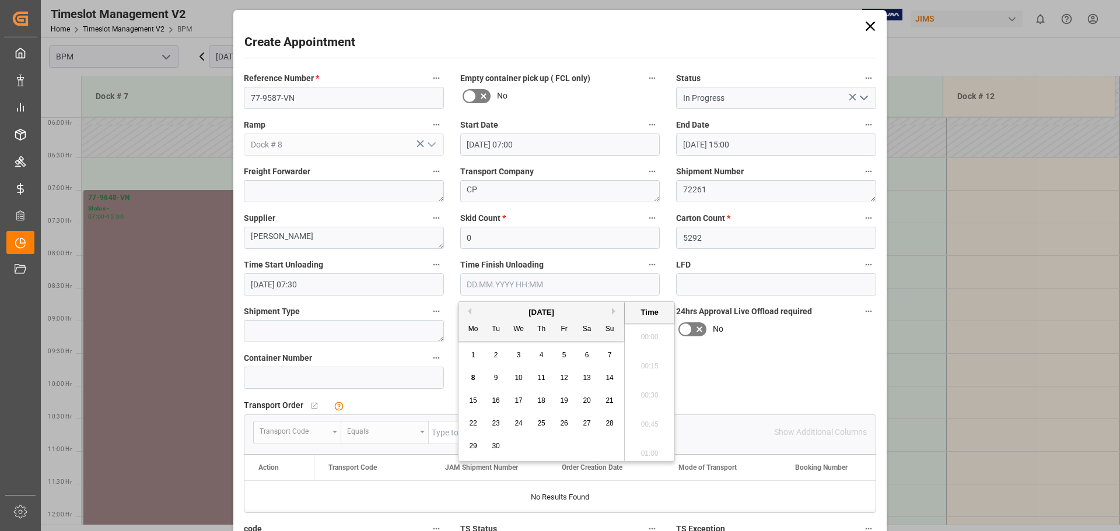
scroll to position [733, 0]
drag, startPoint x: 497, startPoint y: 380, endPoint x: 503, endPoint y: 378, distance: 6.1
click at [497, 380] on span "9" at bounding box center [496, 378] width 4 height 8
click at [648, 419] on li "12:00" at bounding box center [650, 421] width 50 height 29
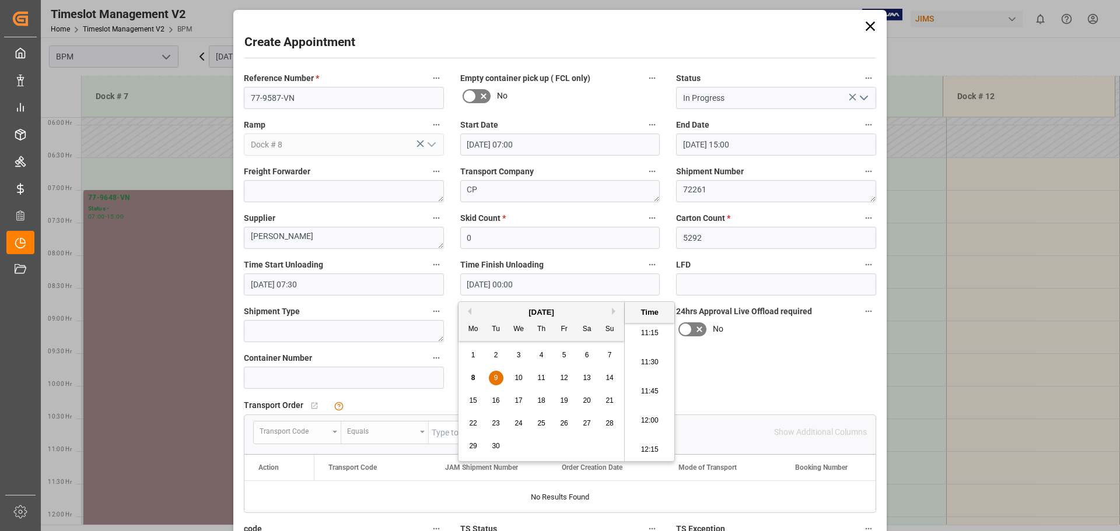
type input "[DATE] 12:00"
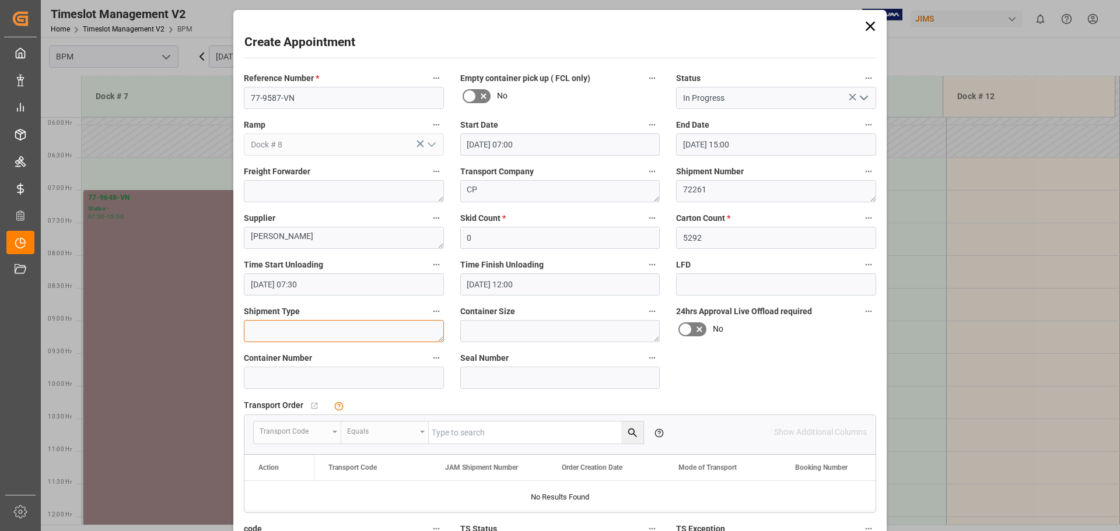
click at [359, 337] on textarea at bounding box center [344, 331] width 200 height 22
type textarea "40FT"
click at [471, 329] on textarea at bounding box center [560, 331] width 200 height 22
type textarea "40FT"
click at [347, 376] on input at bounding box center [344, 378] width 200 height 22
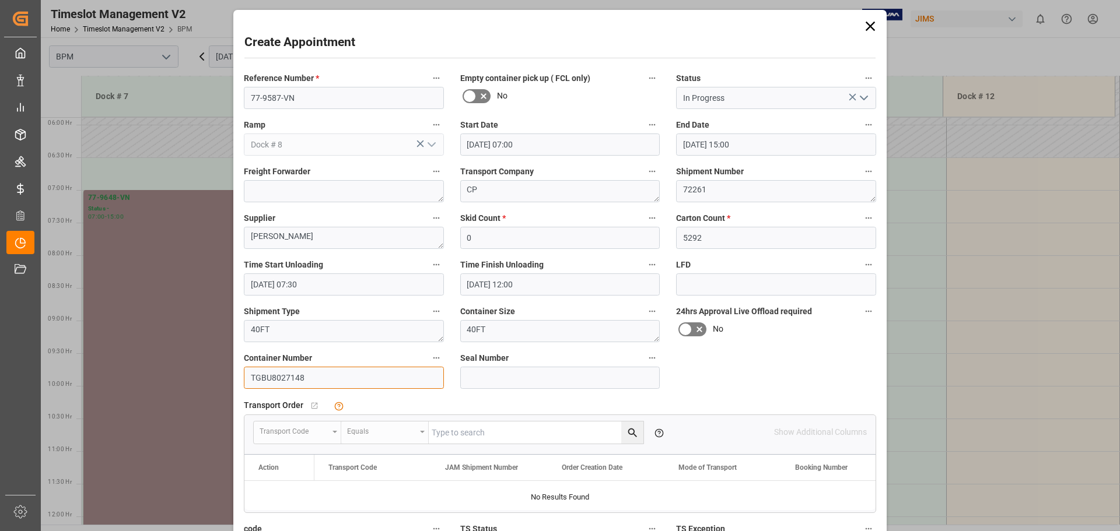
type input "TGBU8027148"
click at [471, 377] on input at bounding box center [560, 378] width 200 height 22
click at [537, 380] on input "EMCQTG" at bounding box center [560, 378] width 200 height 22
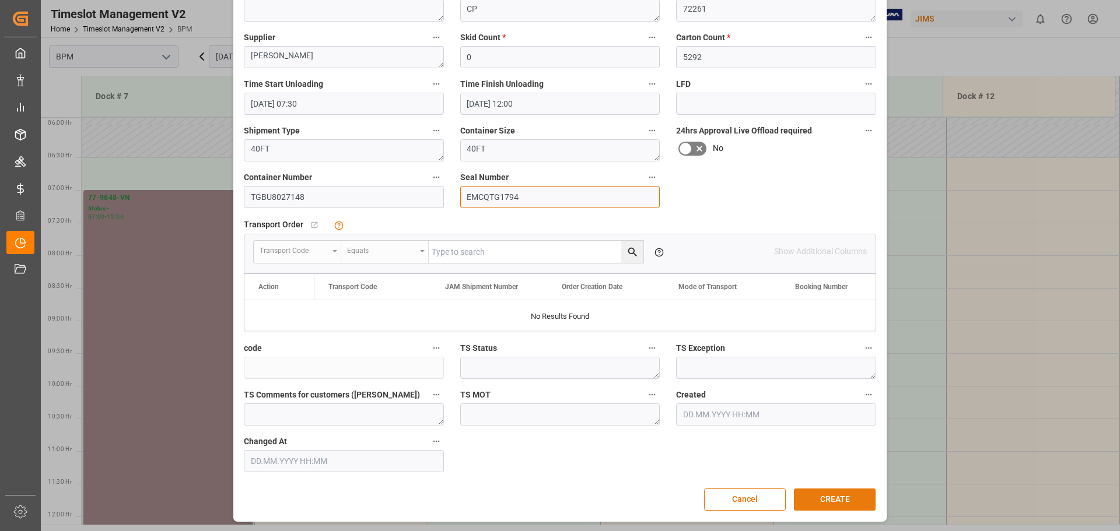
scroll to position [181, 0]
type input "EMCQTG1794"
click at [818, 499] on button "CREATE" at bounding box center [835, 499] width 82 height 22
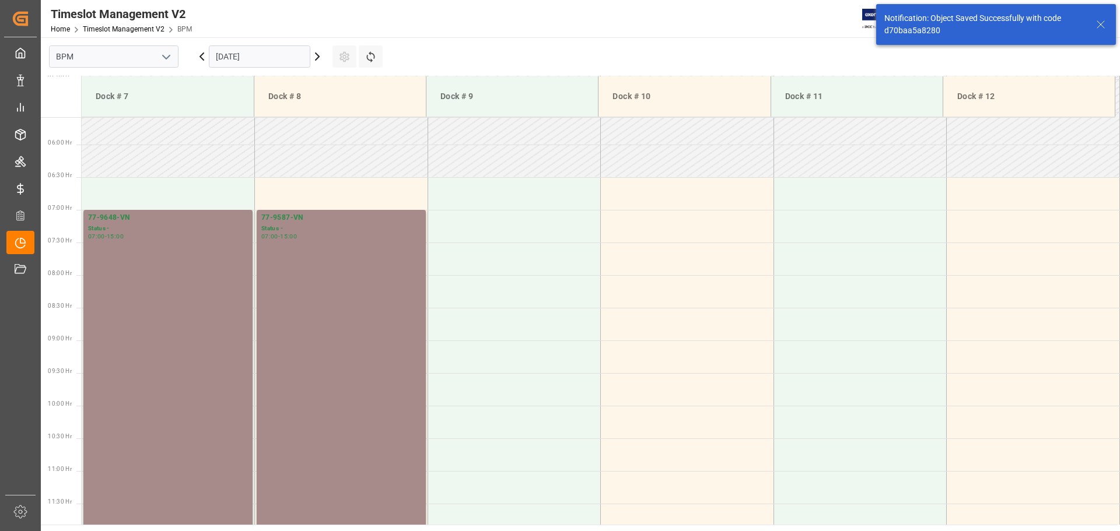
scroll to position [384, 0]
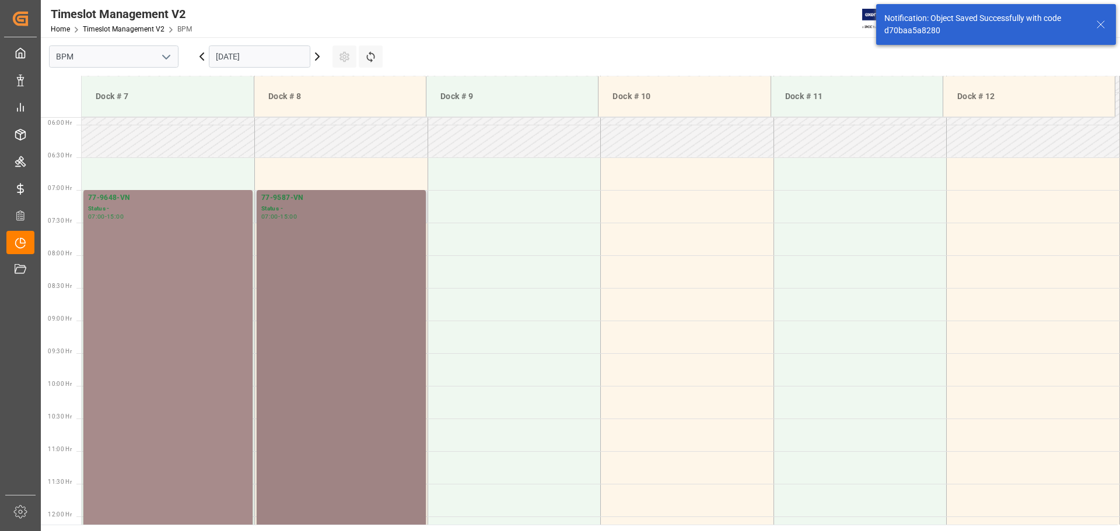
click at [289, 314] on div "77-9587-VN Status - 07:00 - 15:00" at bounding box center [341, 450] width 160 height 517
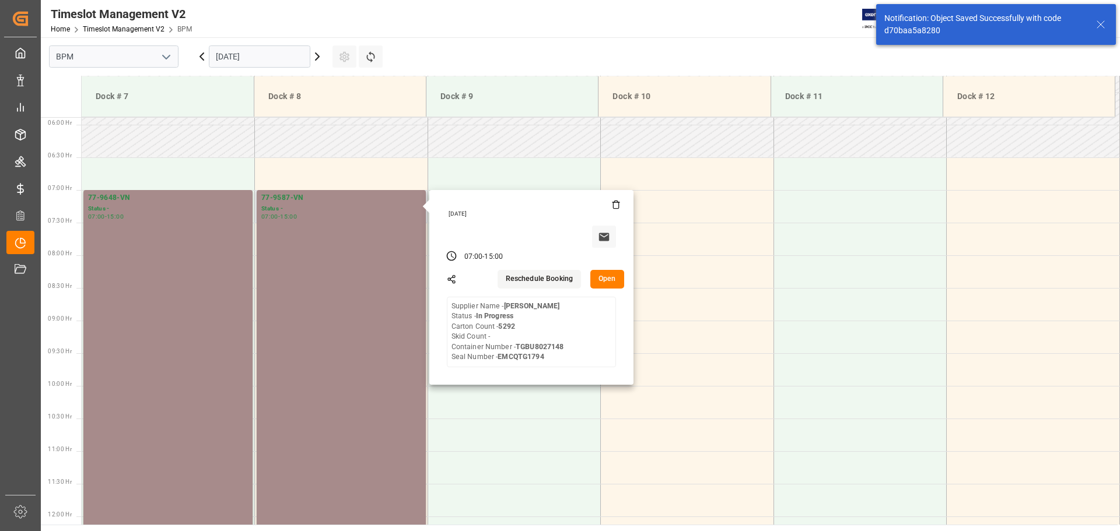
click at [593, 281] on button "Open" at bounding box center [607, 279] width 34 height 19
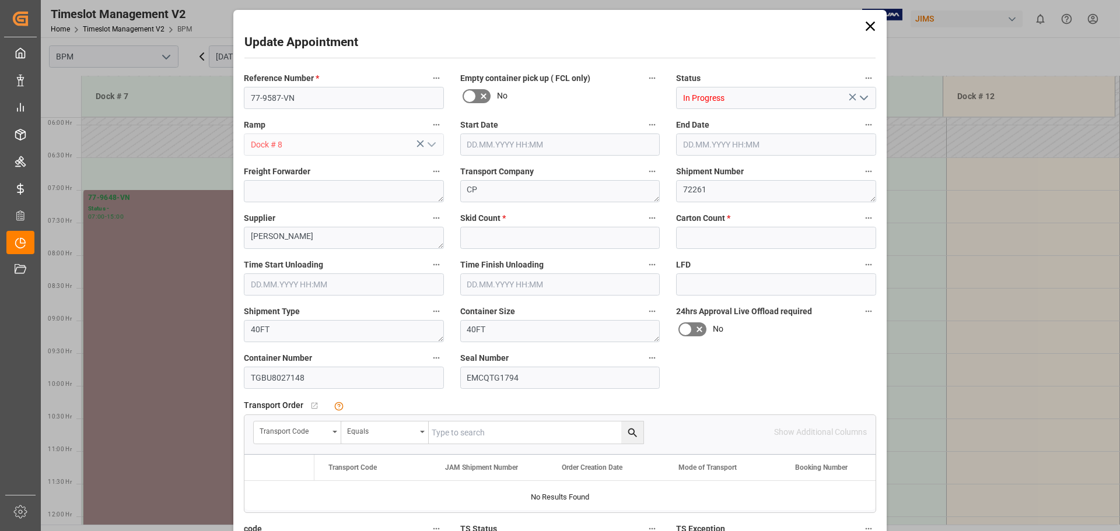
type input "0"
type input "5292"
type input "[DATE] 07:00"
type input "[DATE] 15:00"
type input "[DATE] 07:30"
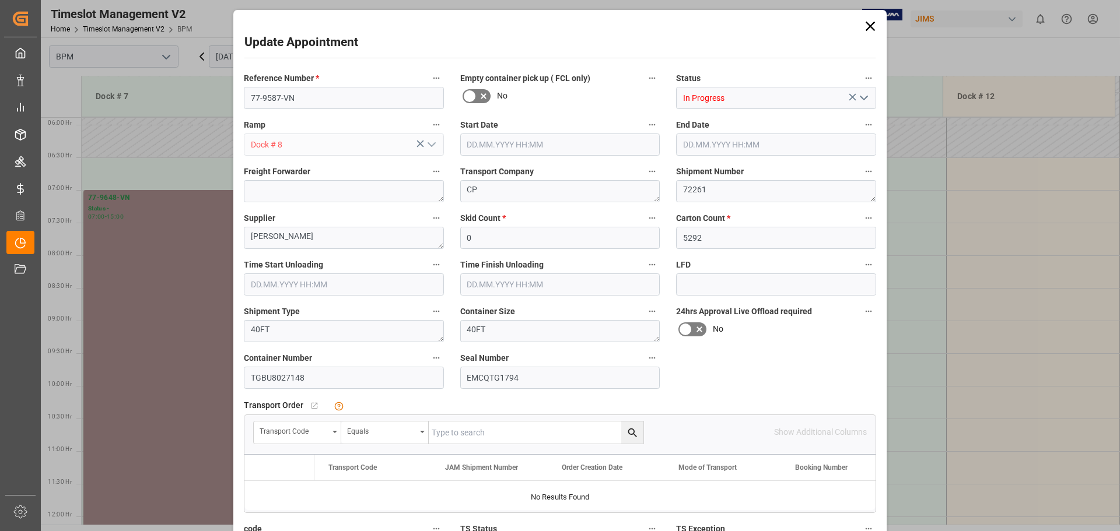
type input "[DATE] 12:00"
type input "[DATE] 10:47"
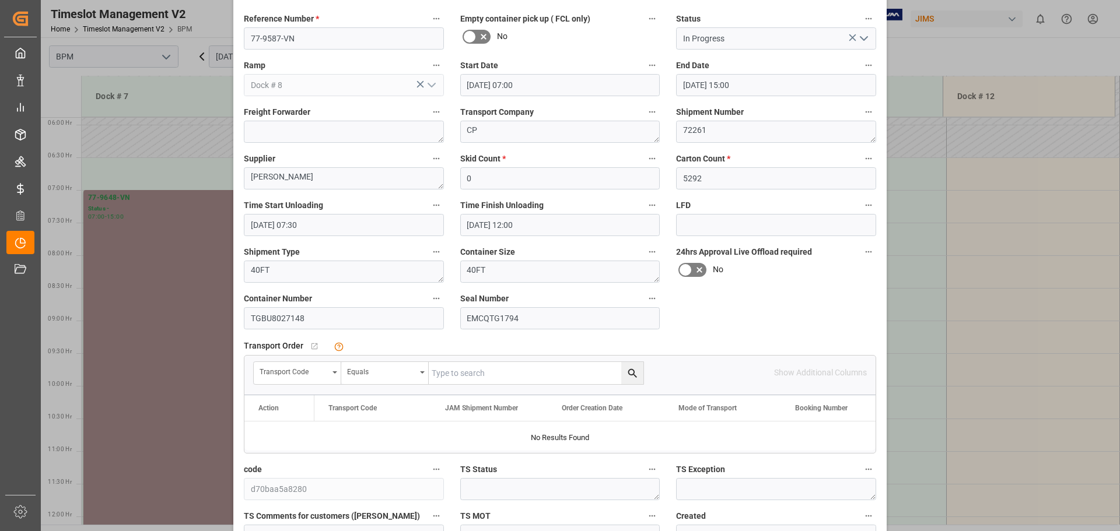
scroll to position [175, 0]
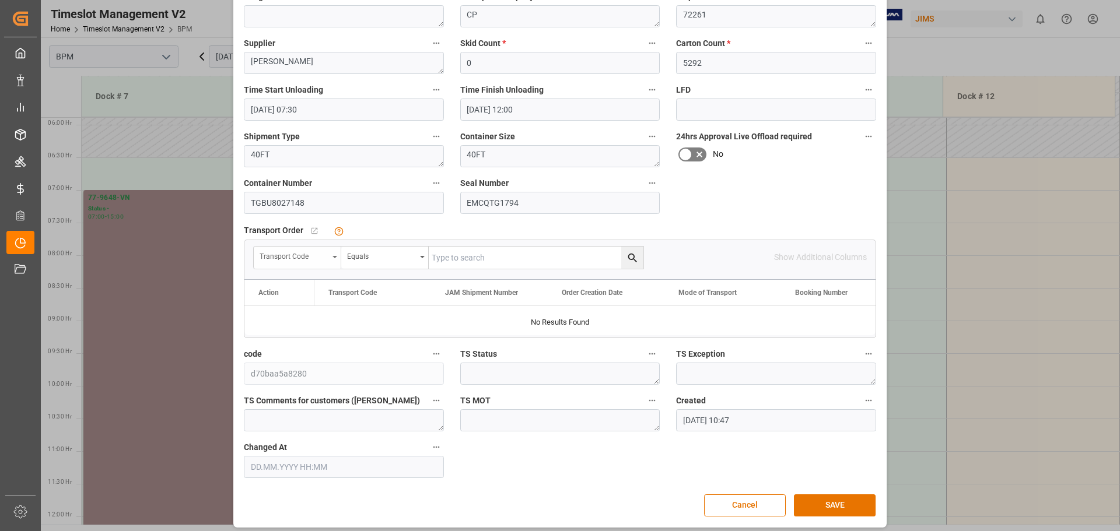
click at [330, 260] on div "Transport Code" at bounding box center [297, 258] width 87 height 22
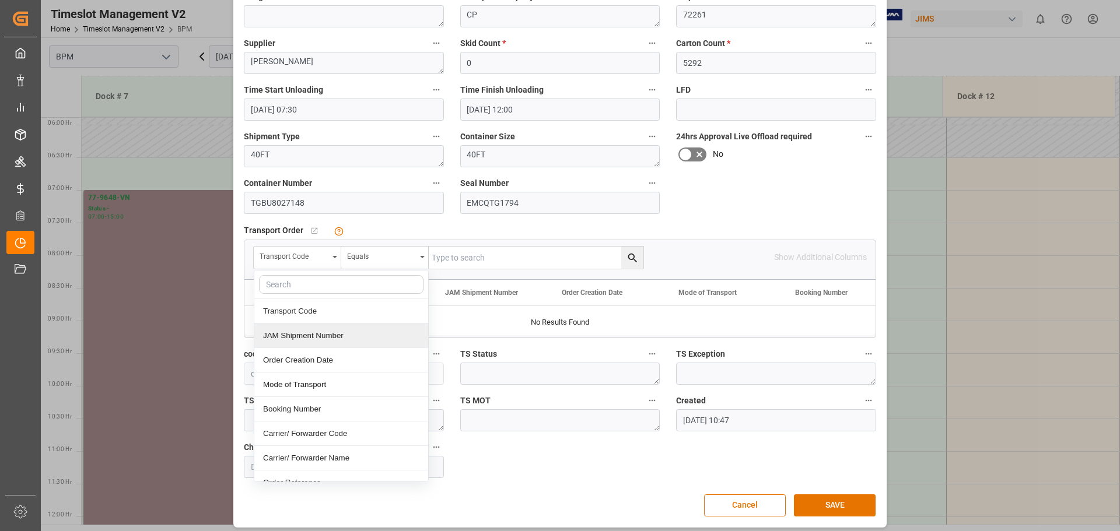
click at [318, 337] on div "JAM Shipment Number" at bounding box center [341, 336] width 174 height 24
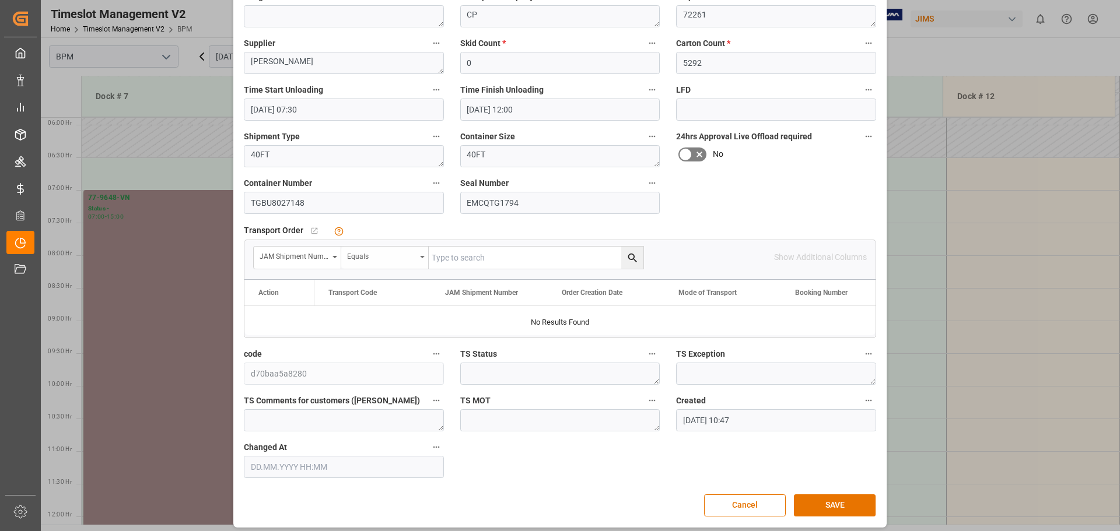
click at [410, 261] on div "Equals" at bounding box center [381, 254] width 69 height 13
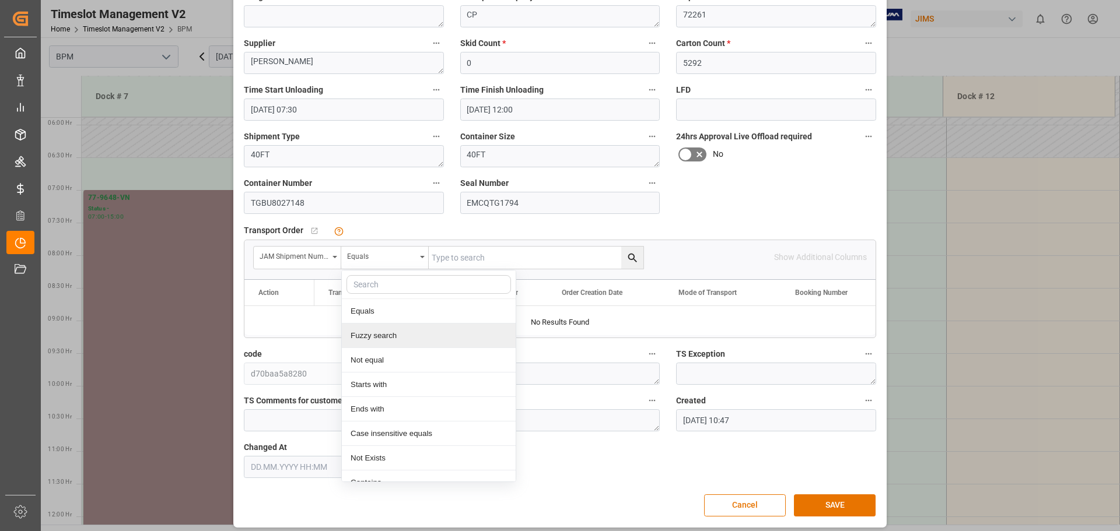
click at [415, 337] on div "Fuzzy search" at bounding box center [429, 336] width 174 height 24
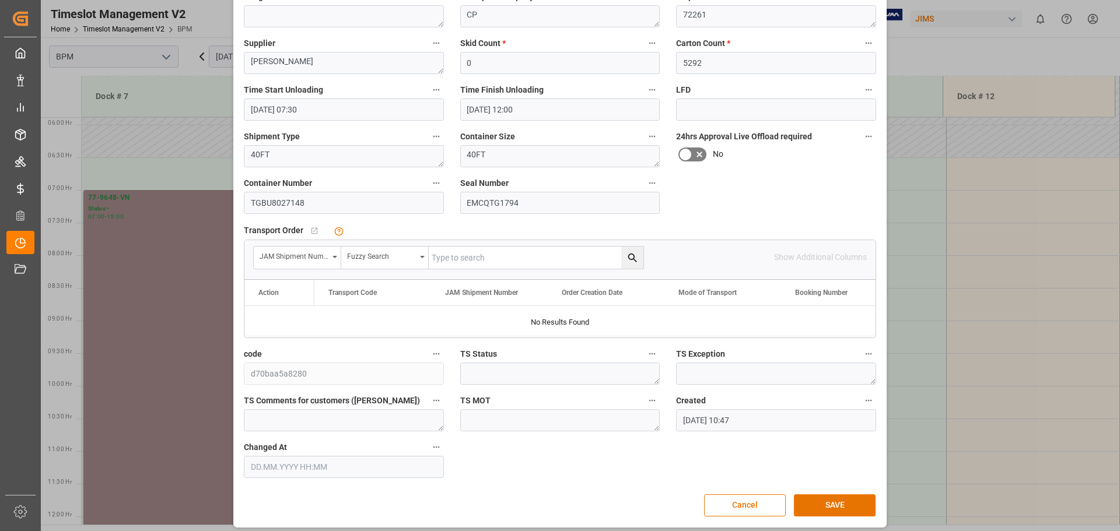
click at [527, 259] on input "text" at bounding box center [536, 258] width 215 height 22
type input "72261"
click at [634, 262] on icon "search button" at bounding box center [632, 258] width 12 height 12
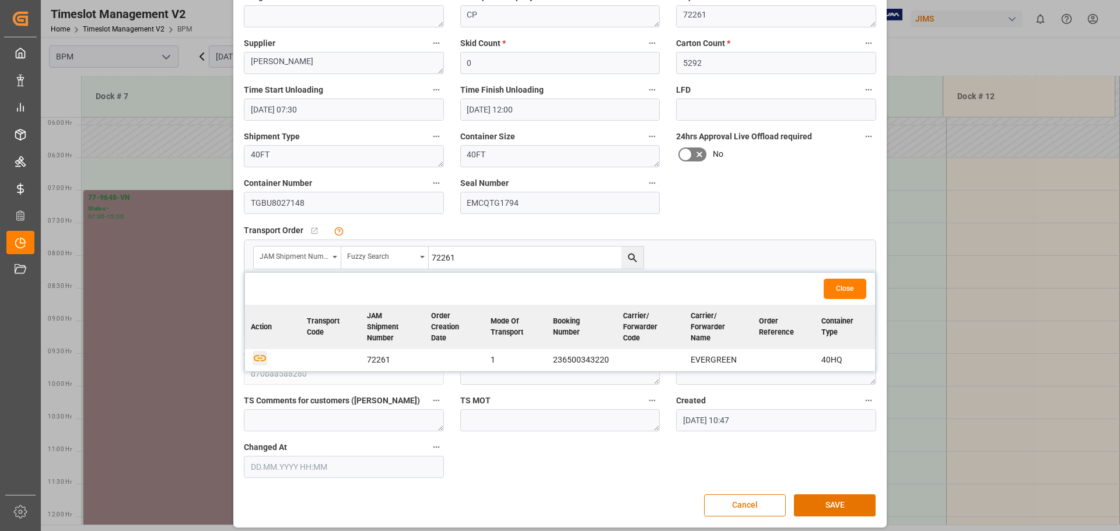
click at [254, 358] on icon "button" at bounding box center [260, 358] width 15 height 15
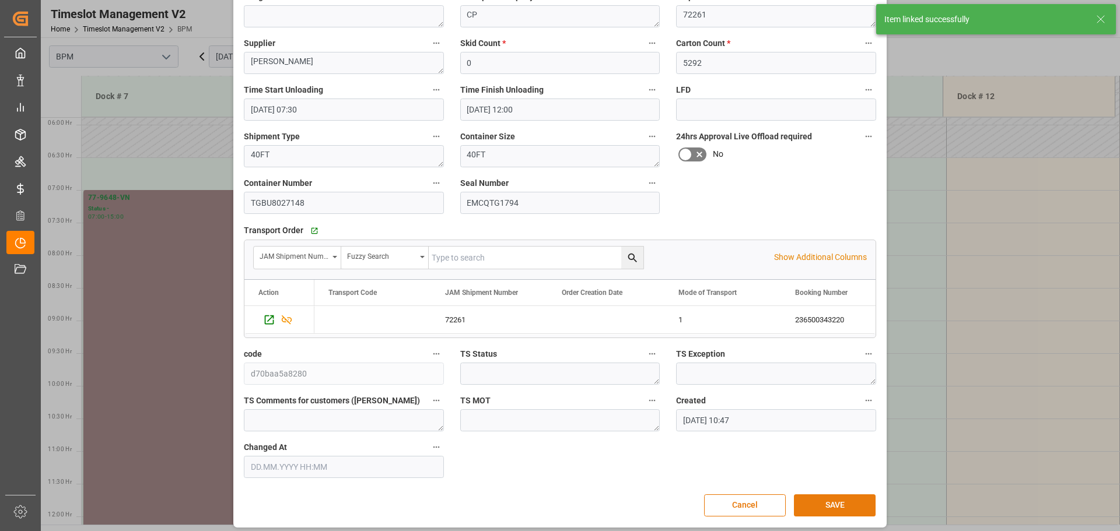
click at [818, 506] on button "SAVE" at bounding box center [835, 506] width 82 height 22
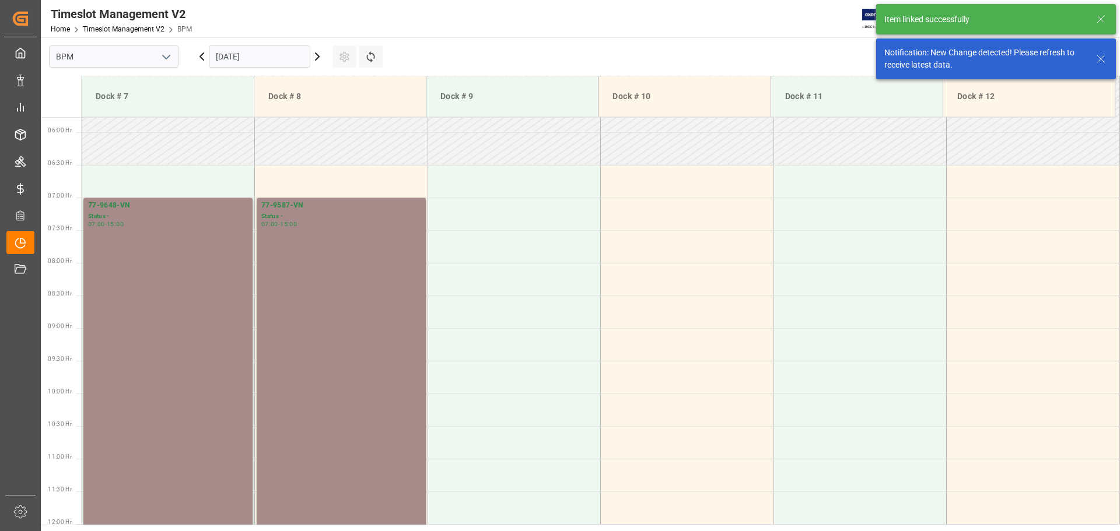
scroll to position [384, 0]
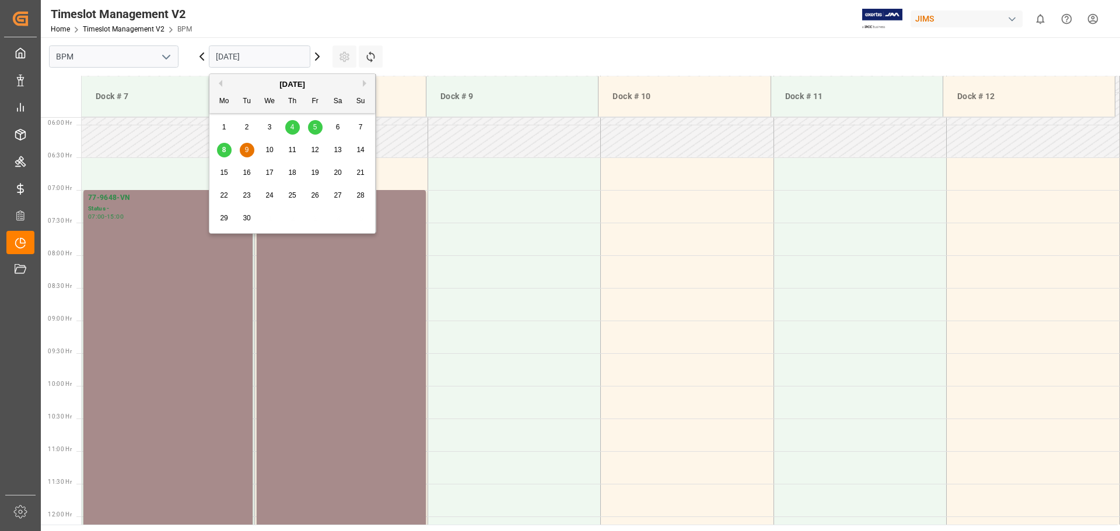
click at [270, 59] on input "[DATE]" at bounding box center [259, 56] width 101 height 22
click at [274, 145] on div "10" at bounding box center [269, 150] width 15 height 14
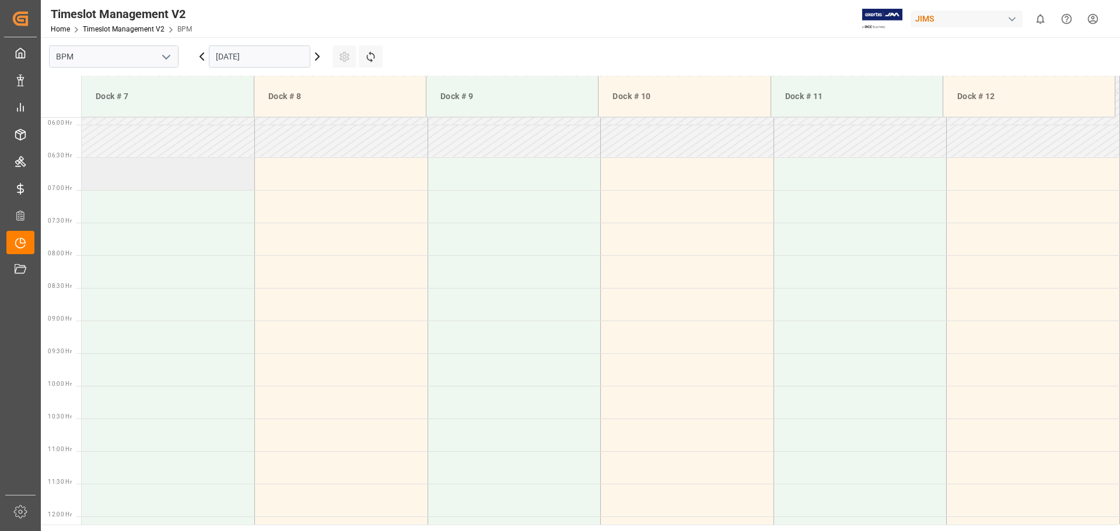
click at [155, 182] on td at bounding box center [168, 173] width 173 height 33
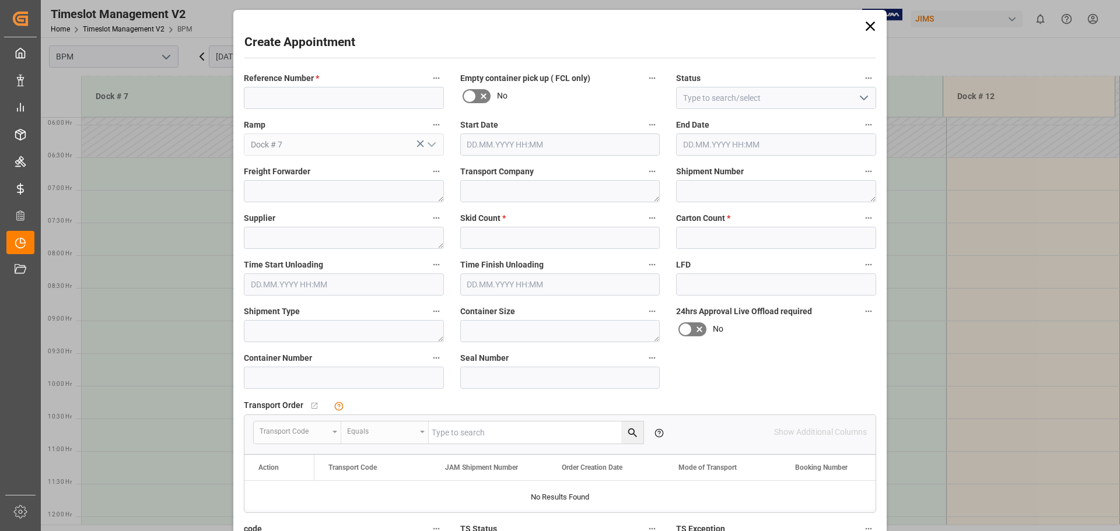
type input "[DATE] 06:30"
type input "[DATE] 07:00"
click at [331, 91] on input at bounding box center [344, 98] width 200 height 22
type input "77-9993-CN"
click at [818, 100] on icon "open menu" at bounding box center [864, 98] width 14 height 14
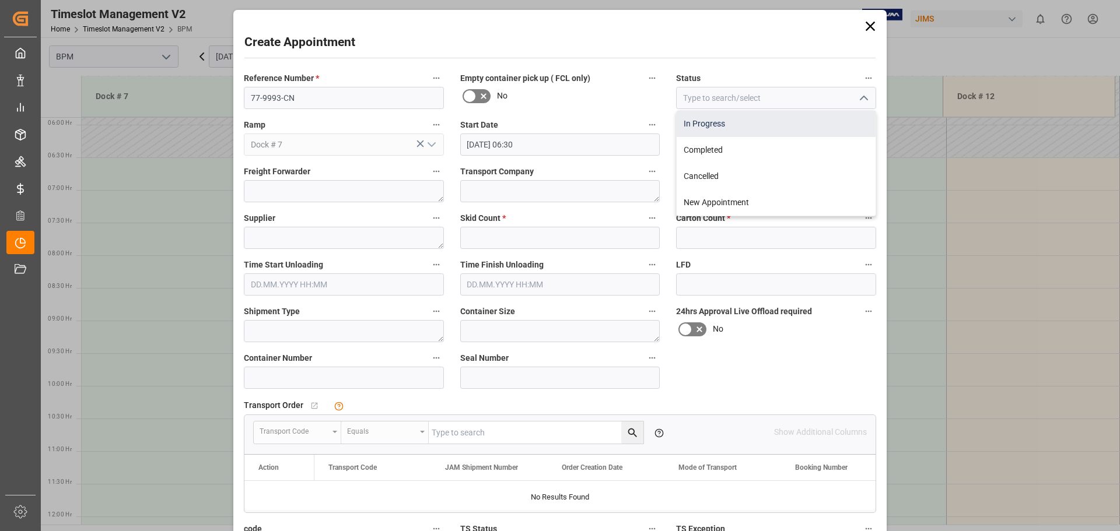
click at [797, 129] on div "In Progress" at bounding box center [776, 124] width 199 height 26
type input "In Progress"
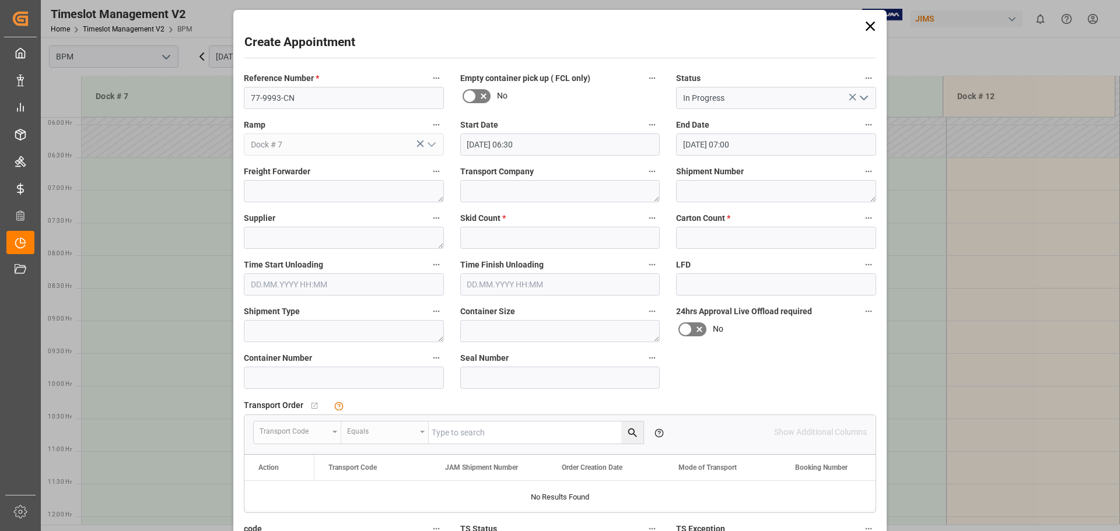
click at [568, 148] on input "[DATE] 06:30" at bounding box center [560, 145] width 200 height 22
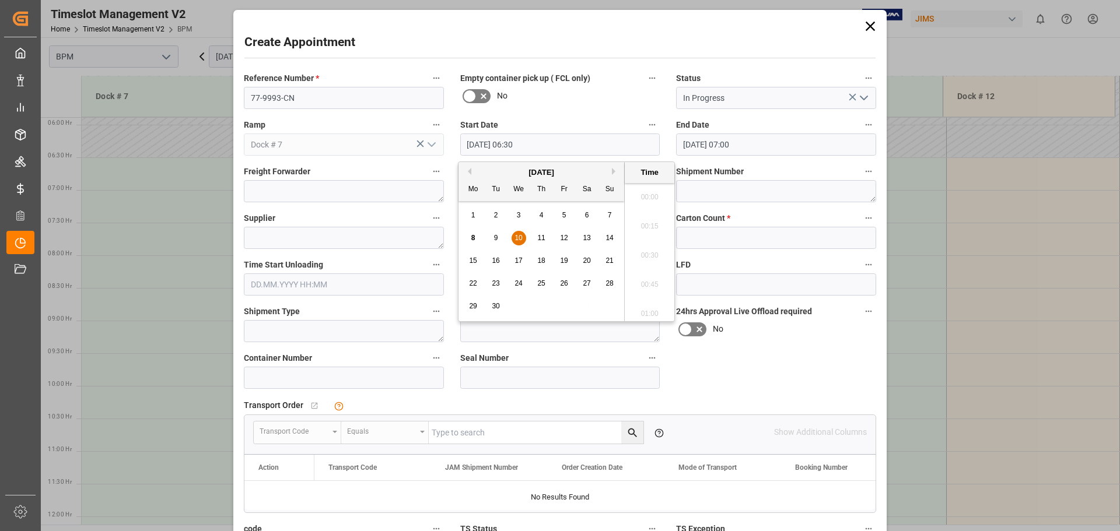
scroll to position [704, 0]
click at [523, 239] on div "10" at bounding box center [519, 239] width 15 height 14
click at [656, 309] on li "07:00" at bounding box center [650, 310] width 50 height 29
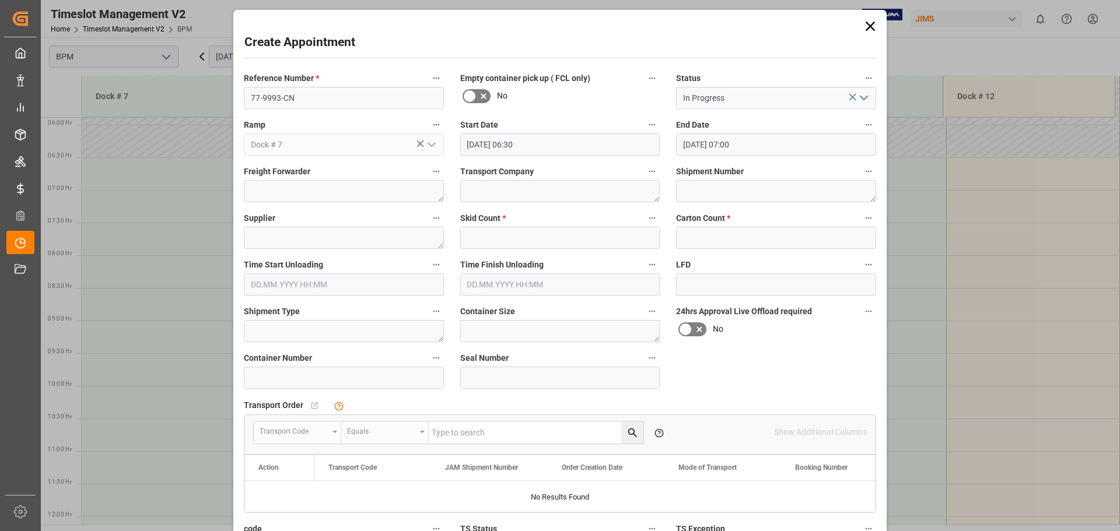
type input "[DATE] 07:00"
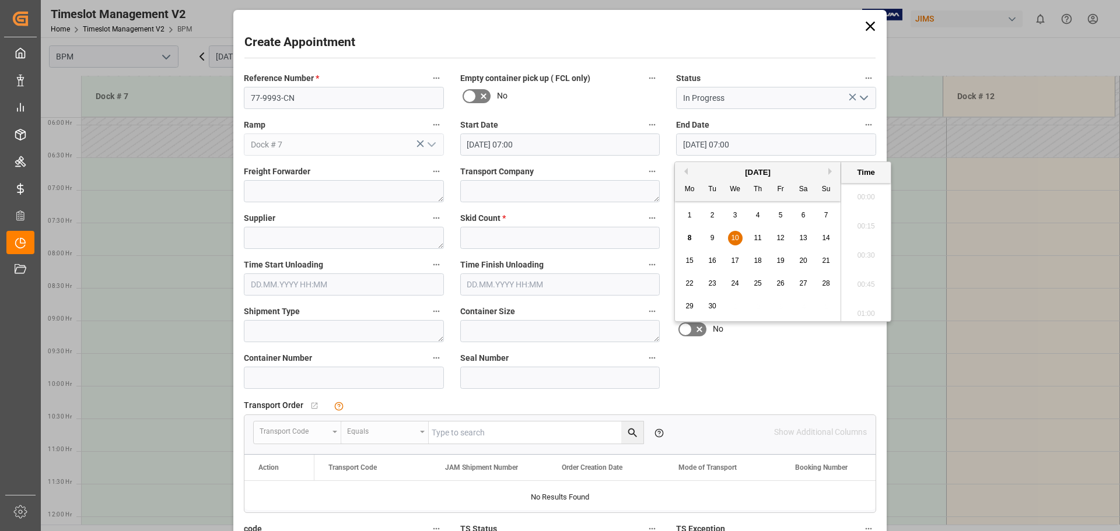
click at [758, 140] on input "[DATE] 07:00" at bounding box center [776, 145] width 200 height 22
click at [735, 240] on span "10" at bounding box center [735, 238] width 8 height 8
click at [818, 309] on li "15:00" at bounding box center [866, 310] width 50 height 29
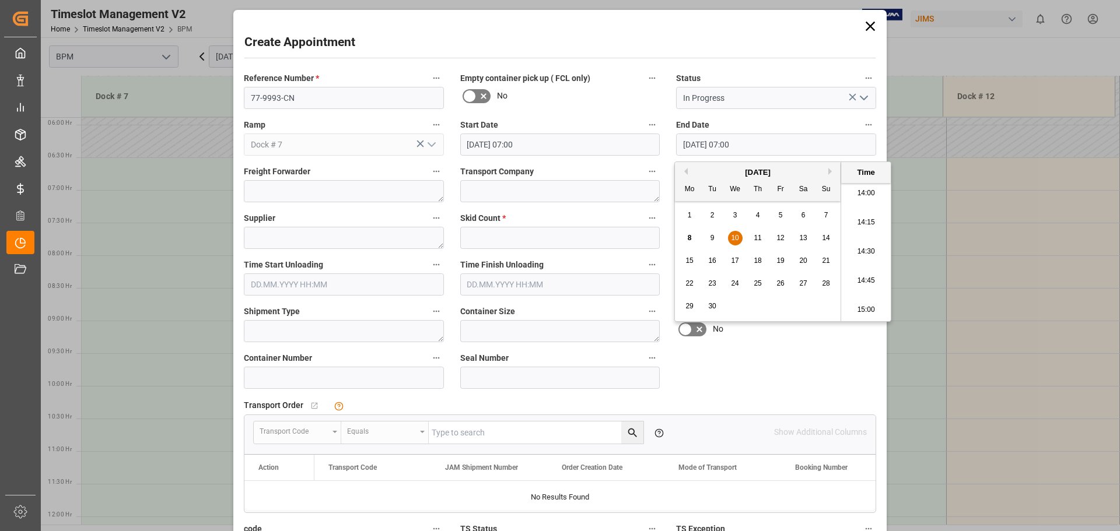
type input "[DATE] 15:00"
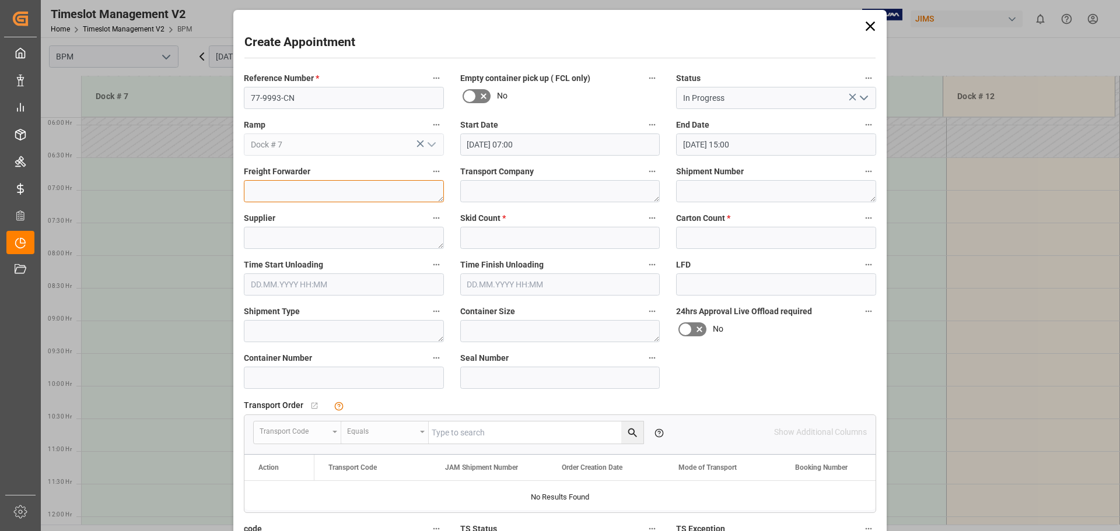
click at [368, 191] on textarea at bounding box center [344, 191] width 200 height 22
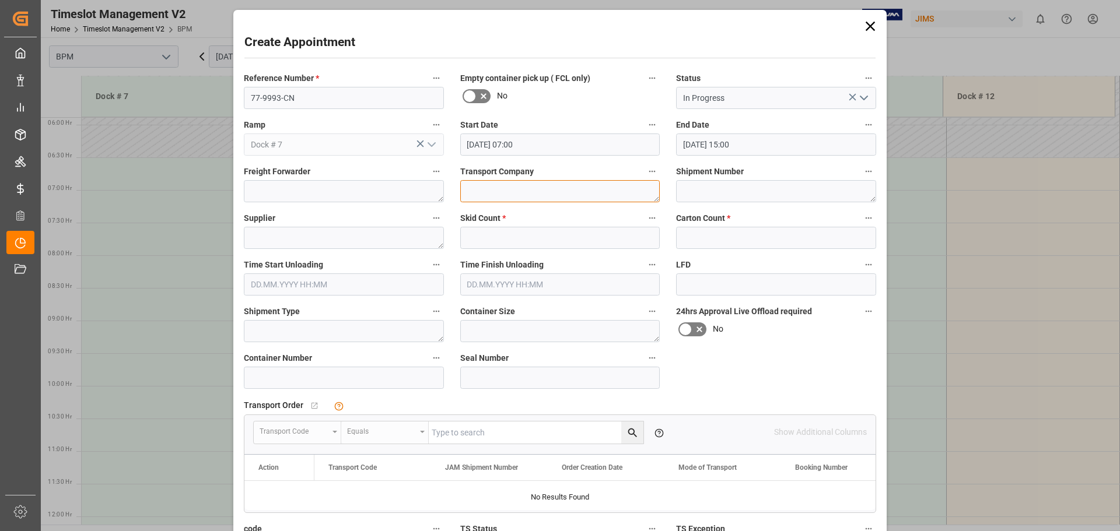
click at [475, 196] on textarea at bounding box center [560, 191] width 200 height 22
type textarea "CP"
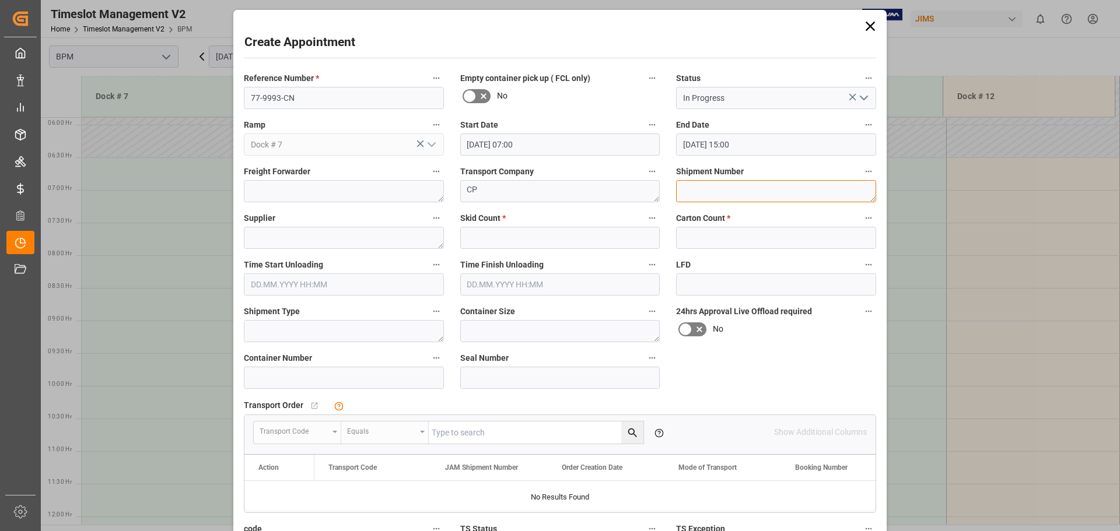
click at [727, 193] on textarea at bounding box center [776, 191] width 200 height 22
type textarea "72339"
click at [363, 242] on textarea at bounding box center [344, 238] width 200 height 22
type textarea "[PERSON_NAME]"
click at [530, 235] on input "text" at bounding box center [560, 238] width 200 height 22
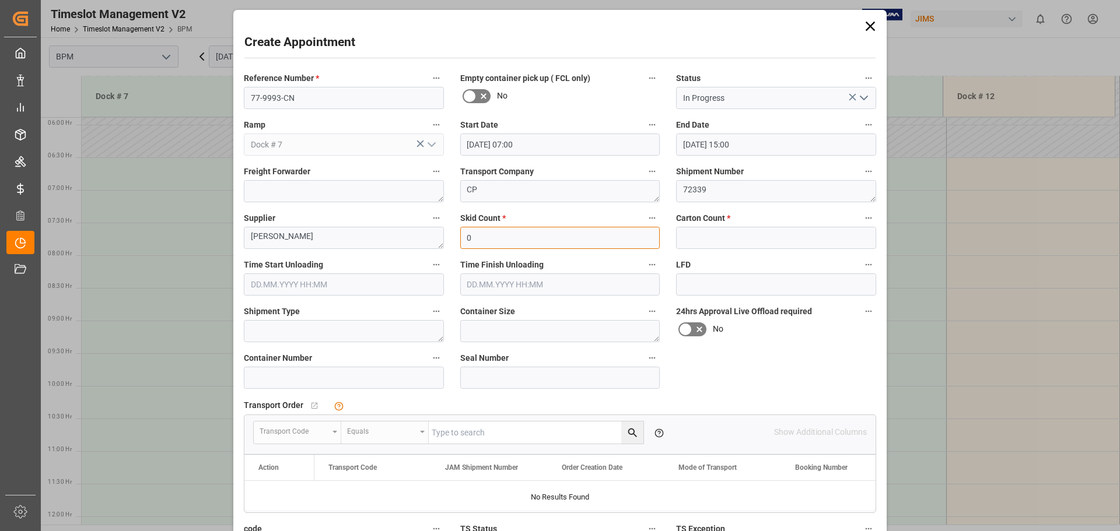
type input "0"
click at [703, 236] on input "text" at bounding box center [776, 238] width 200 height 22
type input "250"
click at [331, 282] on input "text" at bounding box center [344, 285] width 200 height 22
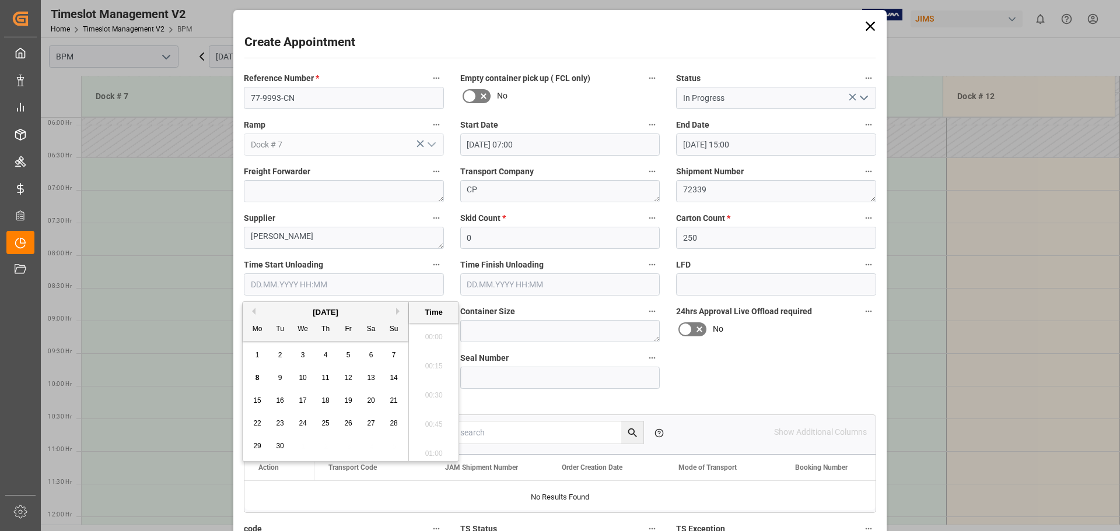
scroll to position [733, 0]
click at [292, 378] on div "8 9 10 11 12 13 14" at bounding box center [325, 378] width 159 height 23
click at [299, 377] on span "10" at bounding box center [303, 378] width 8 height 8
click at [430, 423] on li "07:30" at bounding box center [434, 421] width 50 height 29
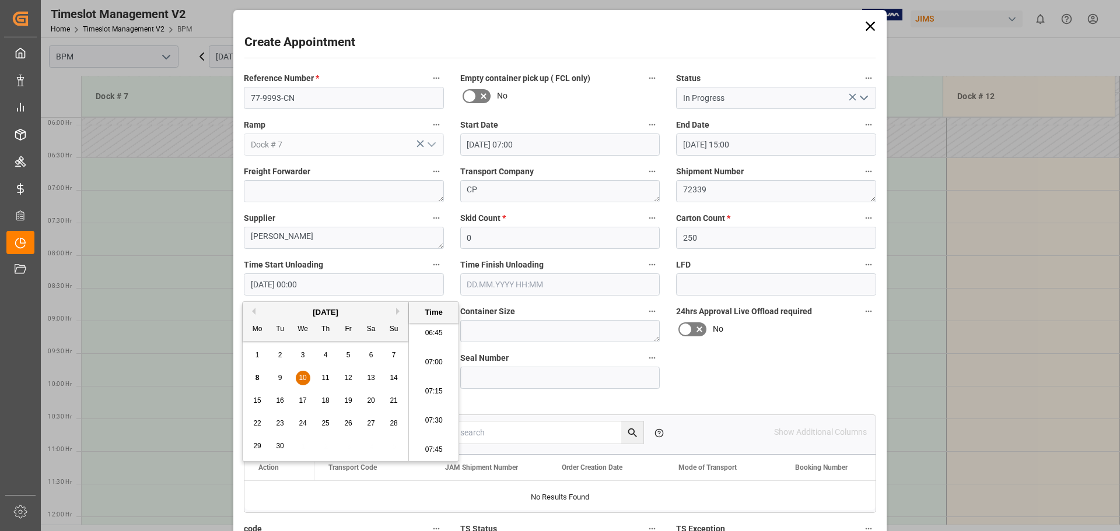
type input "[DATE] 07:30"
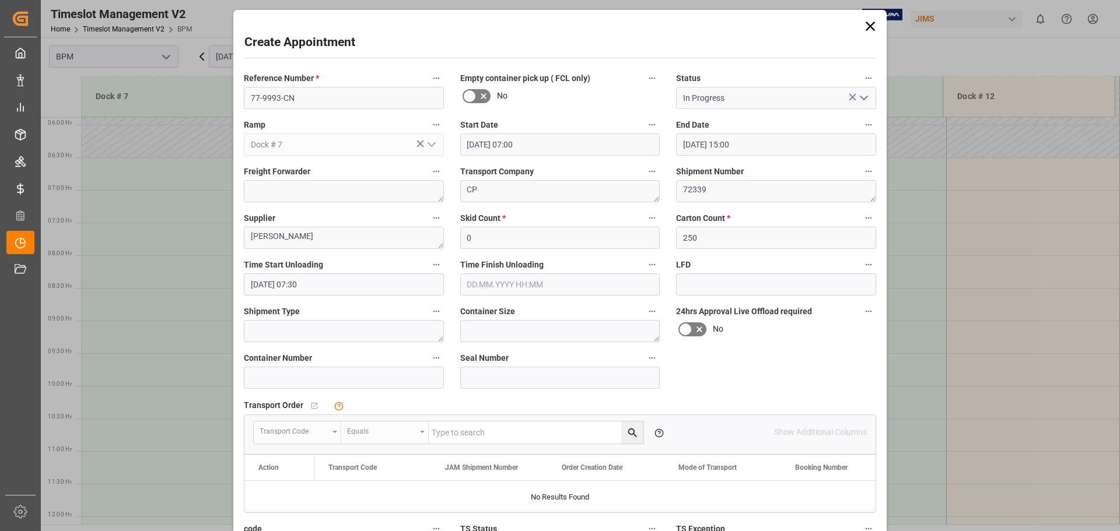
click at [531, 286] on input "text" at bounding box center [560, 285] width 200 height 22
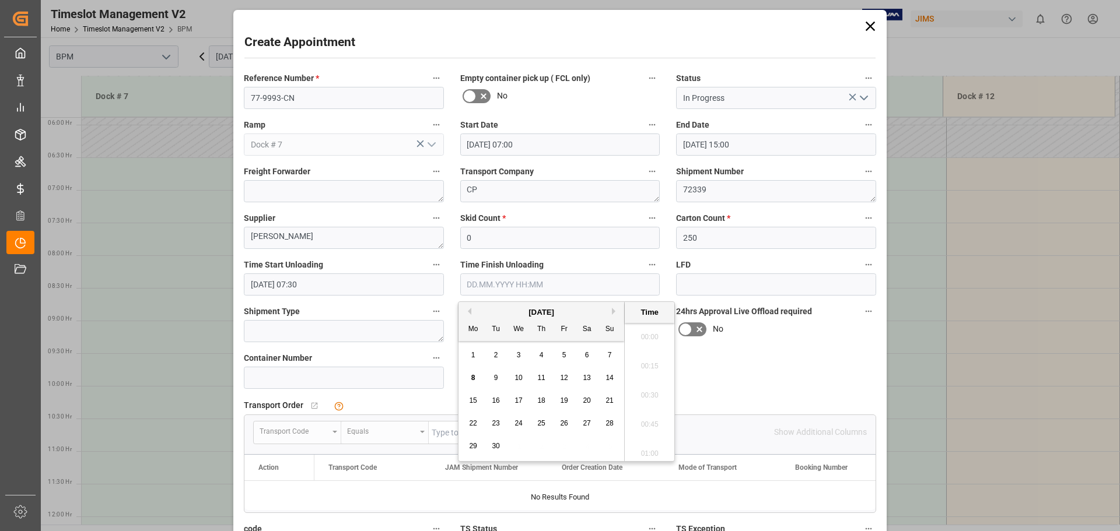
scroll to position [733, 0]
click at [507, 392] on div "15 16 17 18 19 20 21" at bounding box center [541, 401] width 159 height 23
click at [523, 381] on div "10" at bounding box center [519, 379] width 15 height 14
click at [637, 422] on li "11:00" at bounding box center [650, 421] width 50 height 29
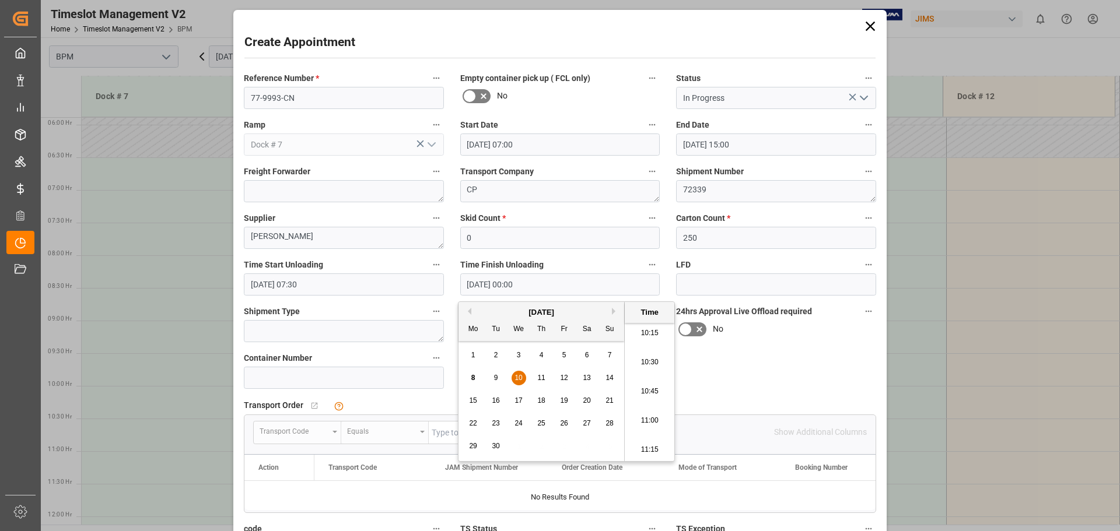
type input "[DATE] 11:00"
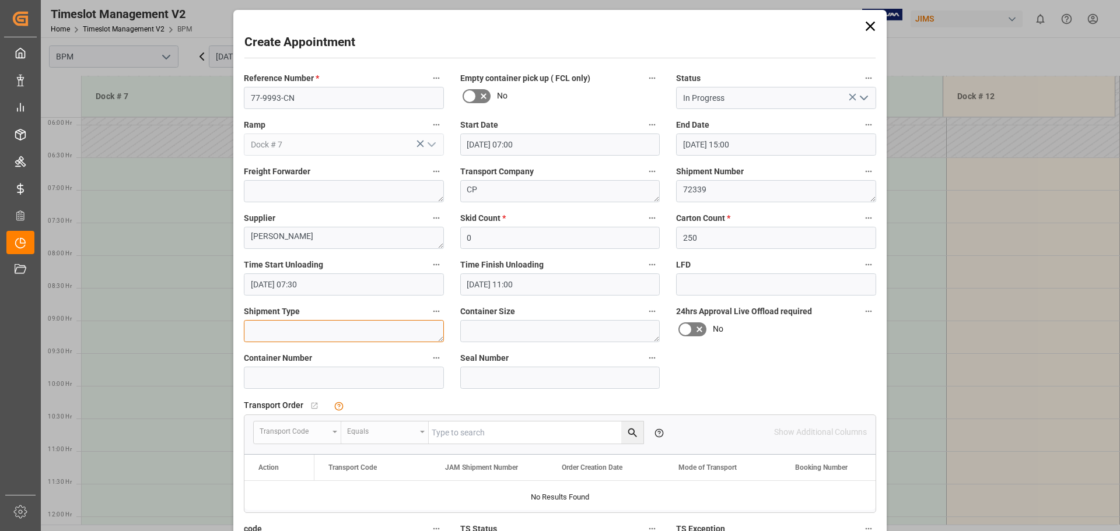
click at [337, 333] on textarea at bounding box center [344, 331] width 200 height 22
type textarea "40FT"
click at [499, 337] on textarea at bounding box center [560, 331] width 200 height 22
type textarea "40FT"
click at [337, 386] on input at bounding box center [344, 378] width 200 height 22
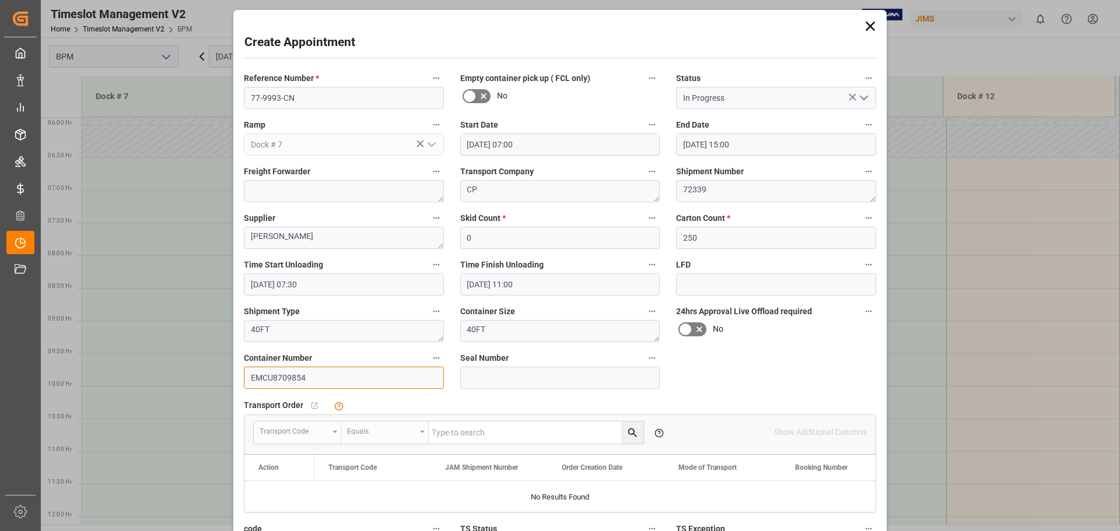
type input "EMCU8709854"
click at [488, 380] on input at bounding box center [560, 378] width 200 height 22
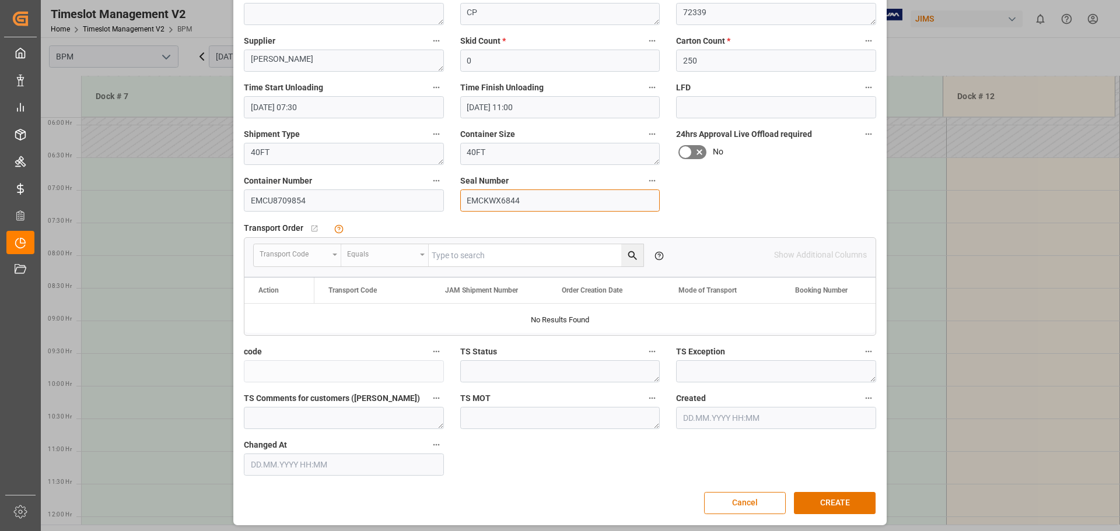
scroll to position [181, 0]
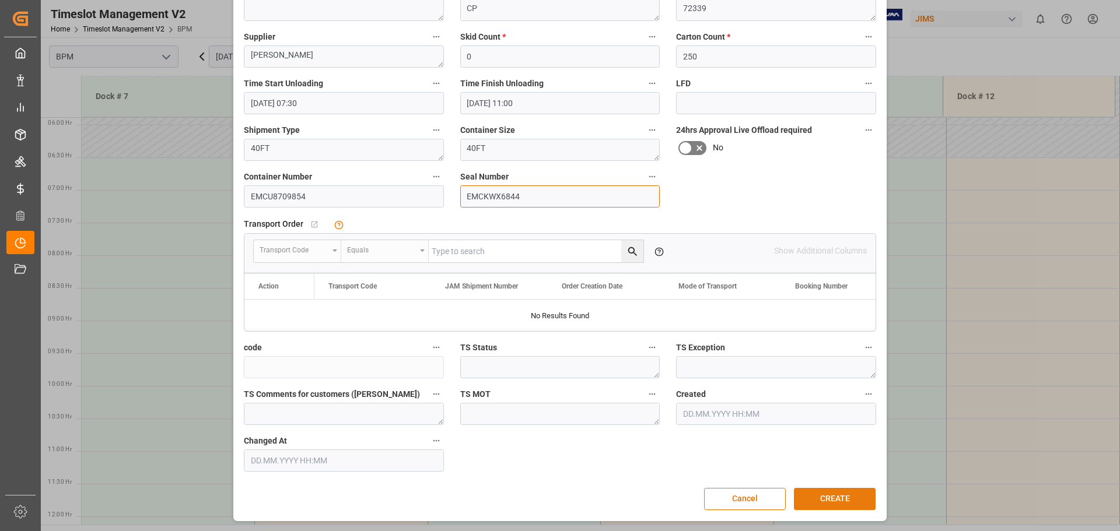
type input "EMCKWX6844"
click at [818, 496] on button "CREATE" at bounding box center [835, 499] width 82 height 22
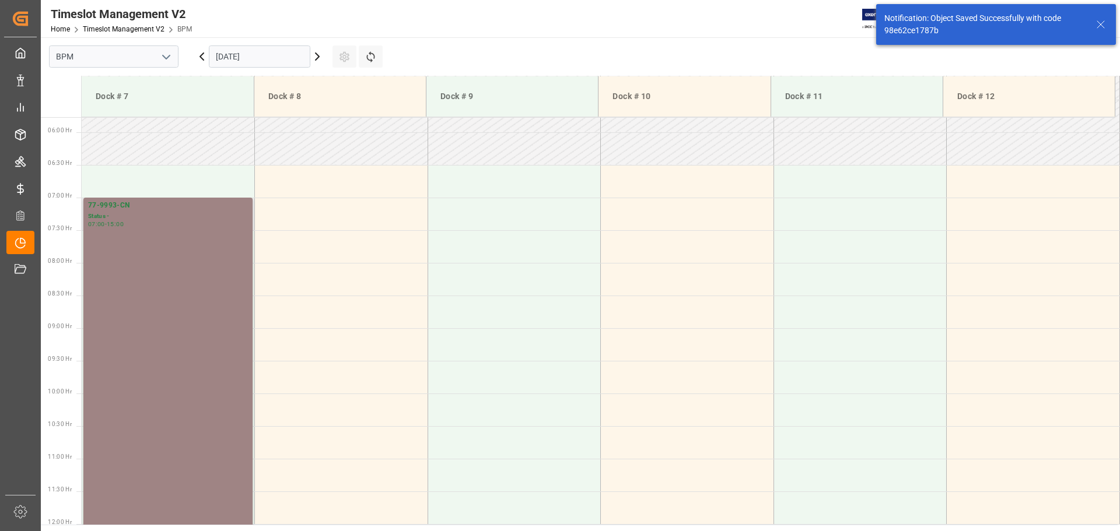
scroll to position [384, 0]
click at [162, 339] on div "77-9993-CN Status - 07:00 - 15:00" at bounding box center [168, 450] width 160 height 517
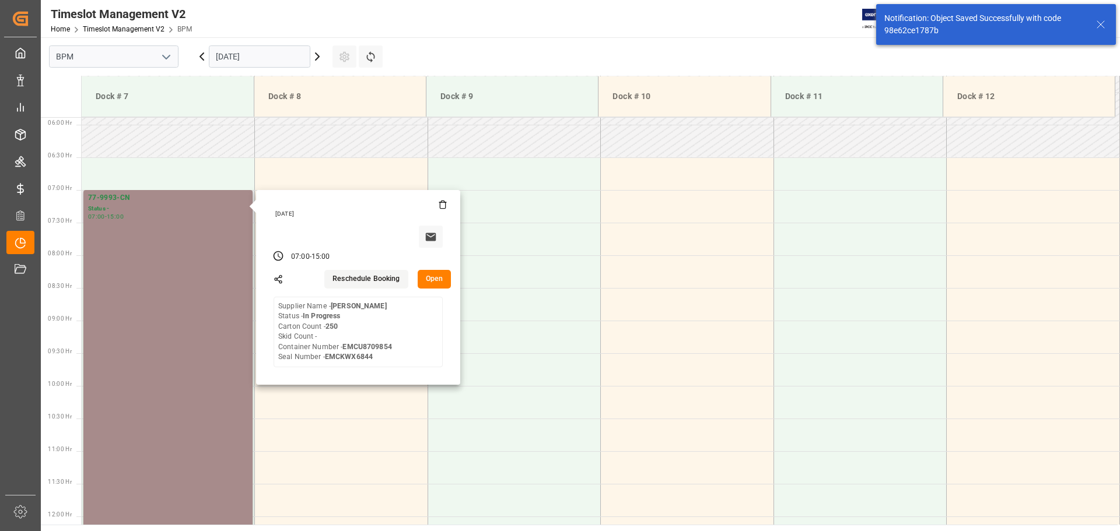
click at [428, 285] on button "Open" at bounding box center [435, 279] width 34 height 19
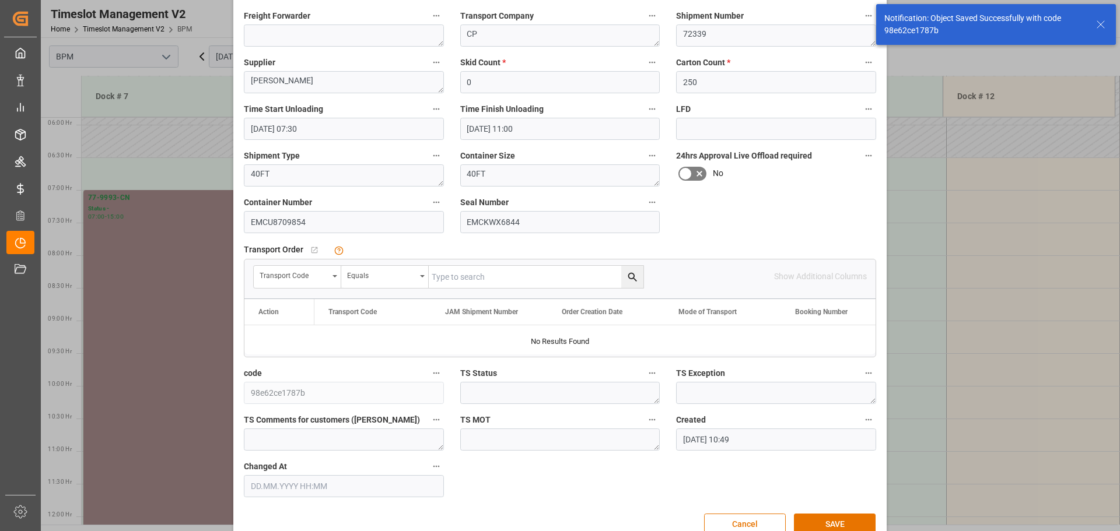
scroll to position [175, 0]
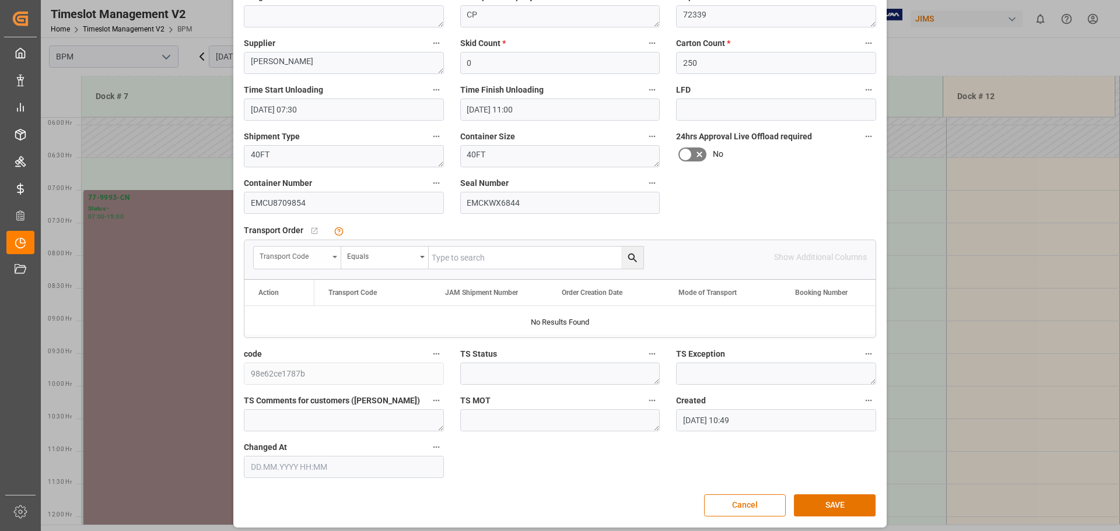
click at [328, 261] on div "Transport Code" at bounding box center [297, 258] width 87 height 22
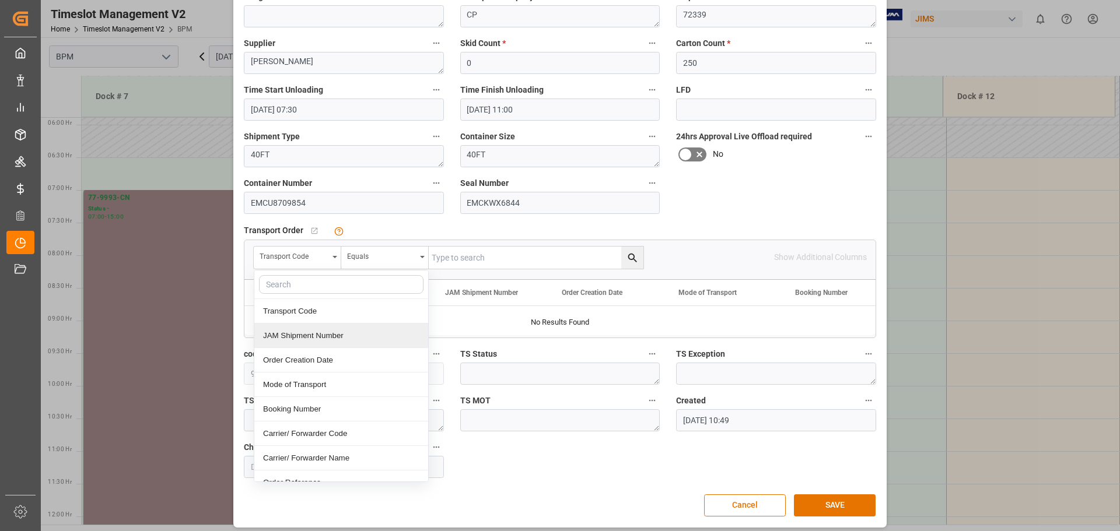
click at [297, 338] on div "JAM Shipment Number" at bounding box center [341, 336] width 174 height 24
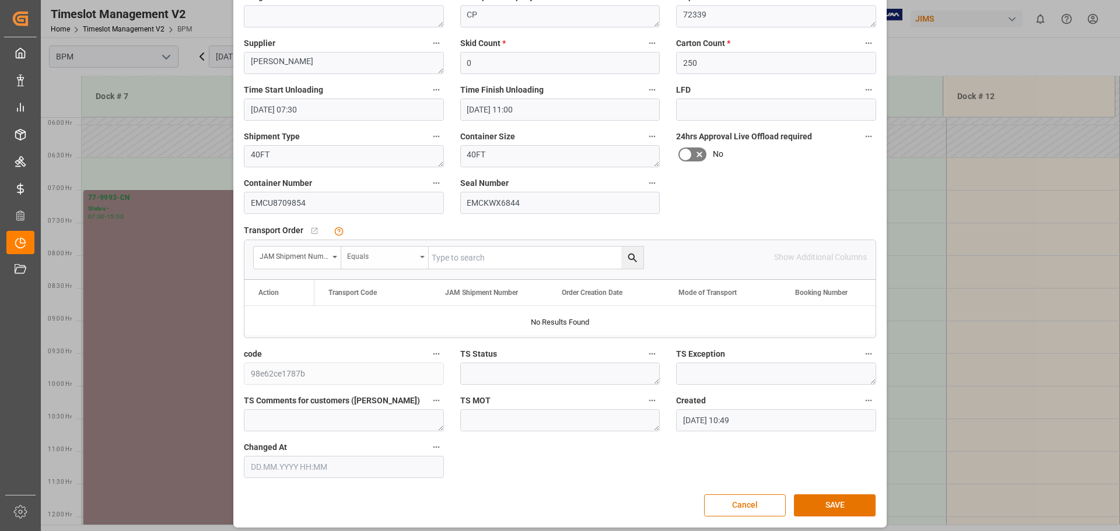
click at [393, 264] on div "Equals" at bounding box center [384, 258] width 87 height 22
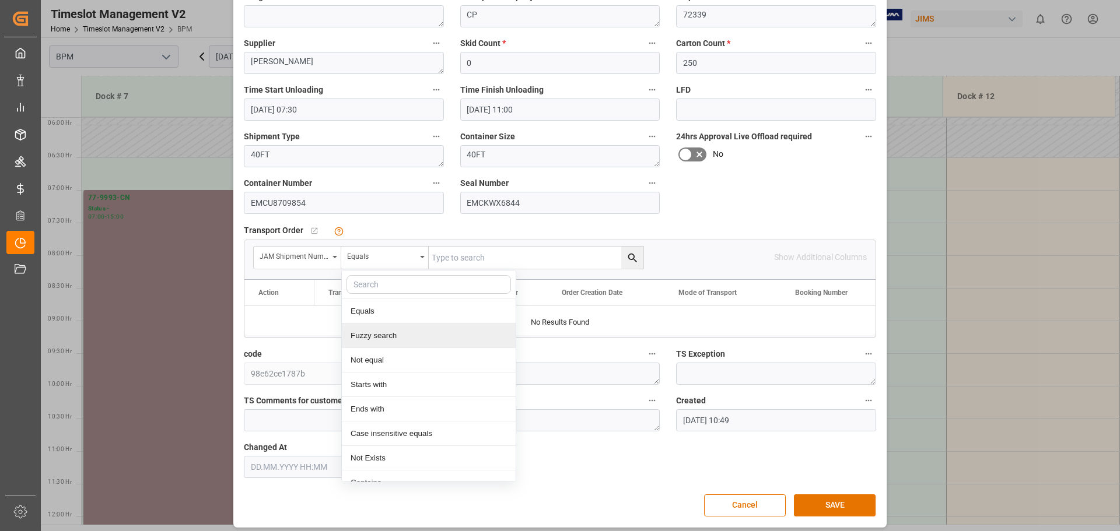
click at [377, 338] on div "Fuzzy search" at bounding box center [429, 336] width 174 height 24
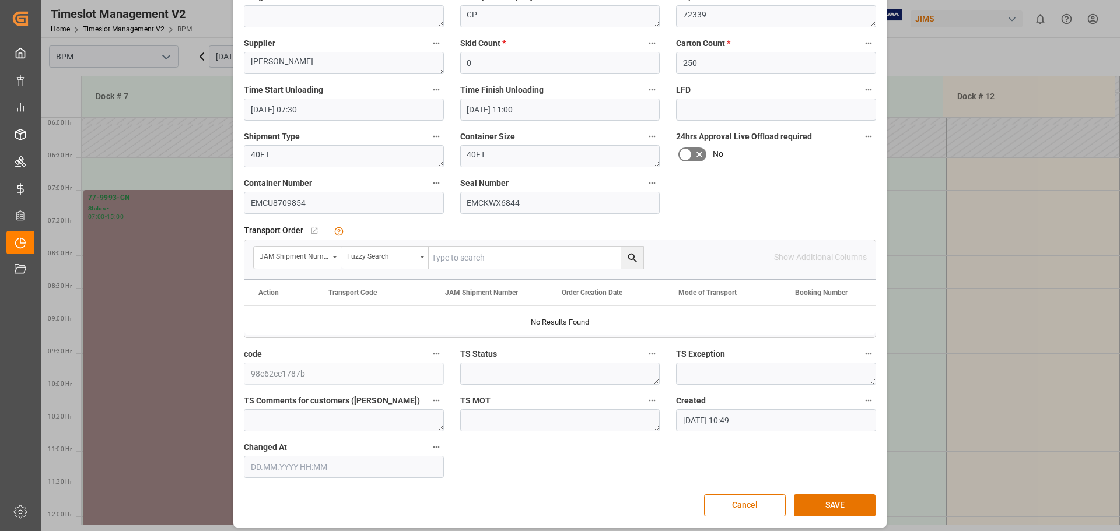
click at [461, 261] on input "text" at bounding box center [536, 258] width 215 height 22
type input "72339"
click at [631, 258] on icon "search button" at bounding box center [632, 257] width 9 height 9
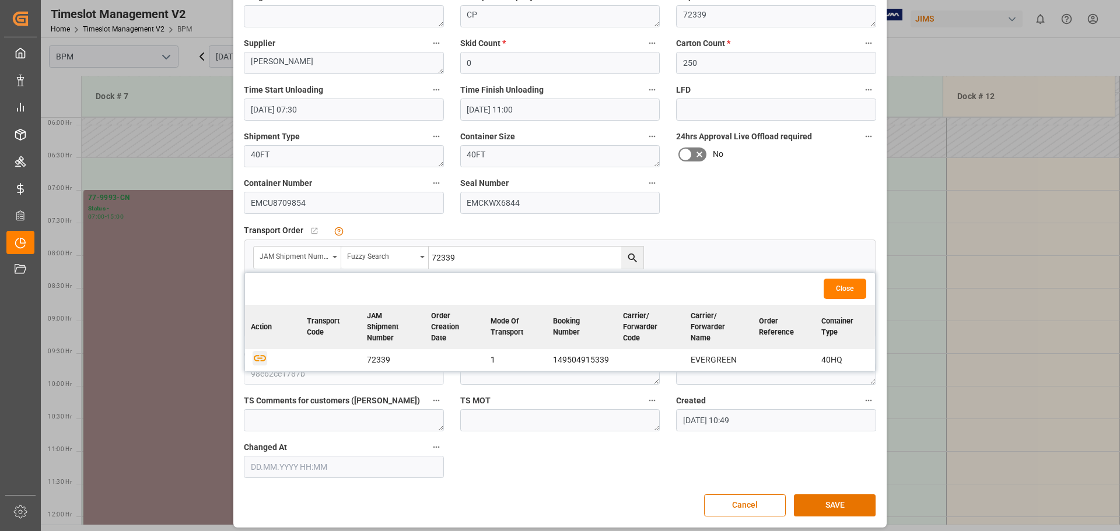
click at [261, 357] on icon "button" at bounding box center [260, 358] width 15 height 15
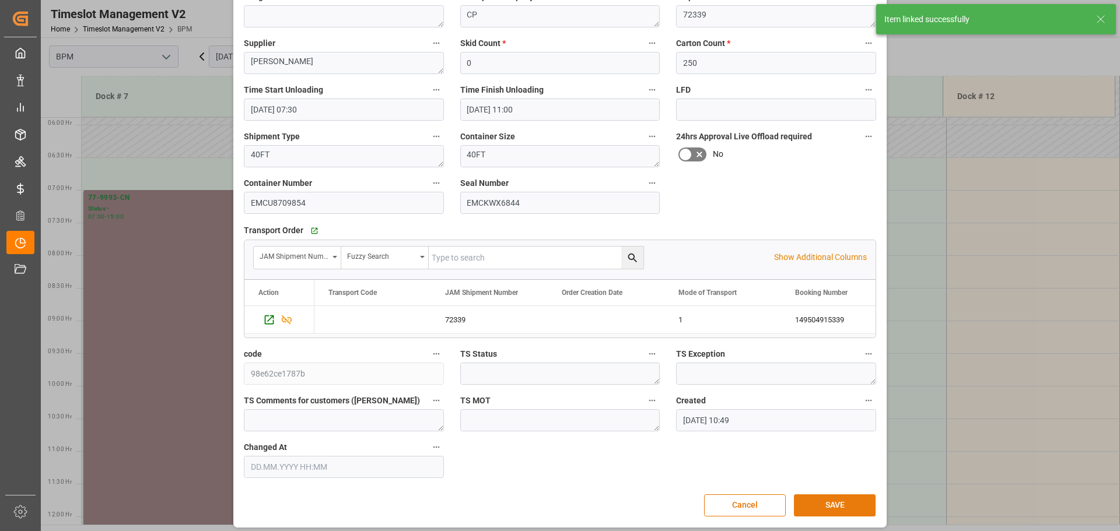
click at [818, 507] on button "SAVE" at bounding box center [835, 506] width 82 height 22
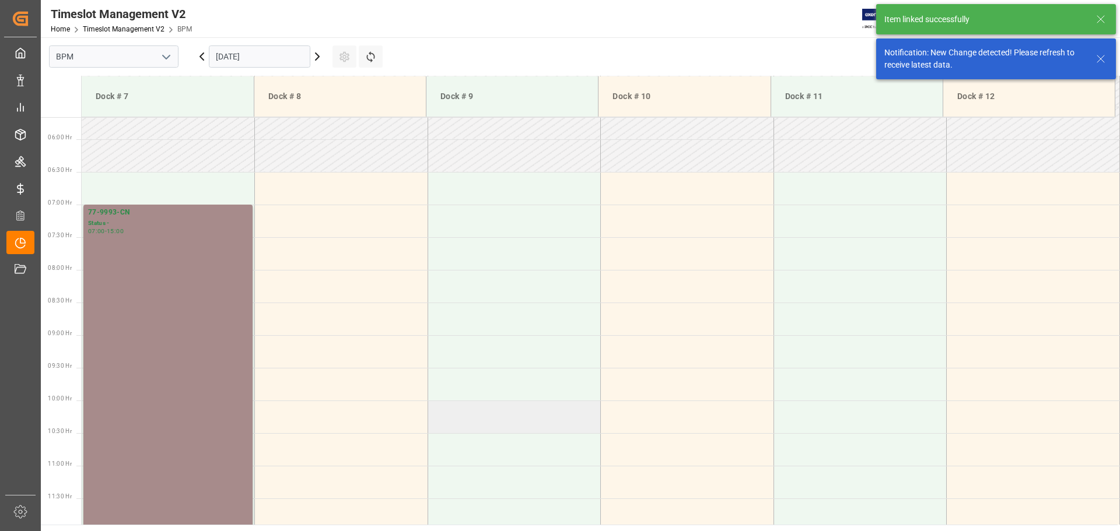
scroll to position [384, 0]
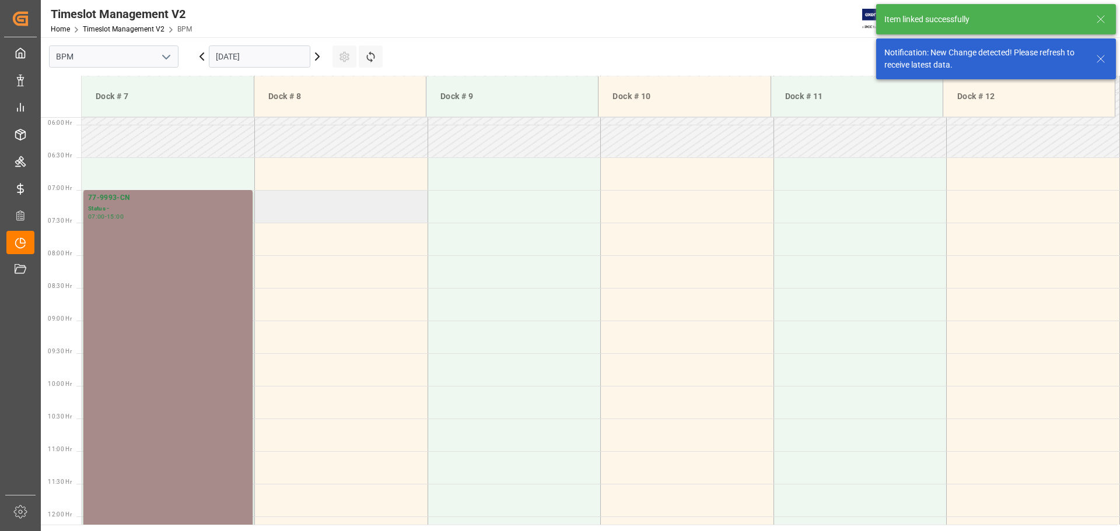
click at [334, 212] on td at bounding box center [341, 206] width 173 height 33
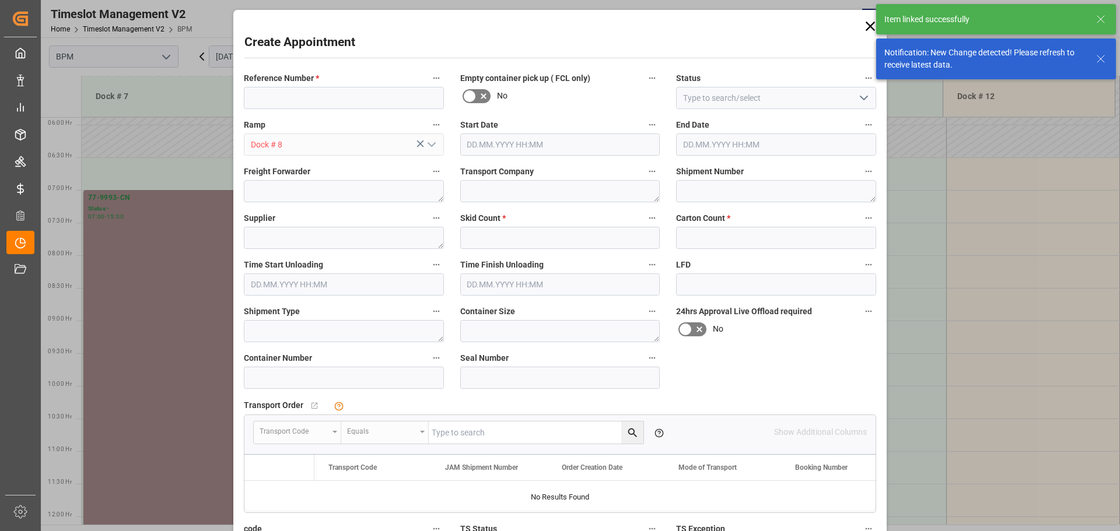
type input "[DATE] 07:00"
type input "[DATE] 07:30"
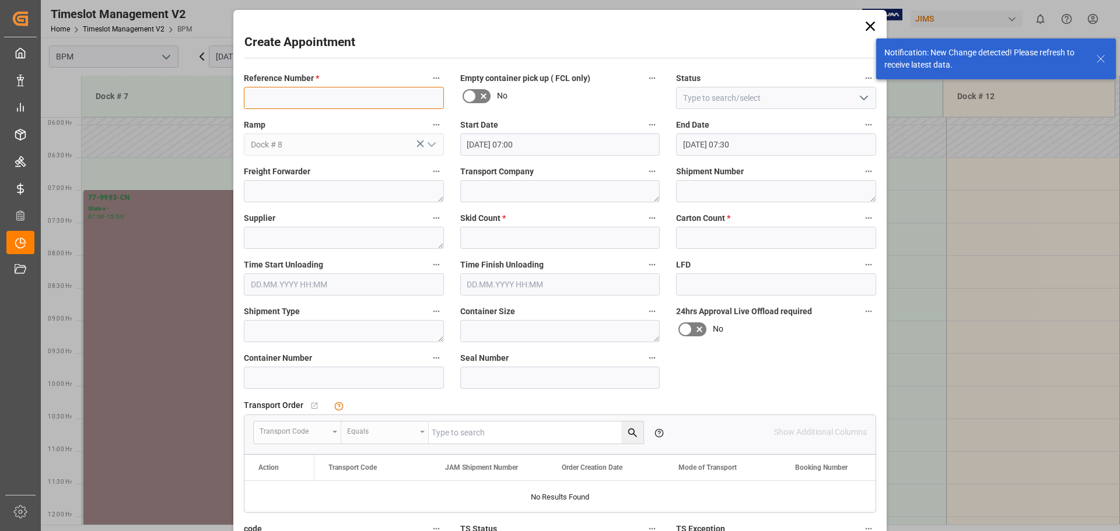
click at [346, 95] on input at bounding box center [344, 98] width 200 height 22
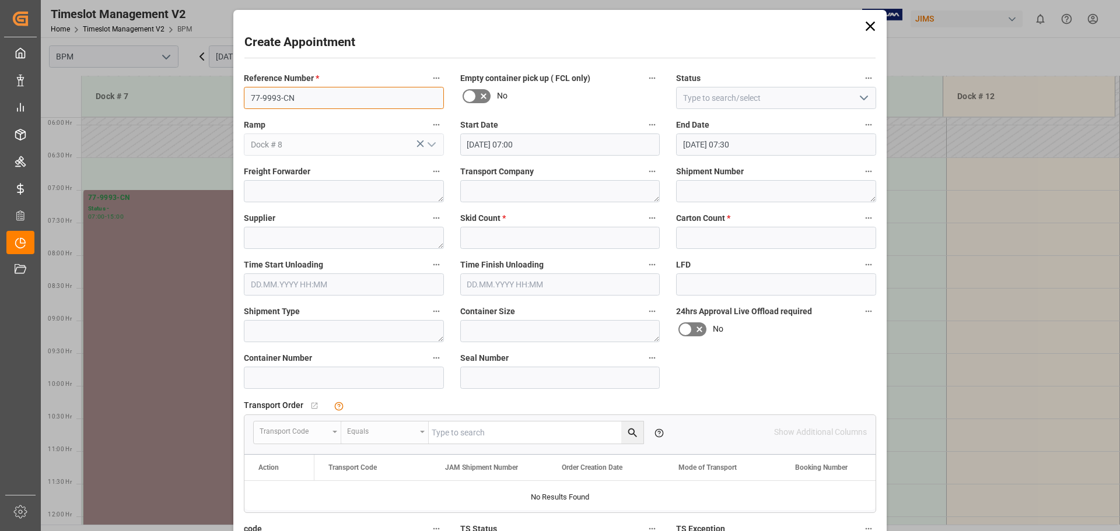
type input "77-9993-CN"
click at [818, 98] on polyline "open menu" at bounding box center [863, 97] width 7 height 3
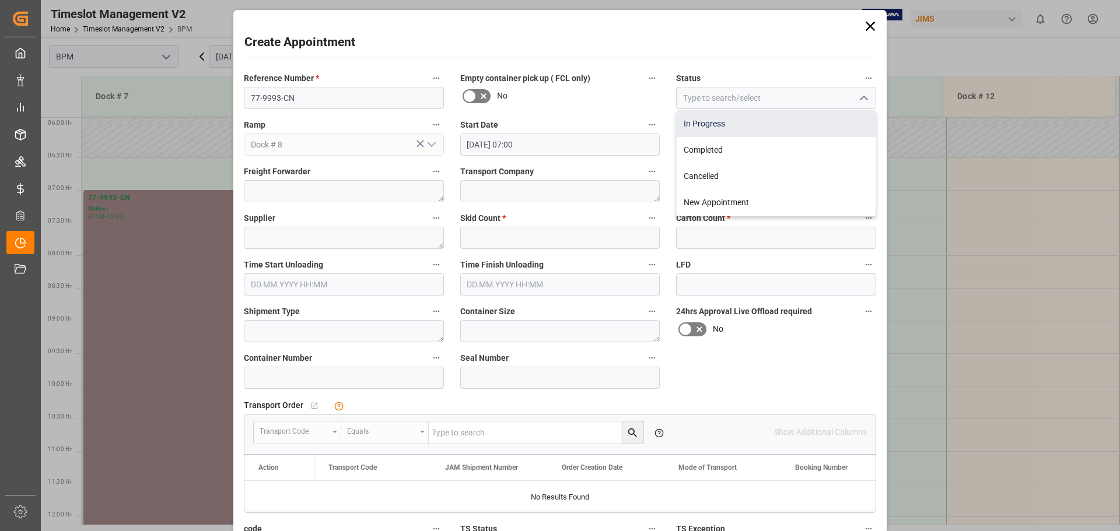
click at [804, 124] on div "In Progress" at bounding box center [776, 124] width 199 height 26
type input "In Progress"
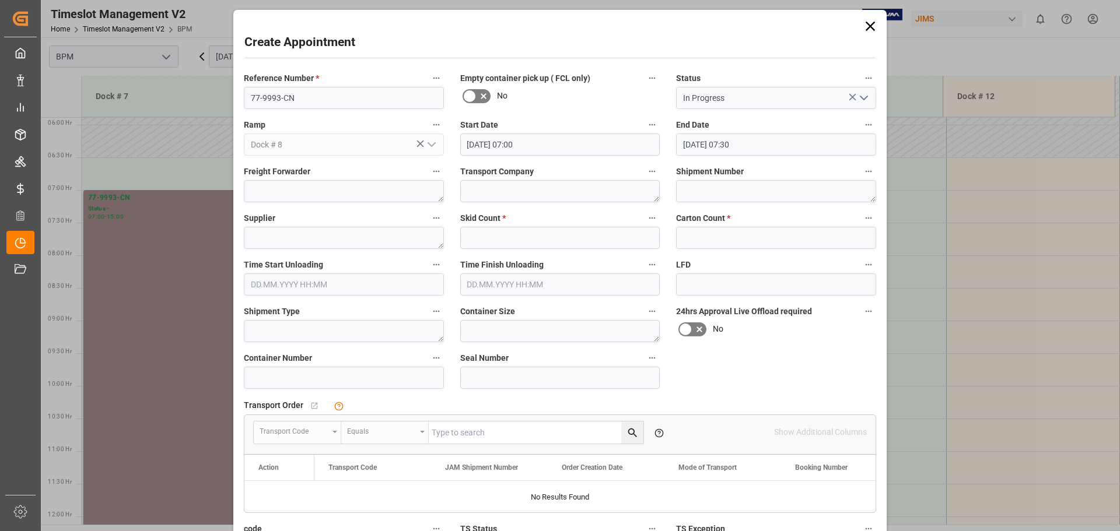
click at [563, 147] on input "[DATE] 07:00" at bounding box center [560, 145] width 200 height 22
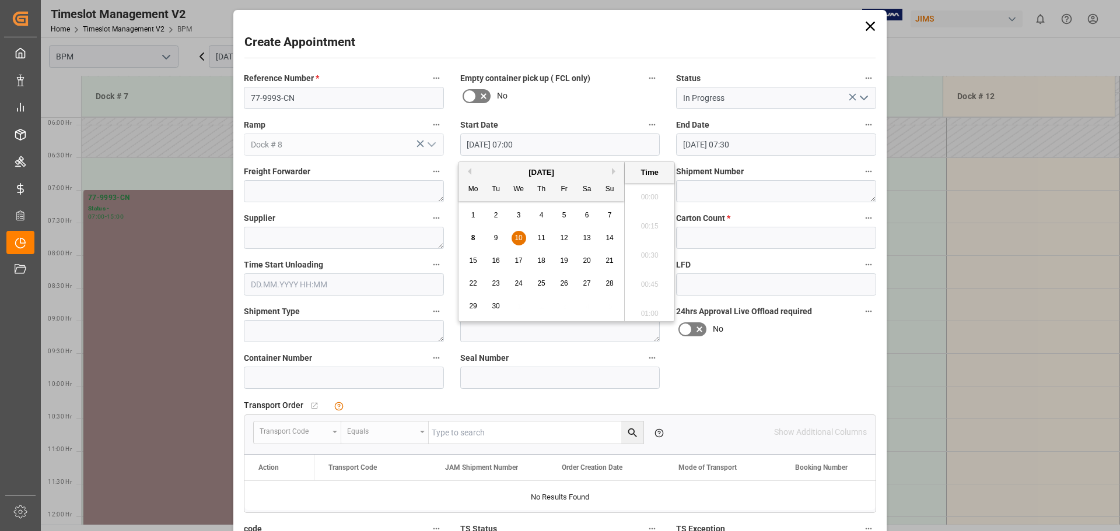
scroll to position [762, 0]
click at [522, 241] on span "10" at bounding box center [518, 238] width 8 height 8
click at [650, 253] on li "07:00" at bounding box center [650, 251] width 50 height 29
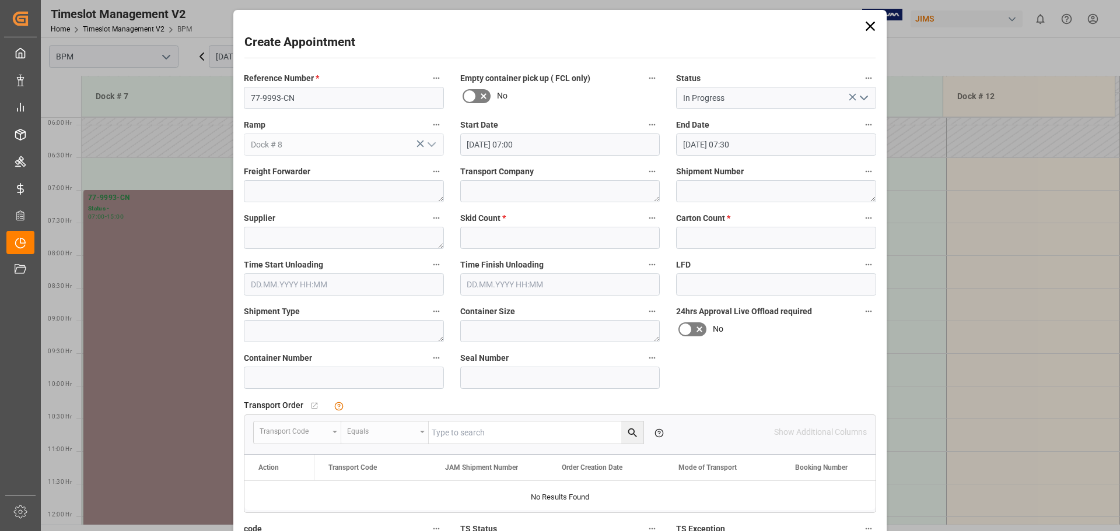
click at [761, 148] on input "[DATE] 07:30" at bounding box center [776, 145] width 200 height 22
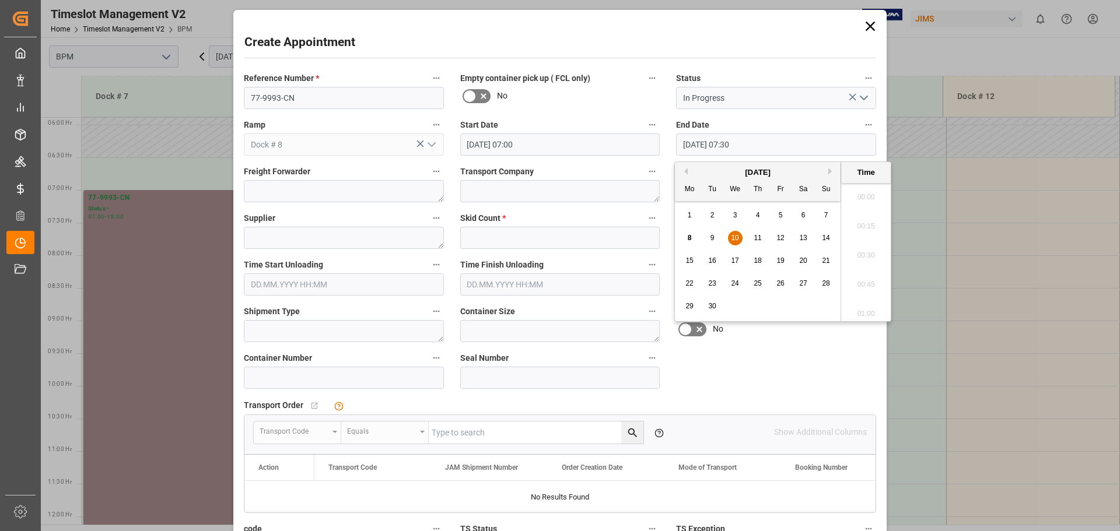
scroll to position [821, 0]
click at [739, 237] on div "10" at bounding box center [735, 239] width 15 height 14
click at [818, 255] on li "15:00" at bounding box center [866, 251] width 50 height 29
type input "[DATE] 15:00"
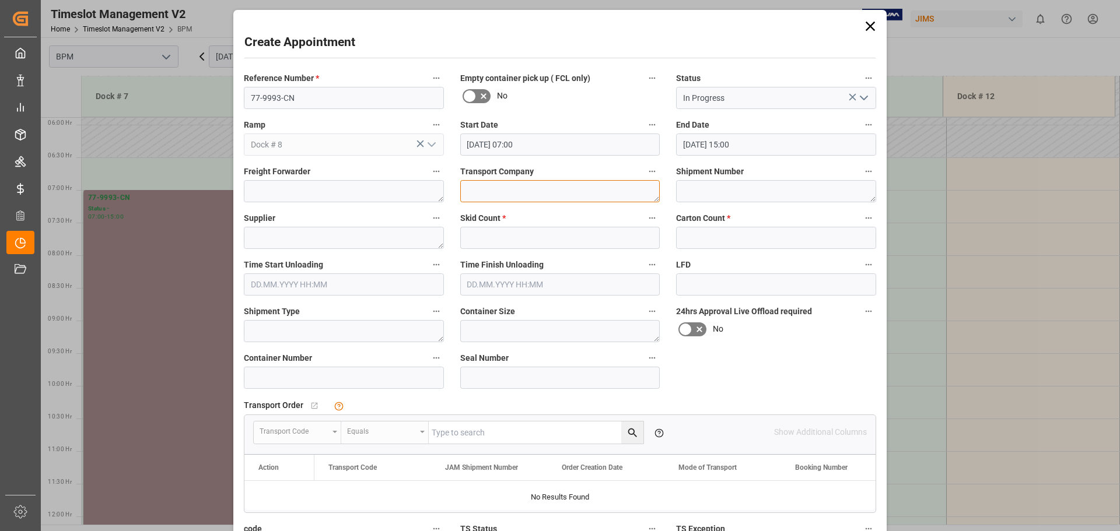
click at [499, 195] on textarea at bounding box center [560, 191] width 200 height 22
type textarea "CP"
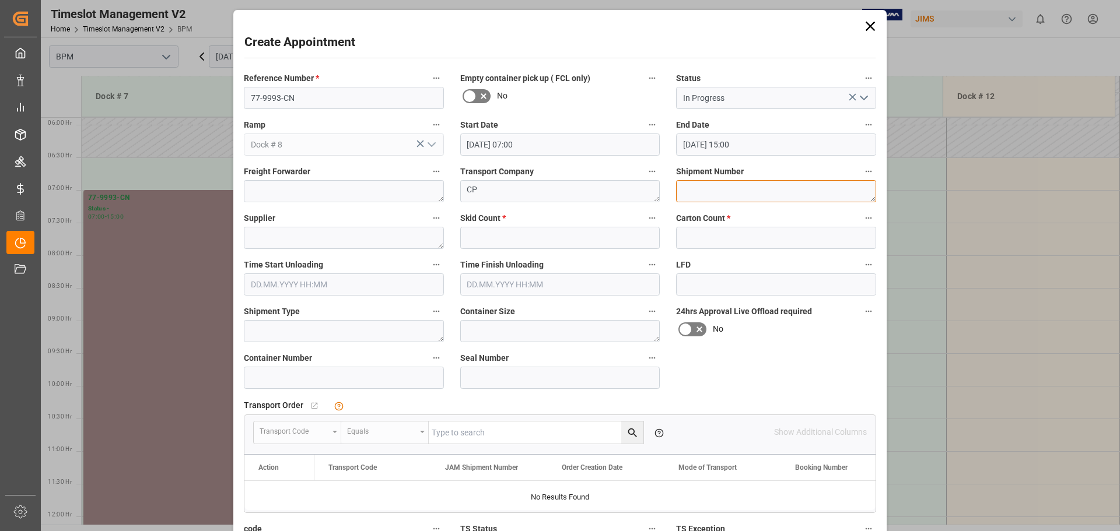
click at [704, 192] on textarea at bounding box center [776, 191] width 200 height 22
type textarea "72342"
click at [352, 237] on textarea at bounding box center [344, 238] width 200 height 22
type textarea "[PERSON_NAME]"
click at [521, 234] on input "text" at bounding box center [560, 238] width 200 height 22
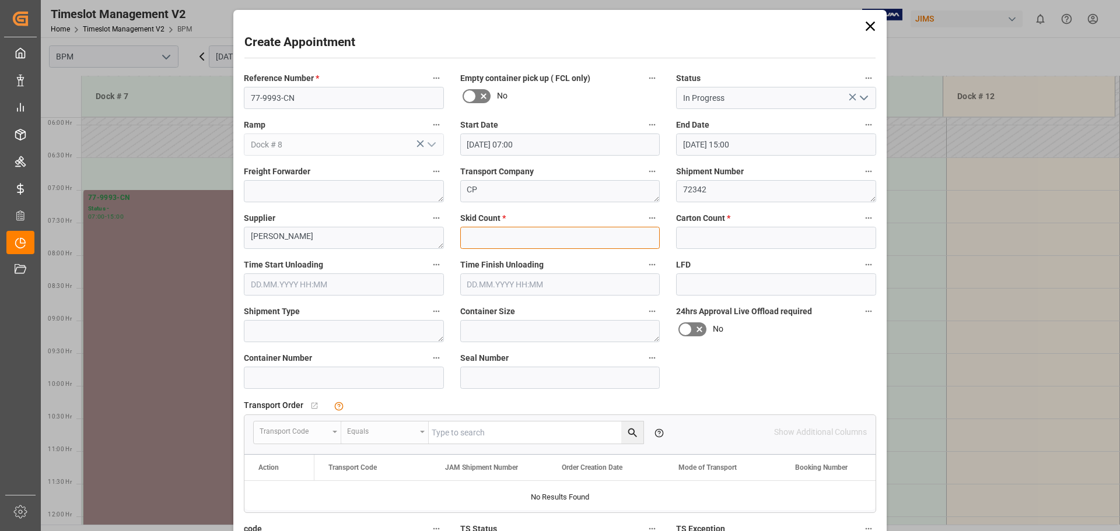
type input "0"
click at [755, 236] on input "text" at bounding box center [776, 238] width 200 height 22
type input "250"
click at [380, 287] on input "text" at bounding box center [344, 285] width 200 height 22
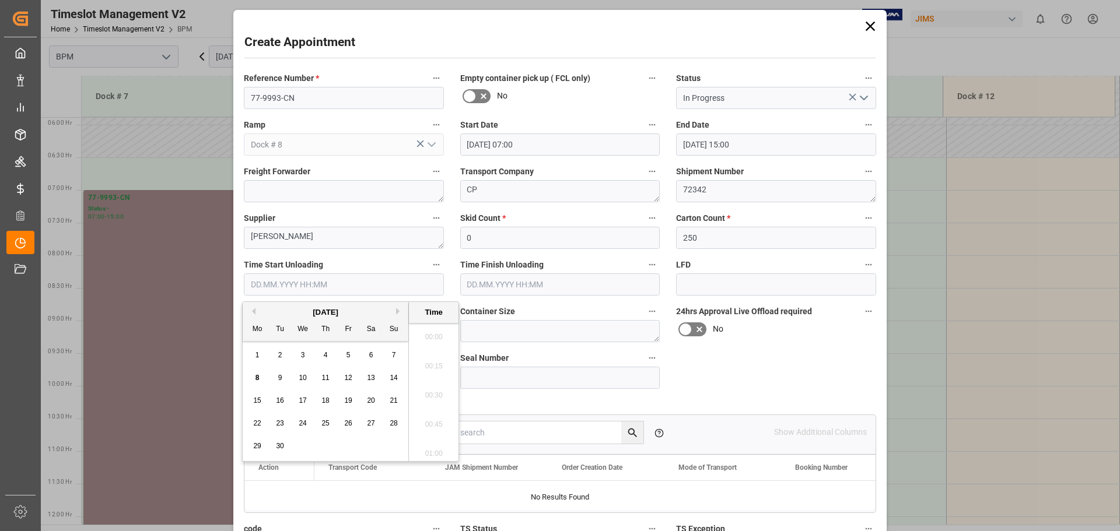
scroll to position [733, 0]
click at [288, 363] on div "1 2 3 4 5 6 7" at bounding box center [325, 355] width 159 height 23
click at [304, 376] on span "10" at bounding box center [303, 378] width 8 height 8
click at [432, 418] on li "07:30" at bounding box center [434, 421] width 50 height 29
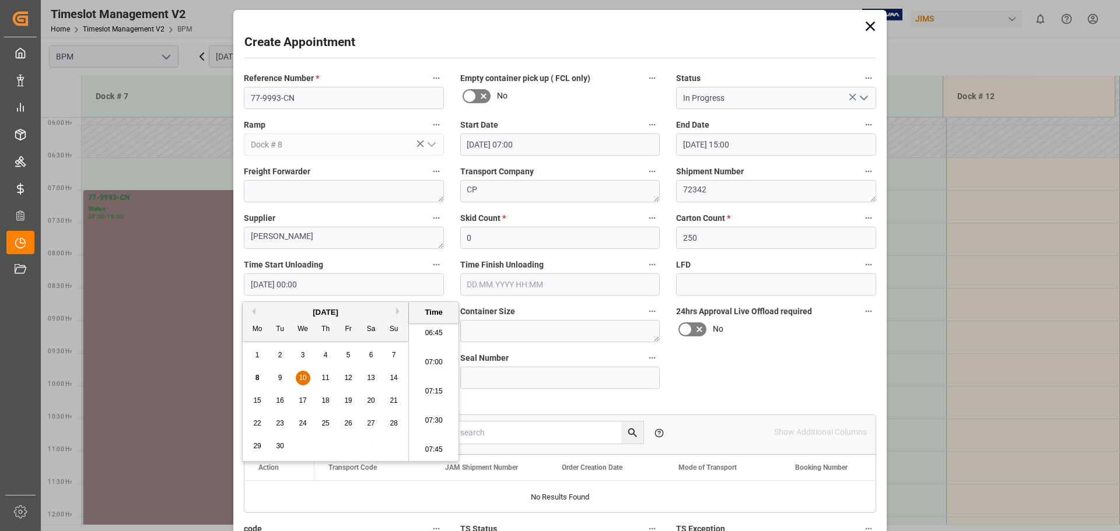
type input "[DATE] 07:30"
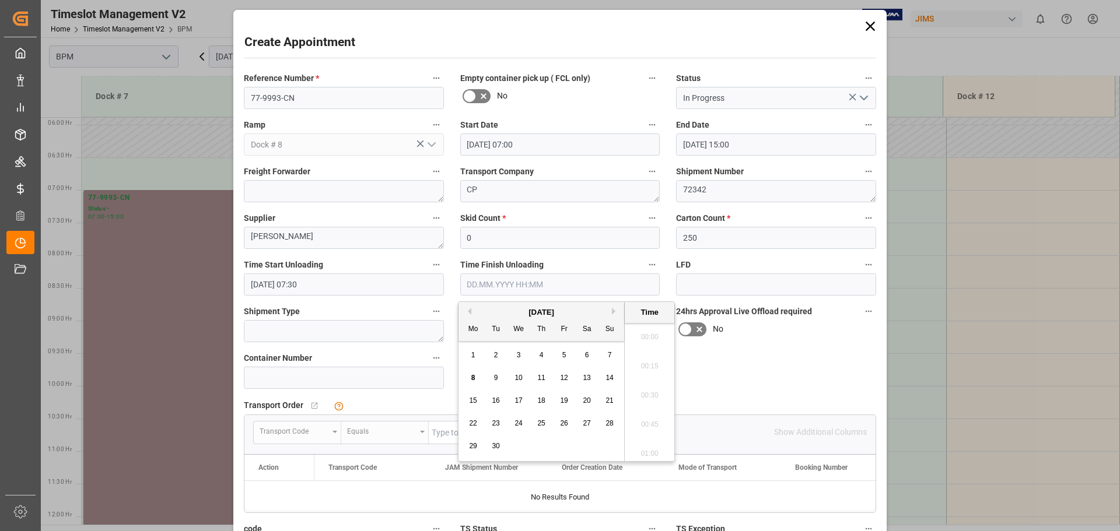
click at [568, 288] on input "text" at bounding box center [560, 285] width 200 height 22
click at [507, 363] on div "1 2 3 4 5 6 7" at bounding box center [541, 355] width 159 height 23
click at [519, 377] on span "10" at bounding box center [518, 378] width 8 height 8
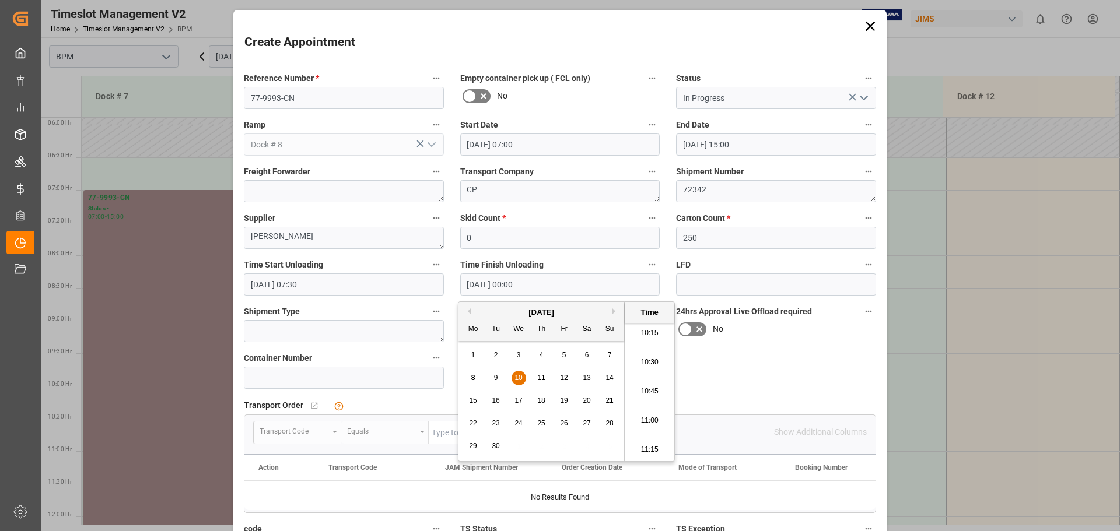
click at [654, 416] on li "11:00" at bounding box center [650, 421] width 50 height 29
type input "[DATE] 11:00"
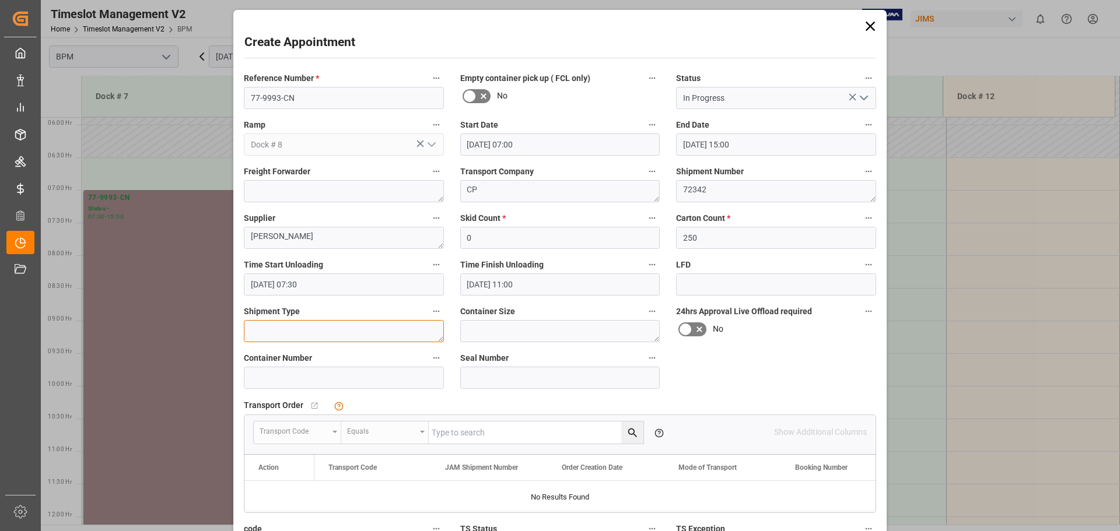
click at [311, 330] on textarea at bounding box center [344, 331] width 200 height 22
type textarea "40FT"
click at [502, 320] on textarea at bounding box center [560, 331] width 200 height 22
type textarea "40FT"
click at [372, 383] on input at bounding box center [344, 378] width 200 height 22
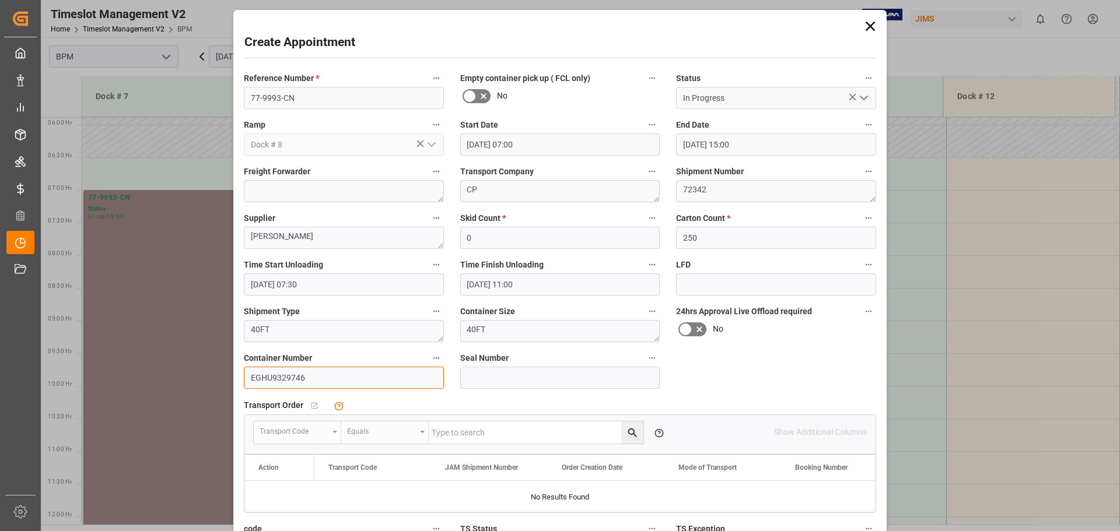
type input "EGHU9329746"
click at [487, 376] on input at bounding box center [560, 378] width 200 height 22
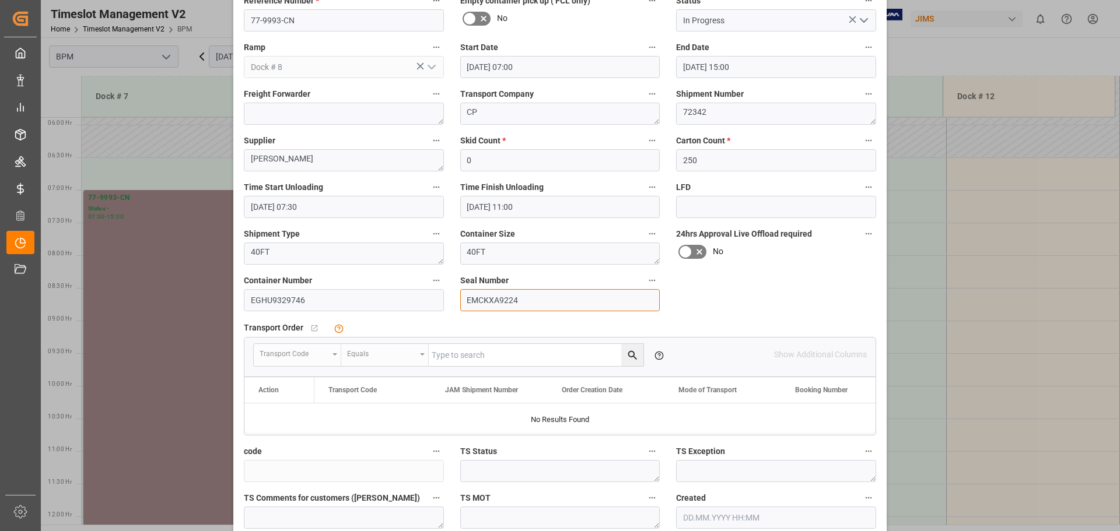
scroll to position [181, 0]
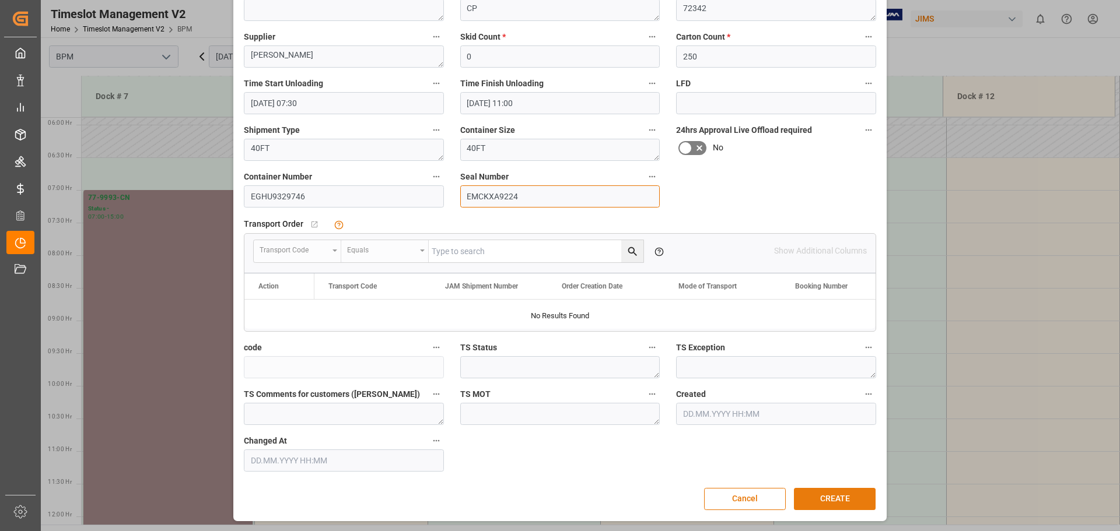
type input "EMCKXA9224"
click at [808, 494] on button "CREATE" at bounding box center [835, 499] width 82 height 22
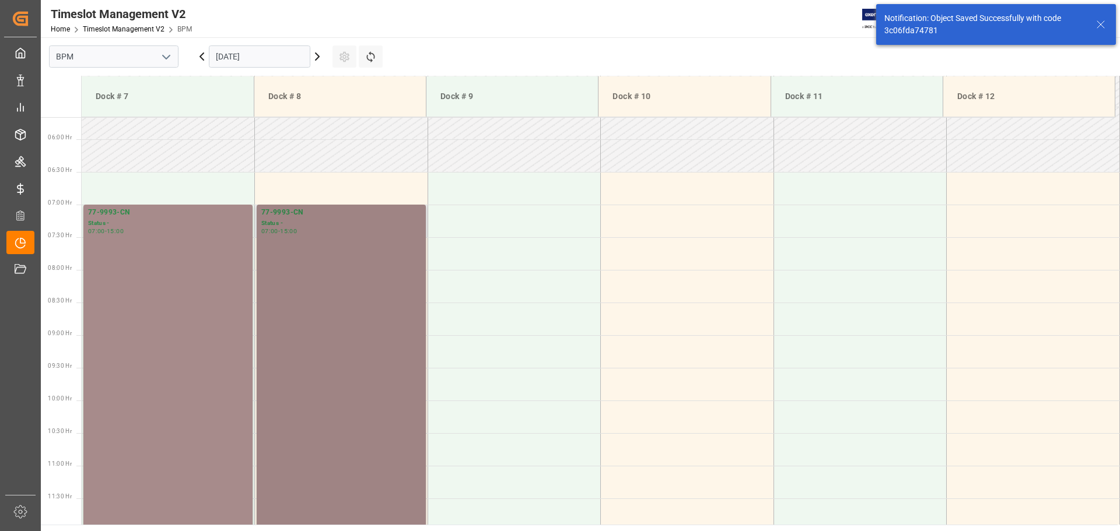
scroll to position [384, 0]
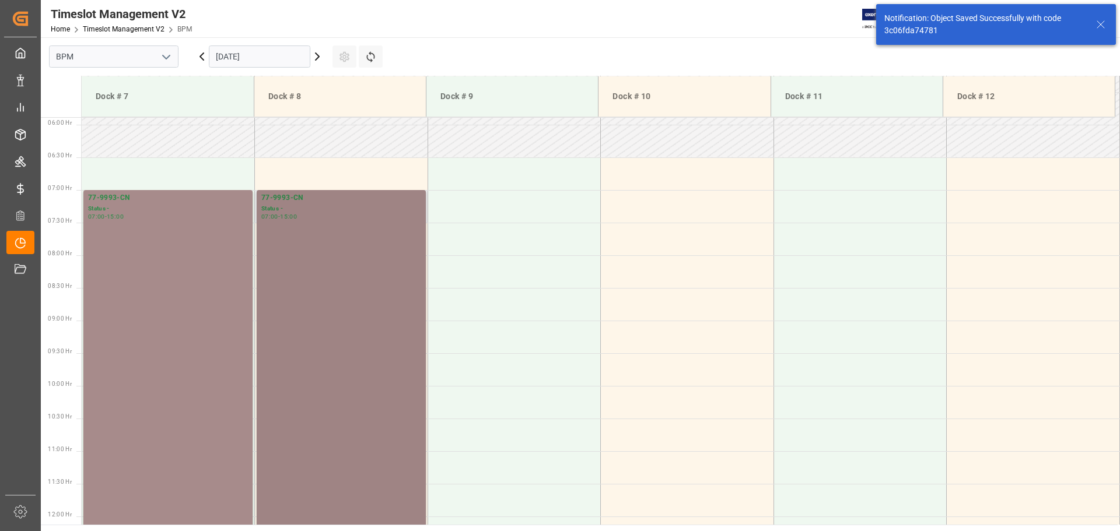
click at [346, 351] on div "77-9993-CN Status - 07:00 - 15:00" at bounding box center [341, 450] width 160 height 517
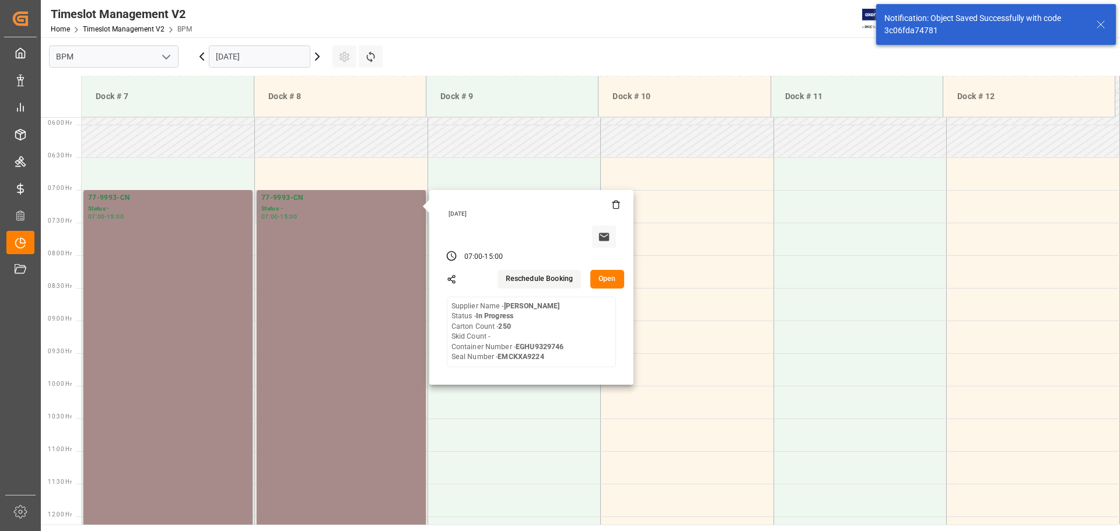
click at [607, 278] on button "Open" at bounding box center [607, 279] width 34 height 19
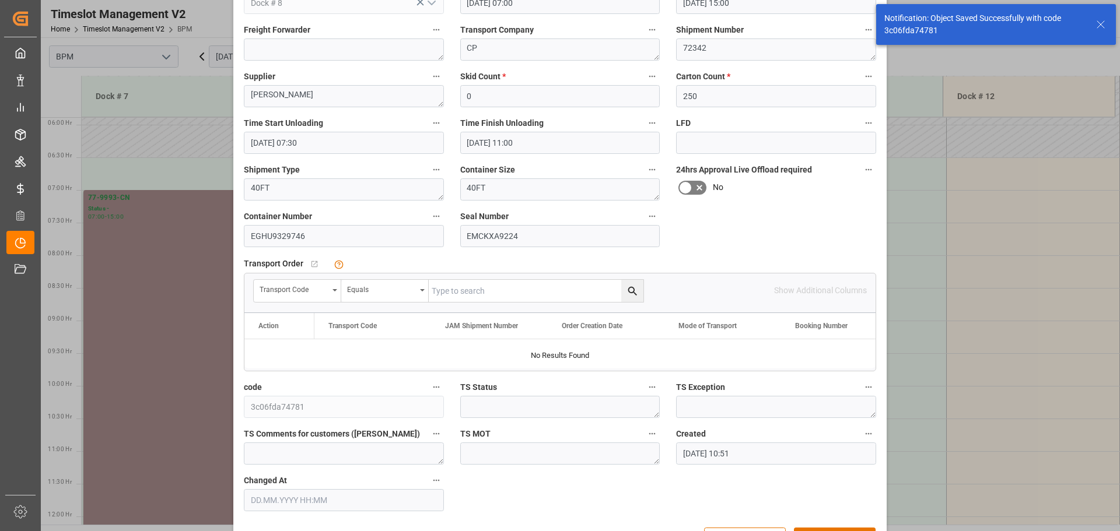
scroll to position [175, 0]
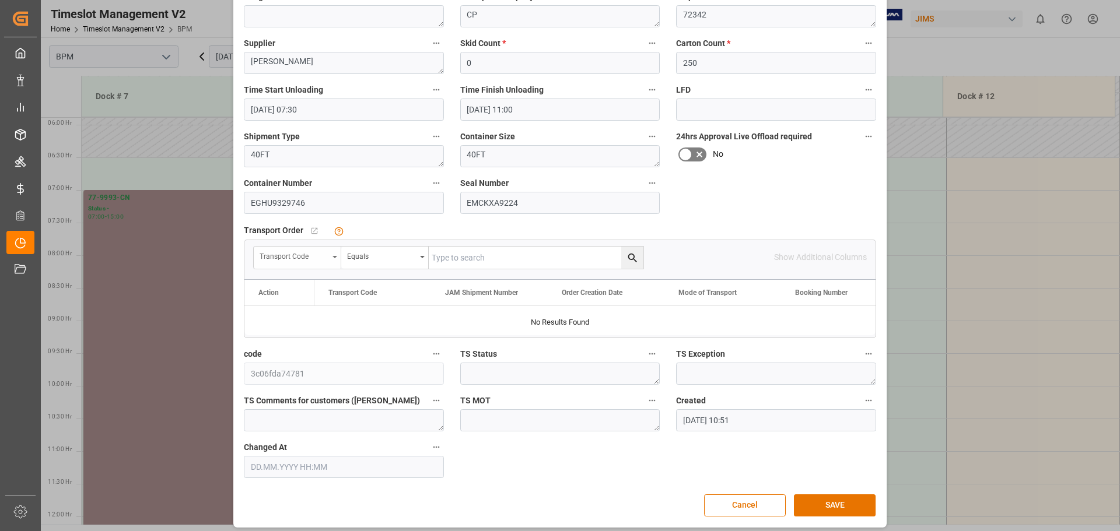
click at [323, 255] on div "Transport Code" at bounding box center [294, 254] width 69 height 13
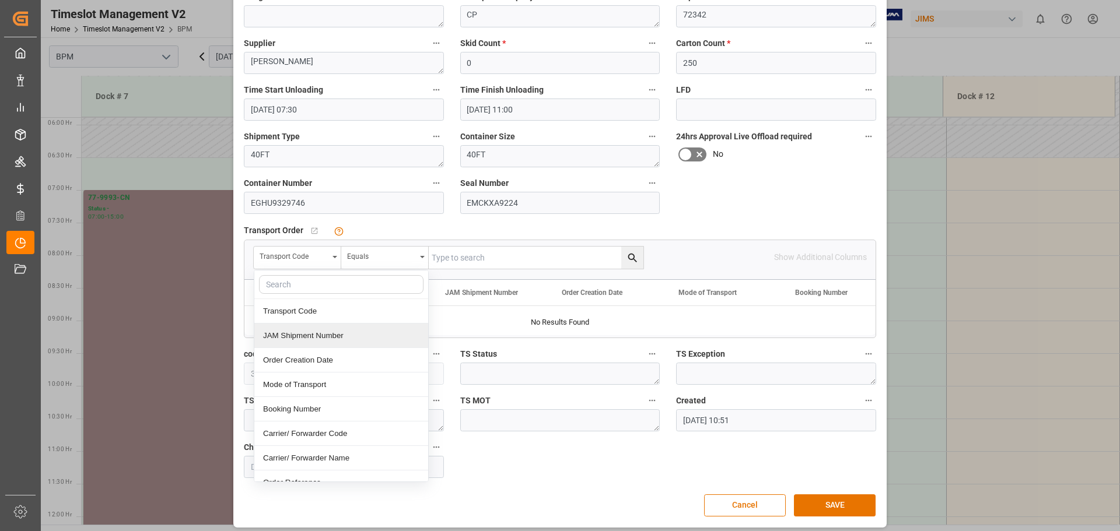
click at [295, 335] on div "JAM Shipment Number" at bounding box center [341, 336] width 174 height 24
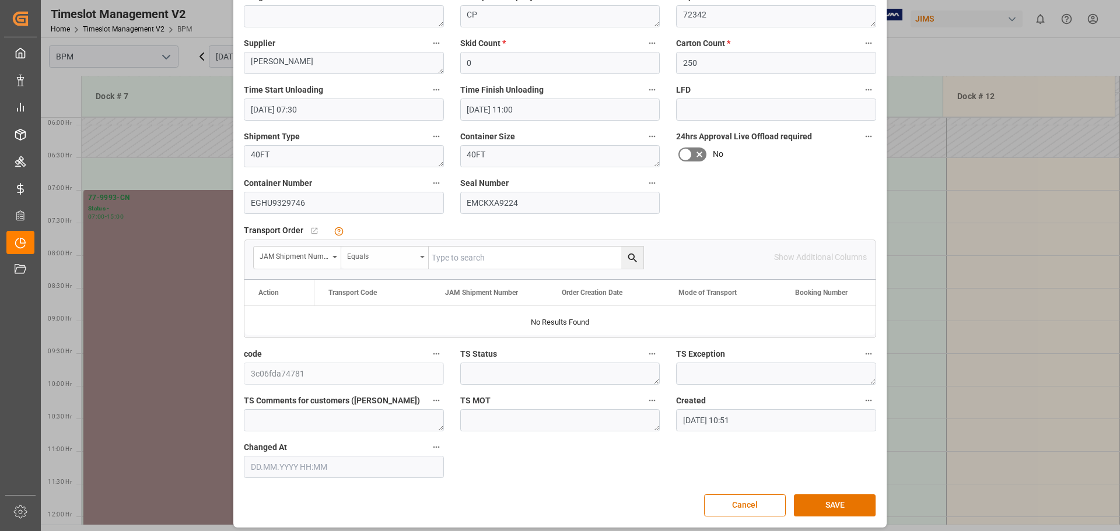
click at [405, 260] on div "Equals" at bounding box center [381, 254] width 69 height 13
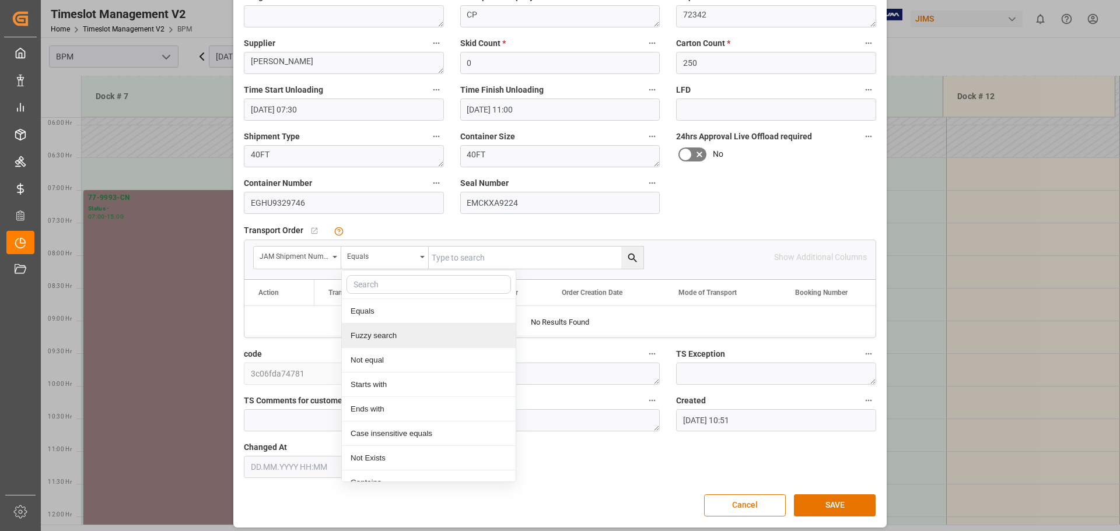
drag, startPoint x: 401, startPoint y: 340, endPoint x: 426, endPoint y: 322, distance: 30.4
click at [402, 339] on div "Fuzzy search" at bounding box center [429, 336] width 174 height 24
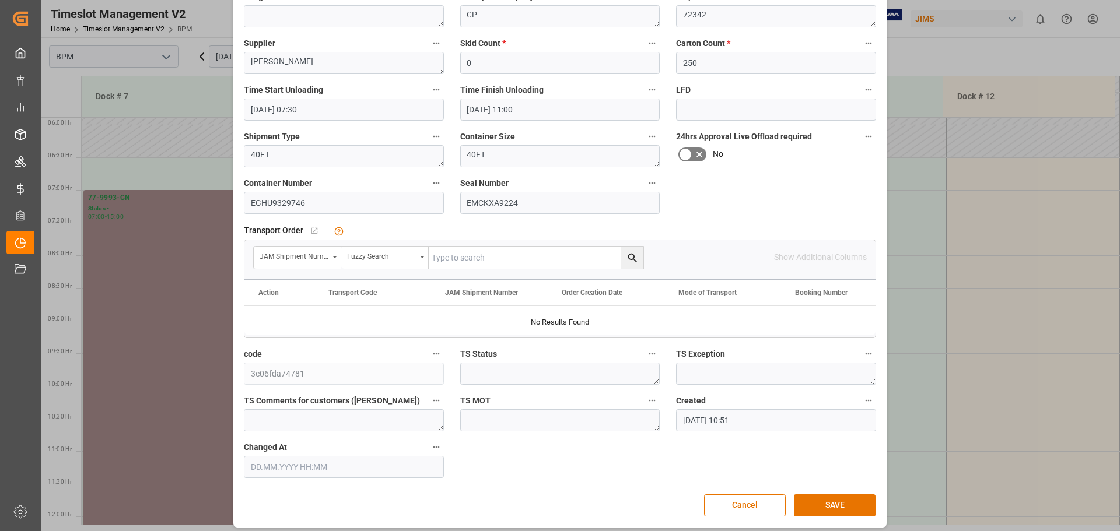
click at [506, 257] on input "text" at bounding box center [536, 258] width 215 height 22
type input "72342"
click at [629, 259] on icon "search button" at bounding box center [632, 257] width 9 height 9
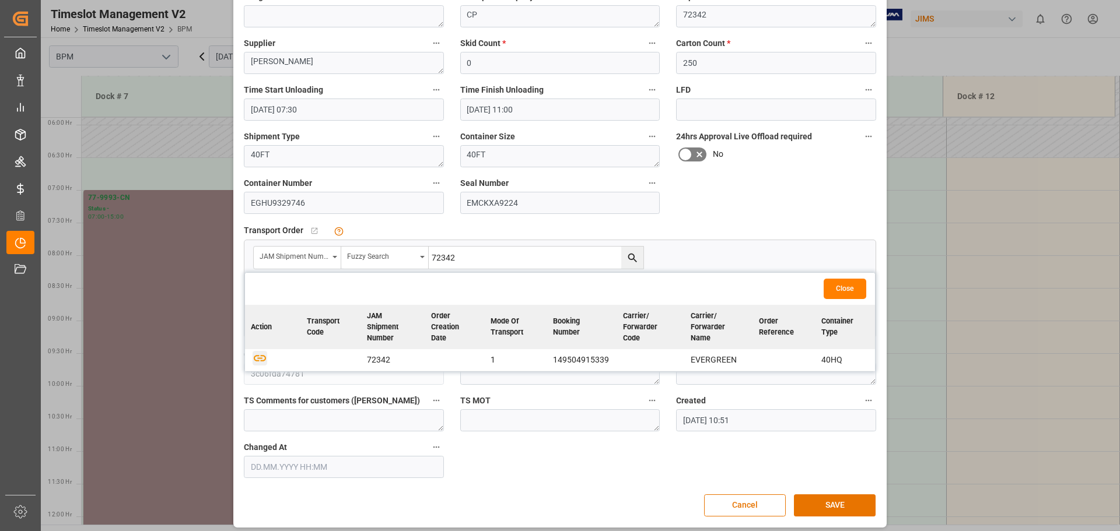
click at [257, 358] on icon "button" at bounding box center [260, 358] width 15 height 15
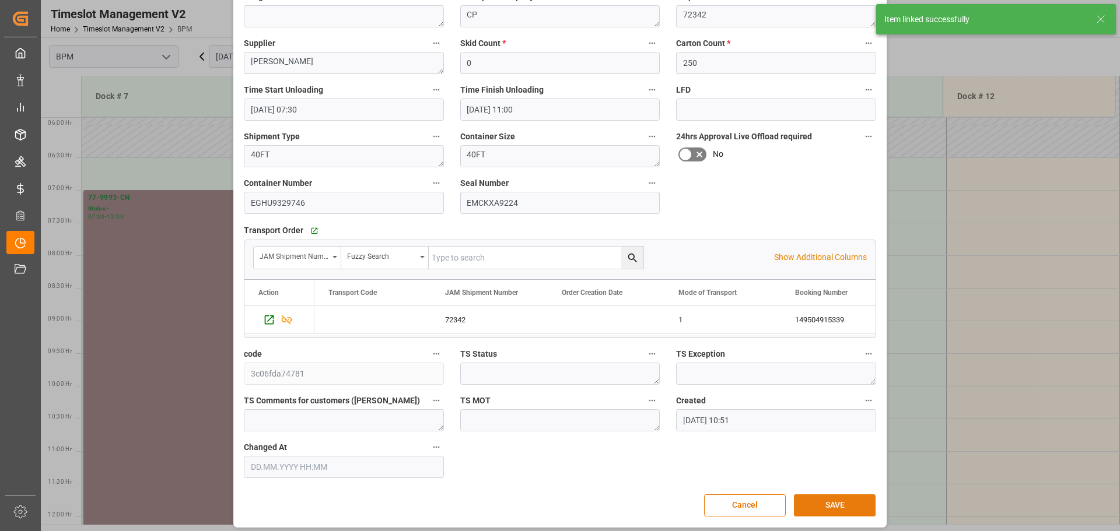
click at [818, 506] on button "SAVE" at bounding box center [835, 506] width 82 height 22
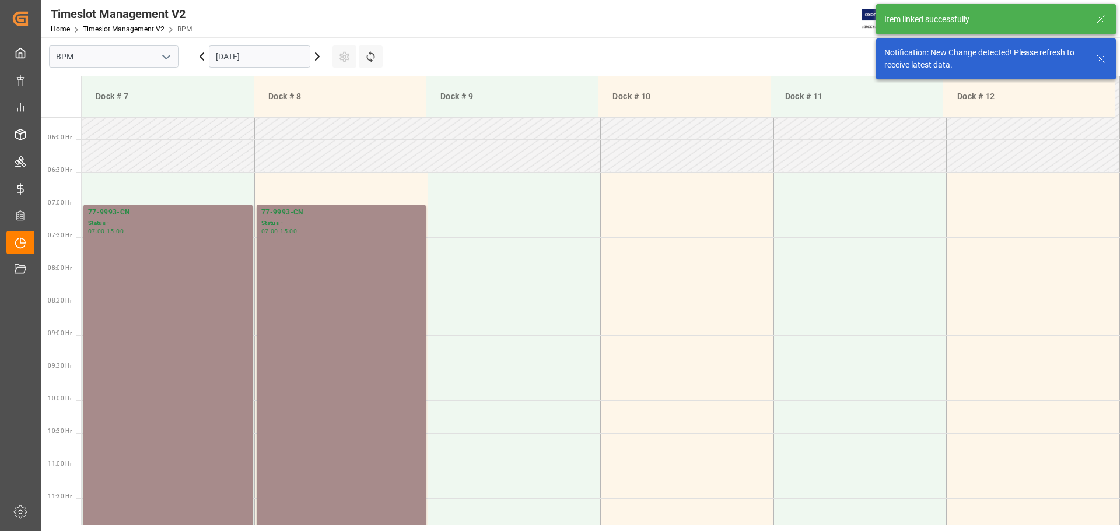
scroll to position [384, 0]
